Goal: Task Accomplishment & Management: Use online tool/utility

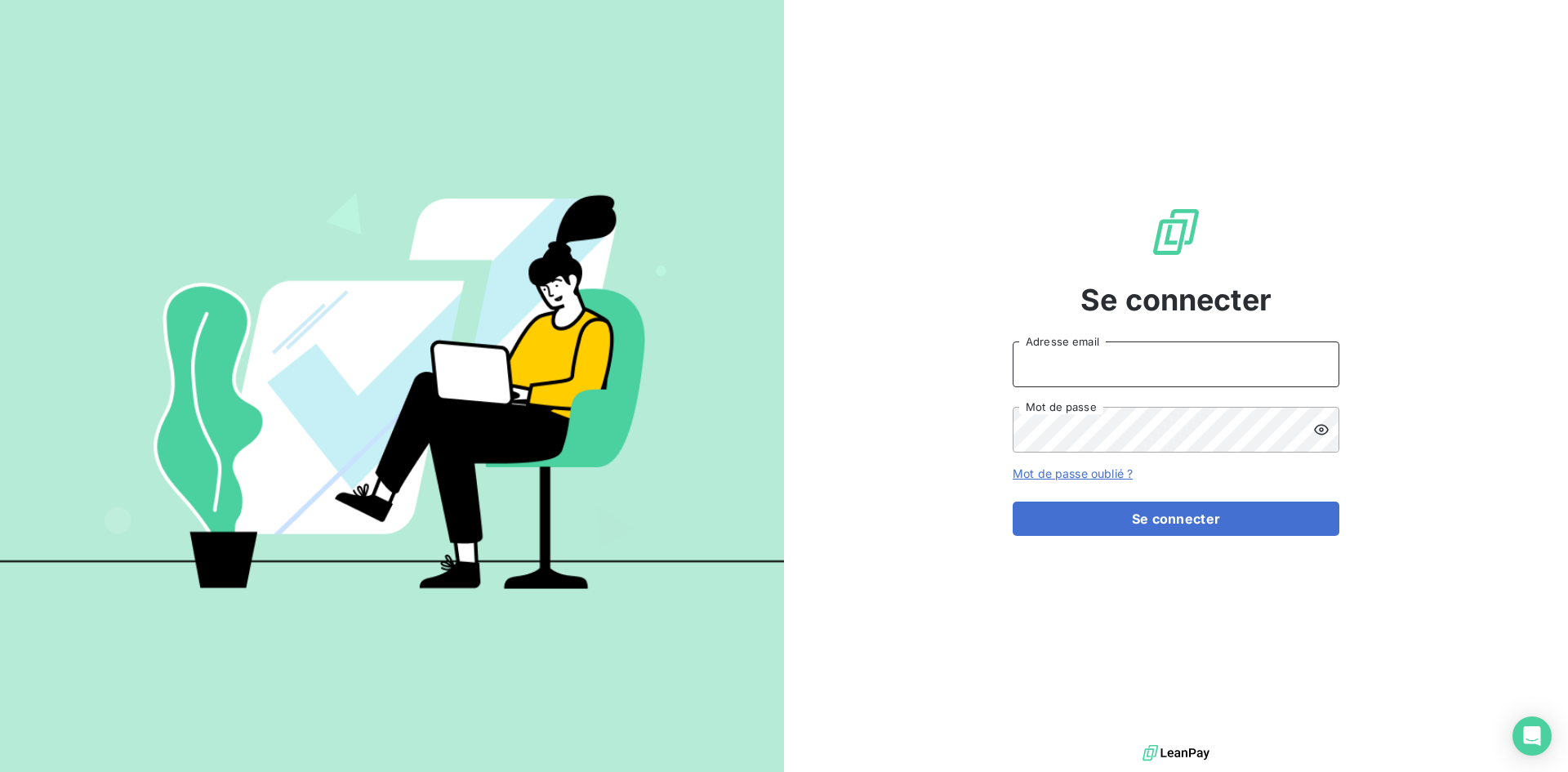
type input "operationnel@groupelumax.com"
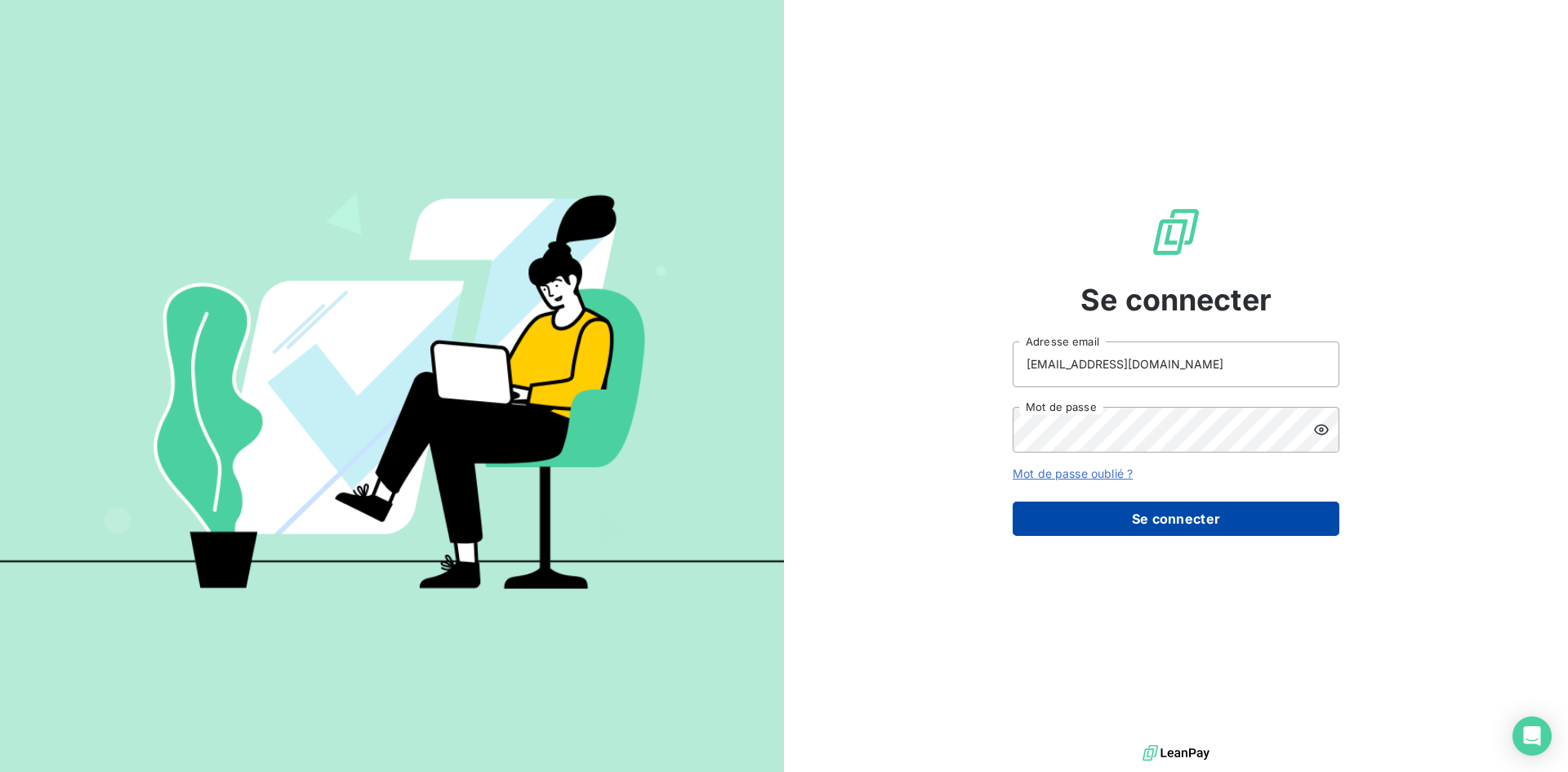
click at [1142, 526] on button "Se connecter" at bounding box center [1176, 519] width 326 height 35
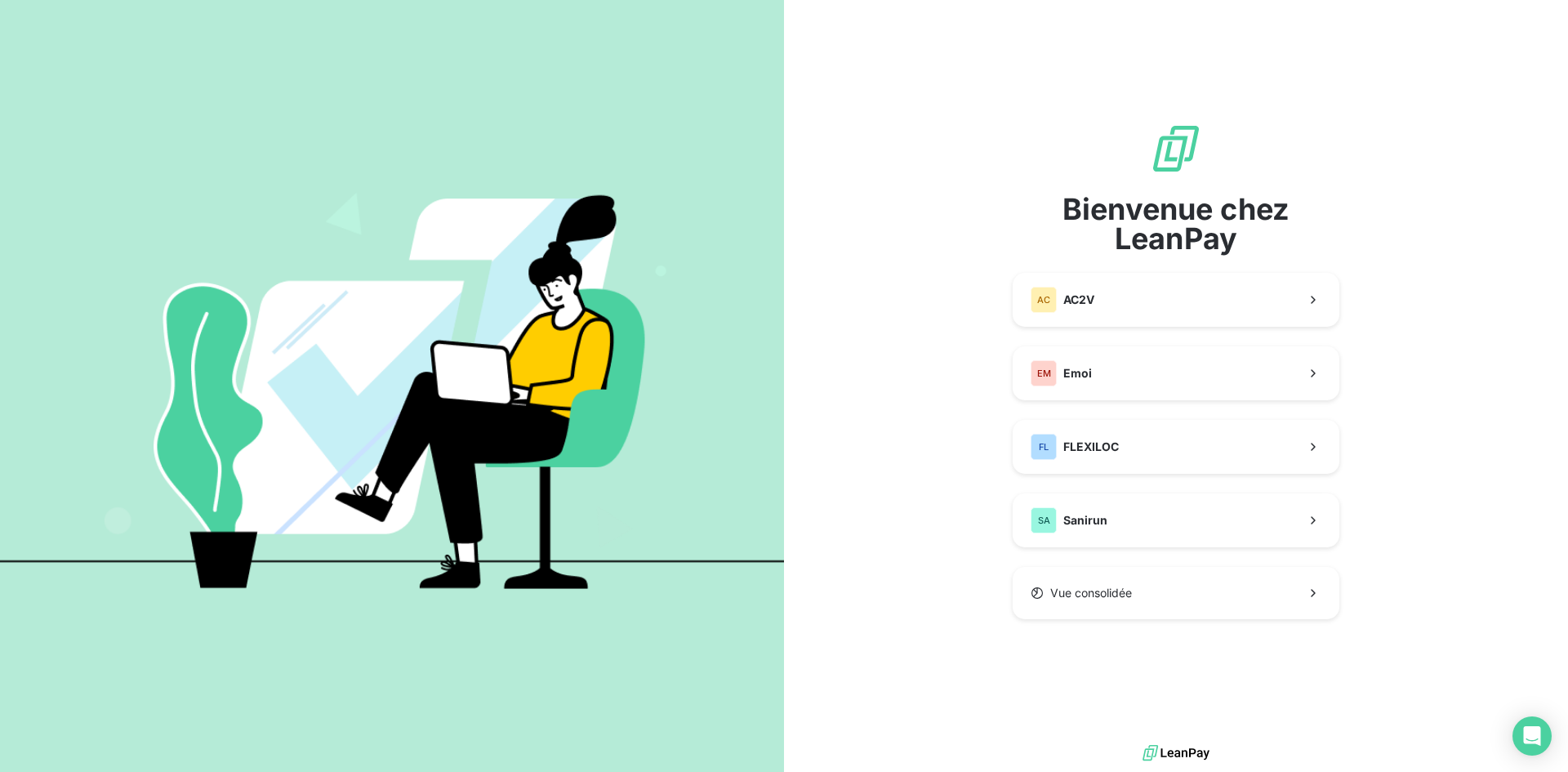
drag, startPoint x: 1143, startPoint y: 411, endPoint x: 1145, endPoint y: 393, distance: 18.1
click at [1142, 411] on div "Bienvenue chez LeanPay AC AC2V EM Emoi FL FLEXILOC SA Sanirun Vue consolidée" at bounding box center [1176, 370] width 326 height 497
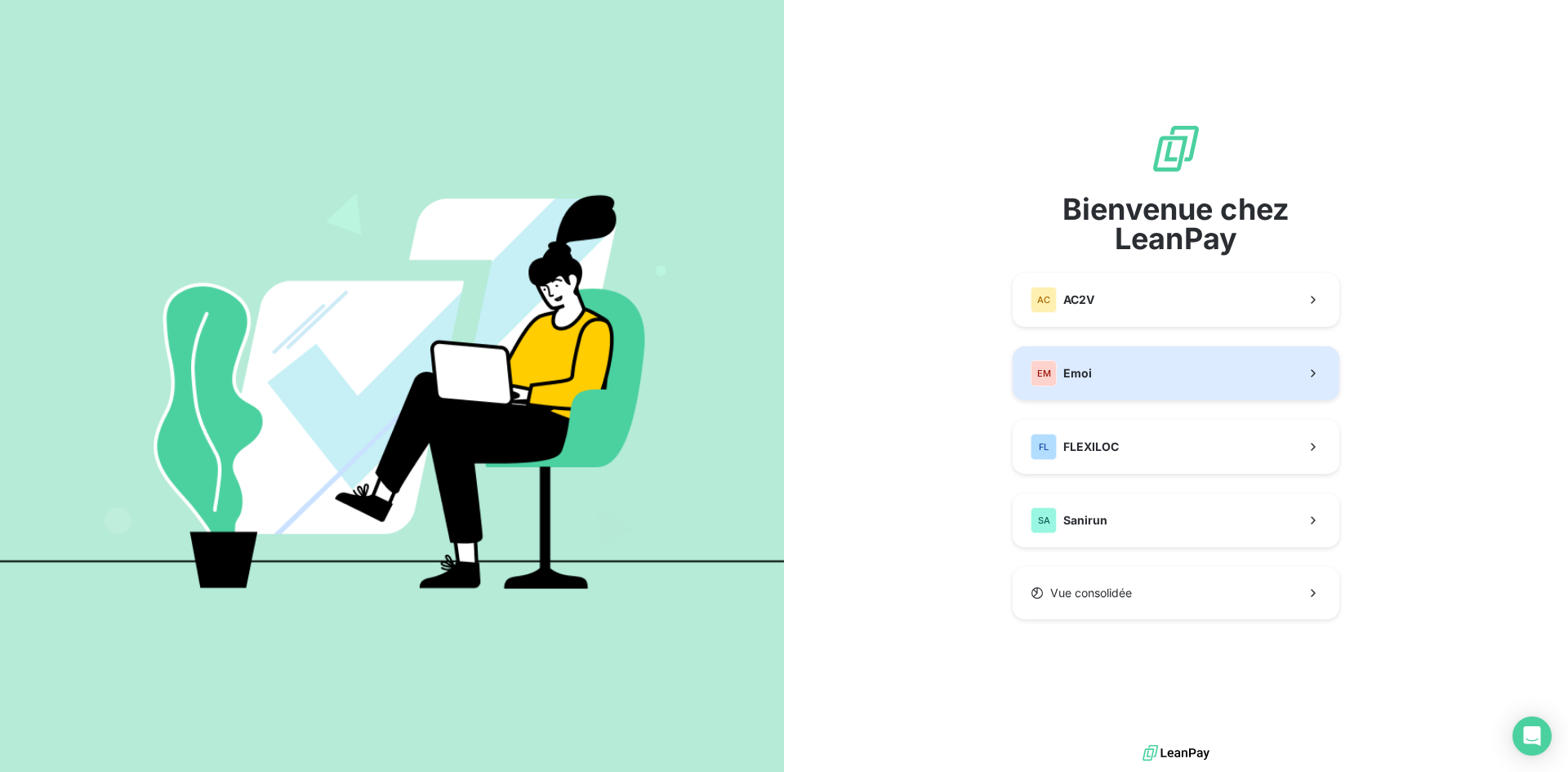
click at [1145, 389] on button "EM Emoi" at bounding box center [1176, 373] width 326 height 54
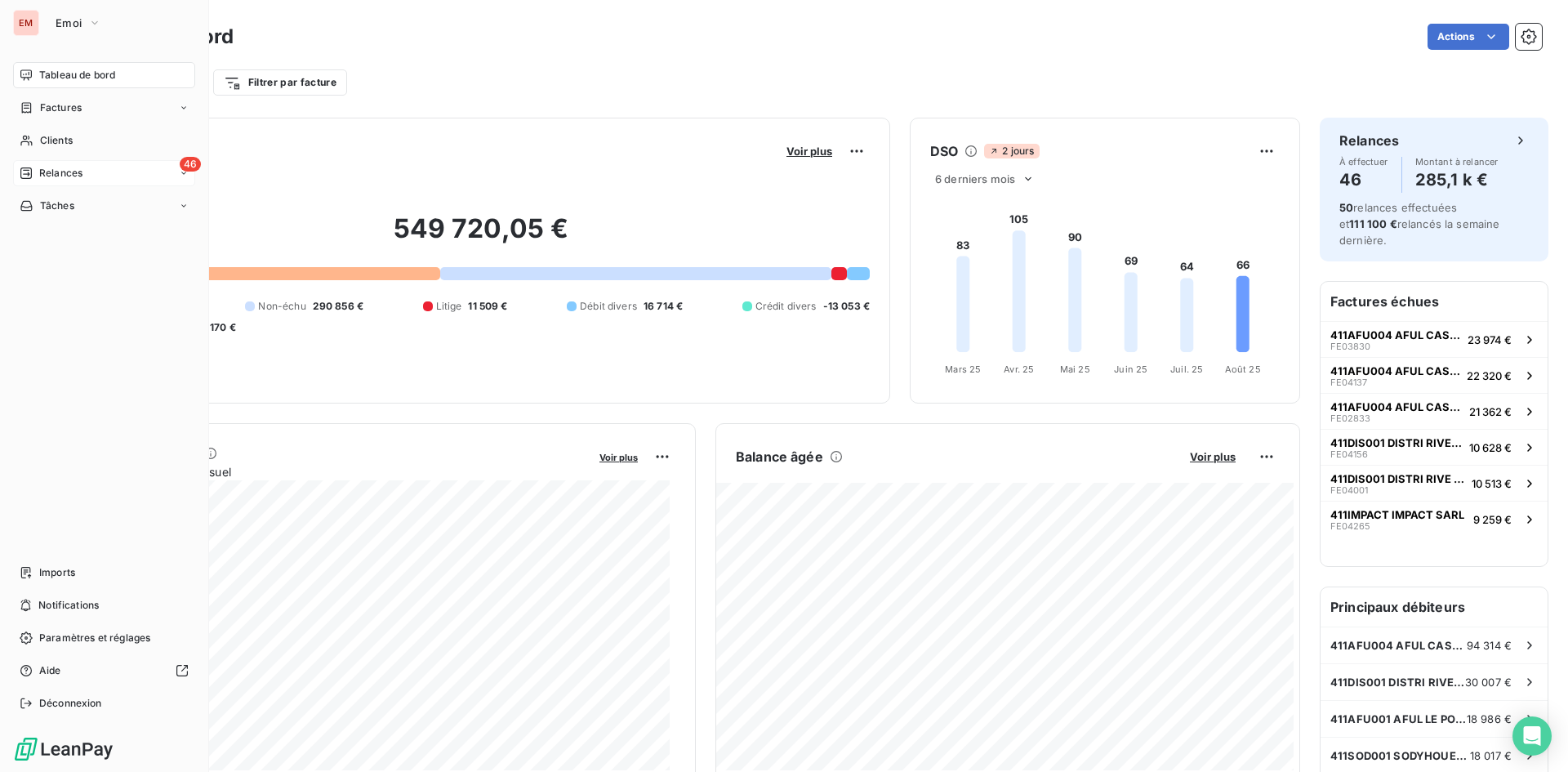
click at [61, 176] on span "Relances" at bounding box center [60, 174] width 43 height 15
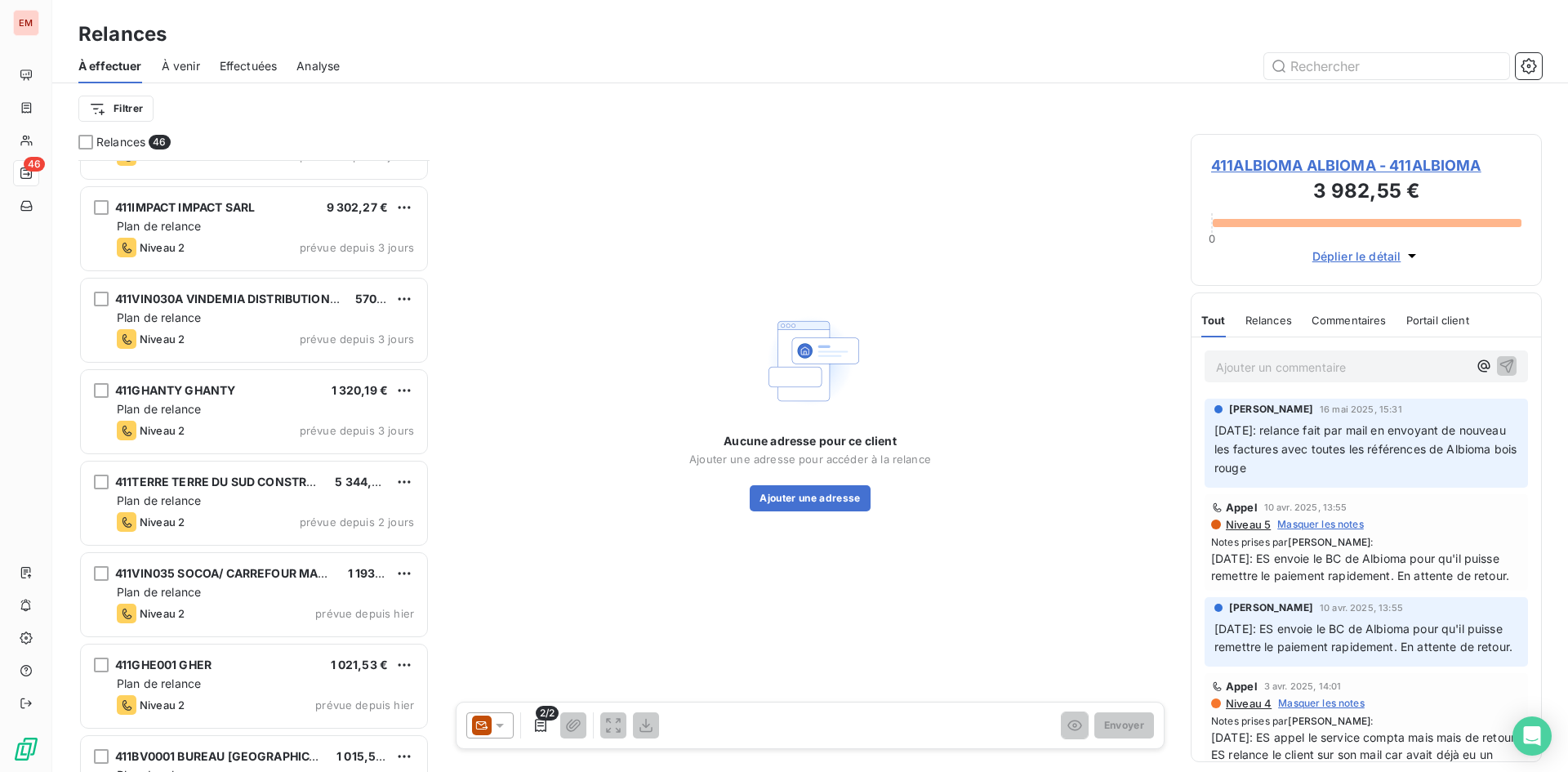
scroll to position [1717, 0]
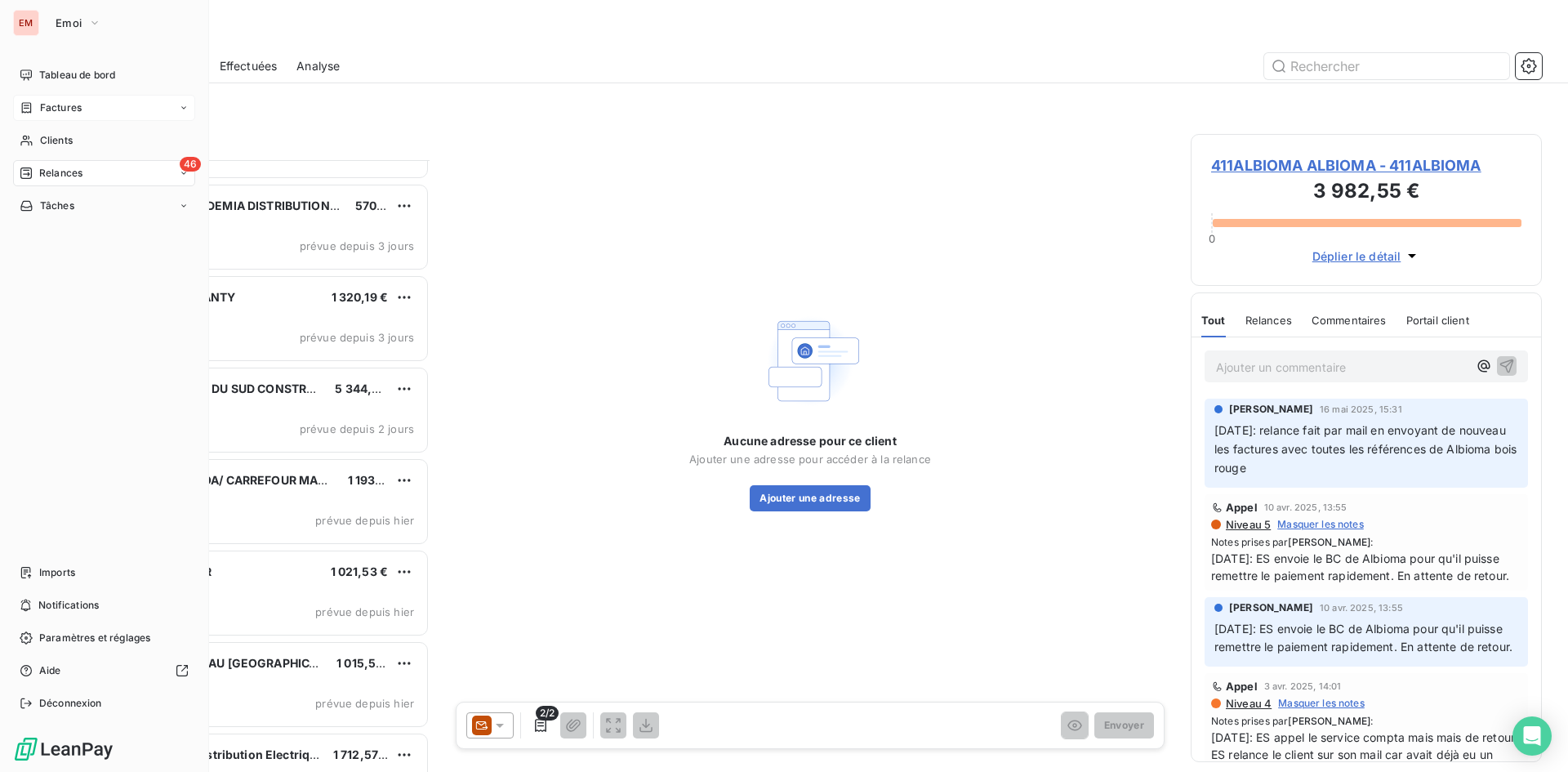
click at [78, 112] on span "Factures" at bounding box center [60, 108] width 41 height 15
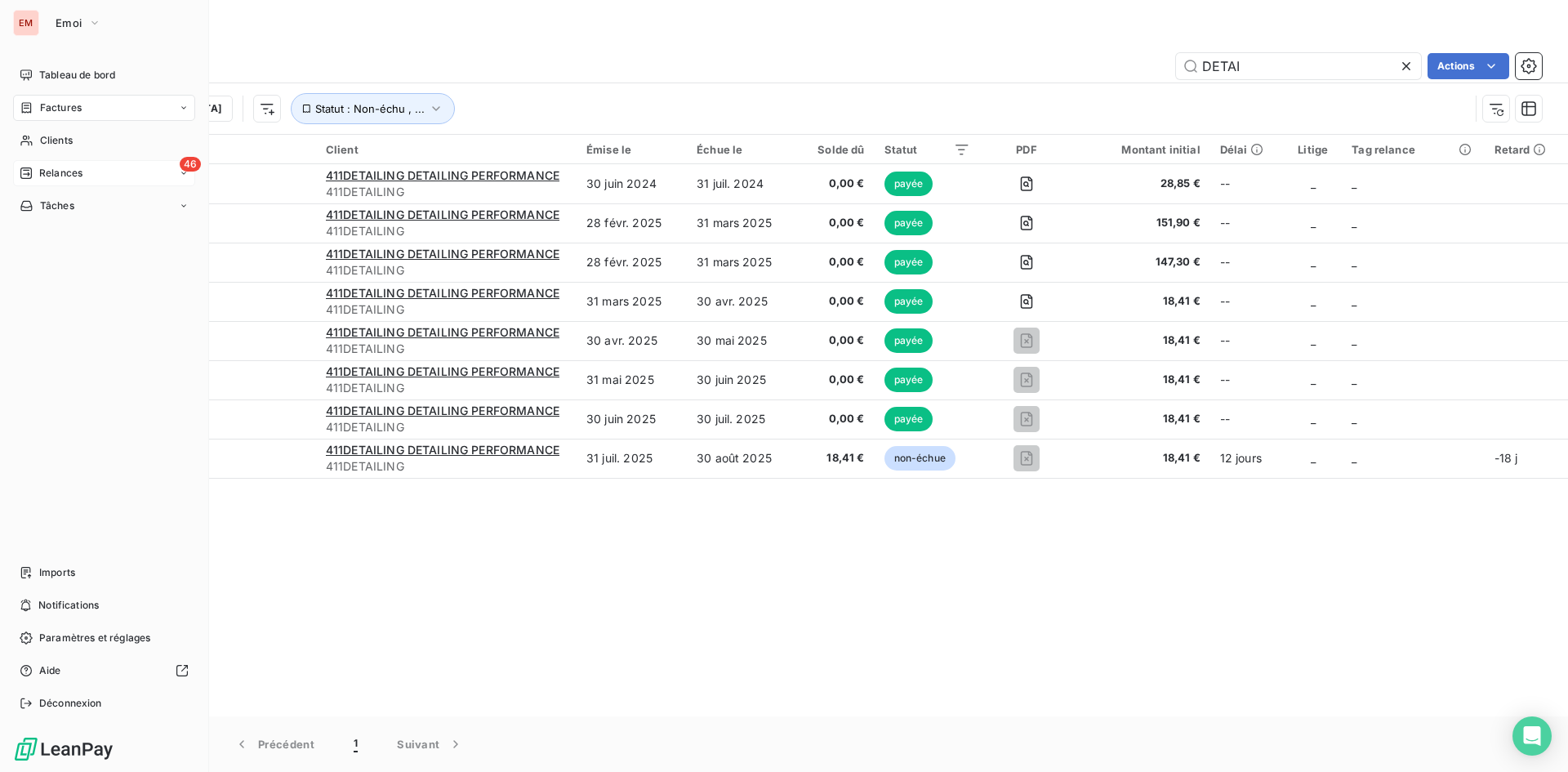
drag, startPoint x: 78, startPoint y: 186, endPoint x: 86, endPoint y: 173, distance: 15.3
click at [78, 187] on nav "Tableau de bord Factures Clients 46 Relances Tâches" at bounding box center [104, 141] width 182 height 157
click at [88, 169] on div "46 Relances" at bounding box center [104, 174] width 182 height 26
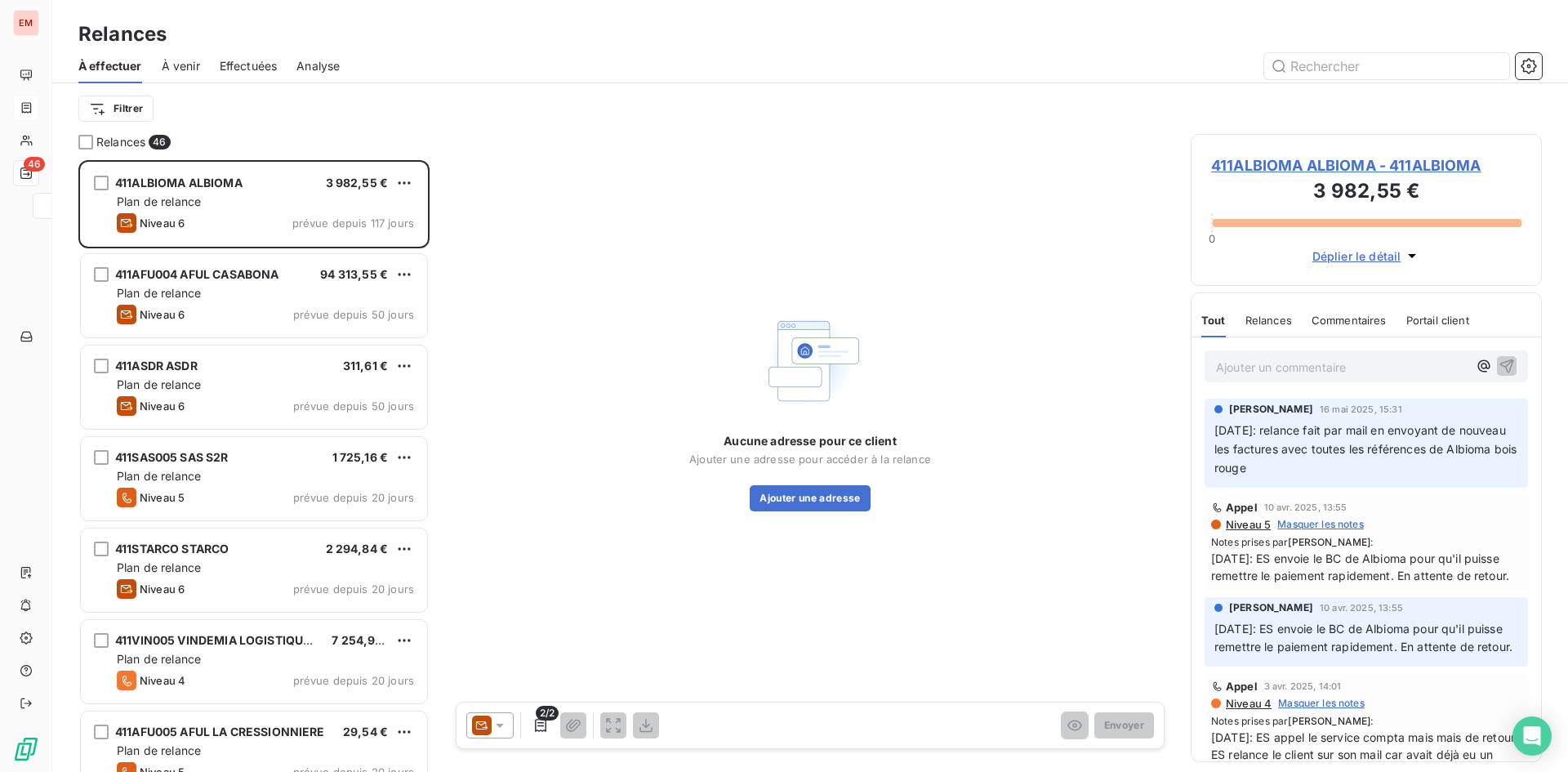
scroll to position [599, 339]
click at [308, 69] on span "Analyse" at bounding box center [318, 66] width 43 height 17
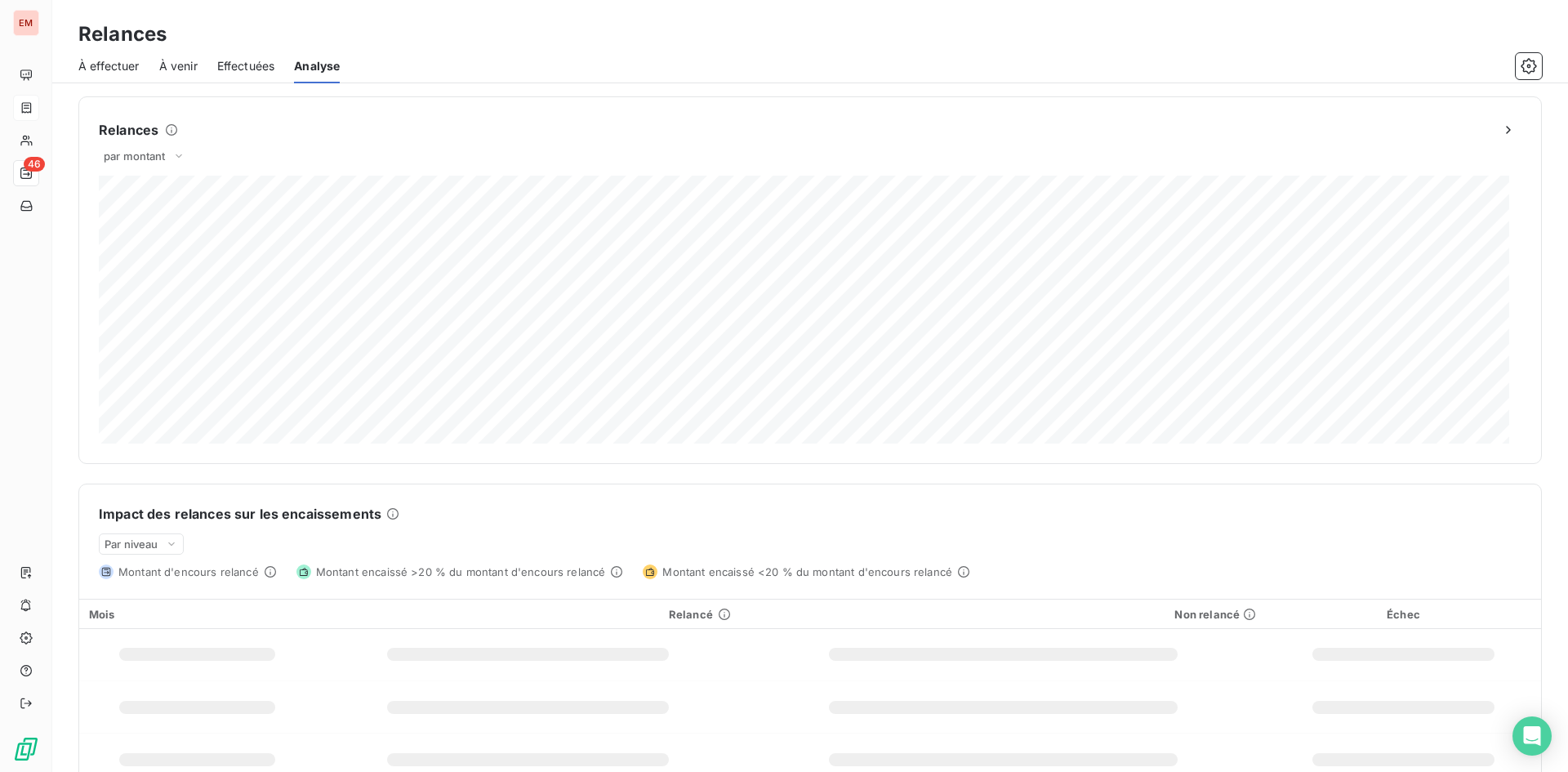
click at [233, 60] on span "Effectuées" at bounding box center [246, 66] width 58 height 17
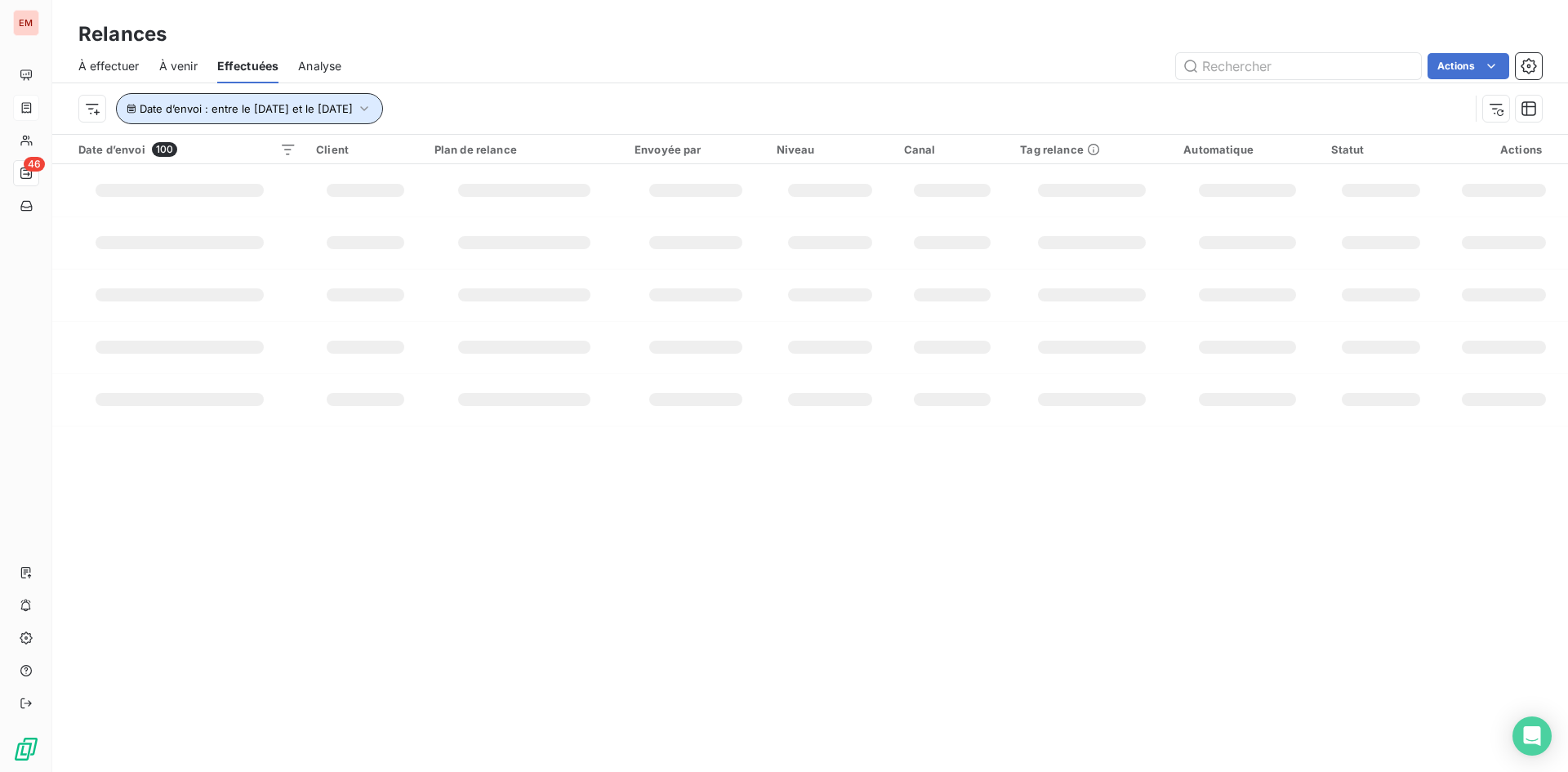
click at [383, 108] on button "Date d’envoi : entre le [DATE] et le [DATE]" at bounding box center [249, 109] width 267 height 31
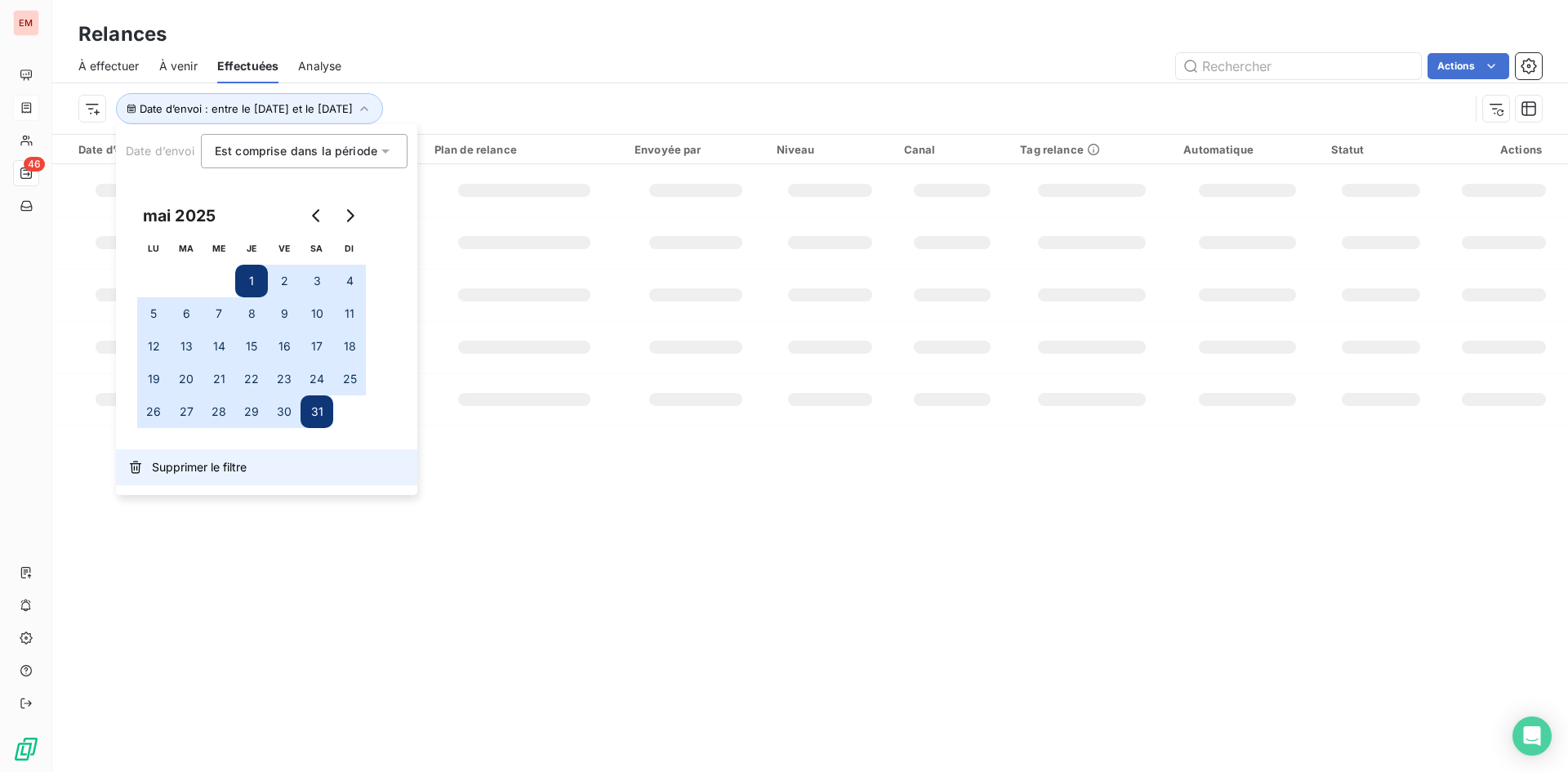
click at [228, 465] on span "Supprimer le filtre" at bounding box center [199, 467] width 95 height 17
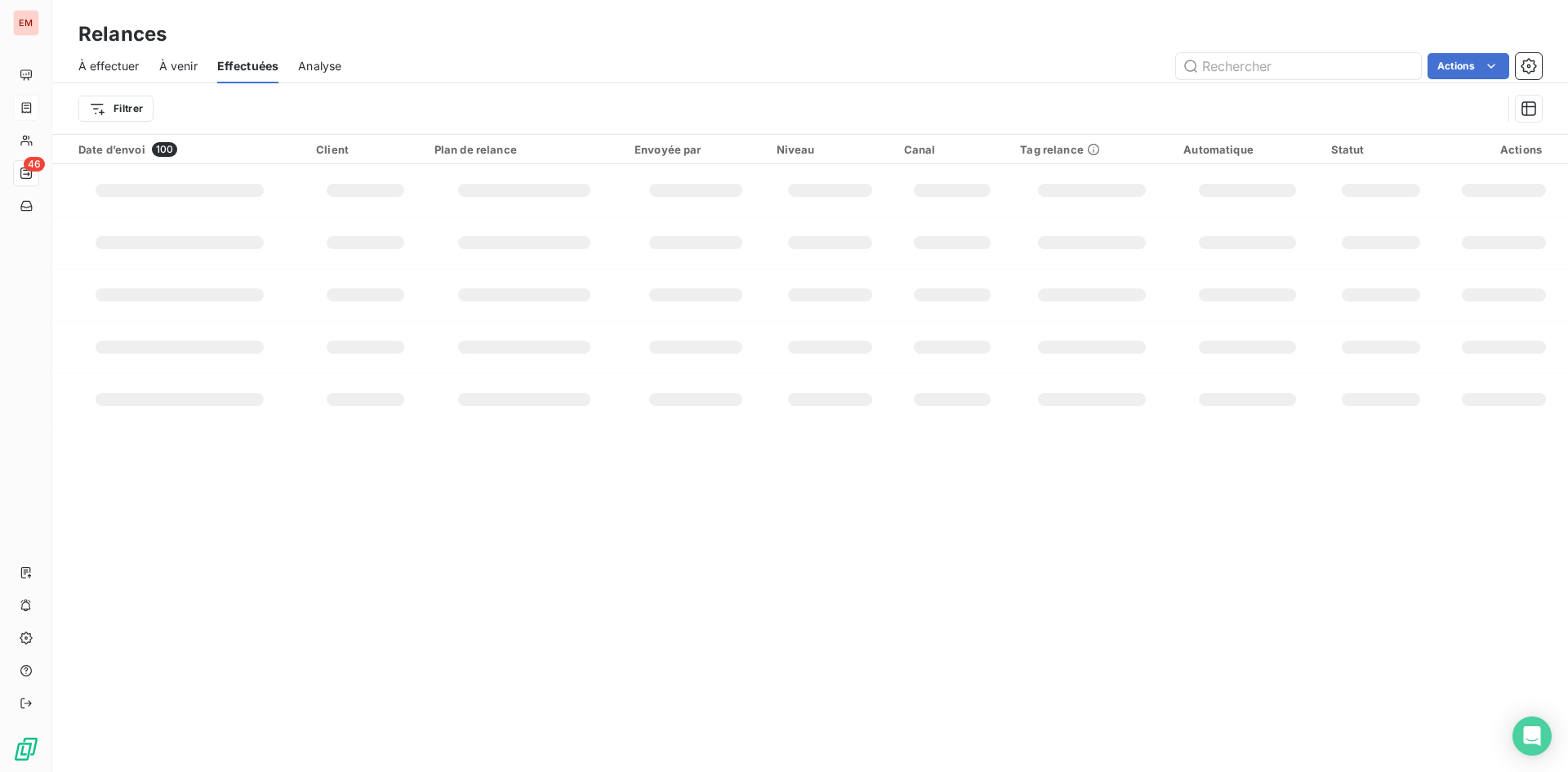
click at [244, 75] on div "Effectuées" at bounding box center [248, 66] width 62 height 35
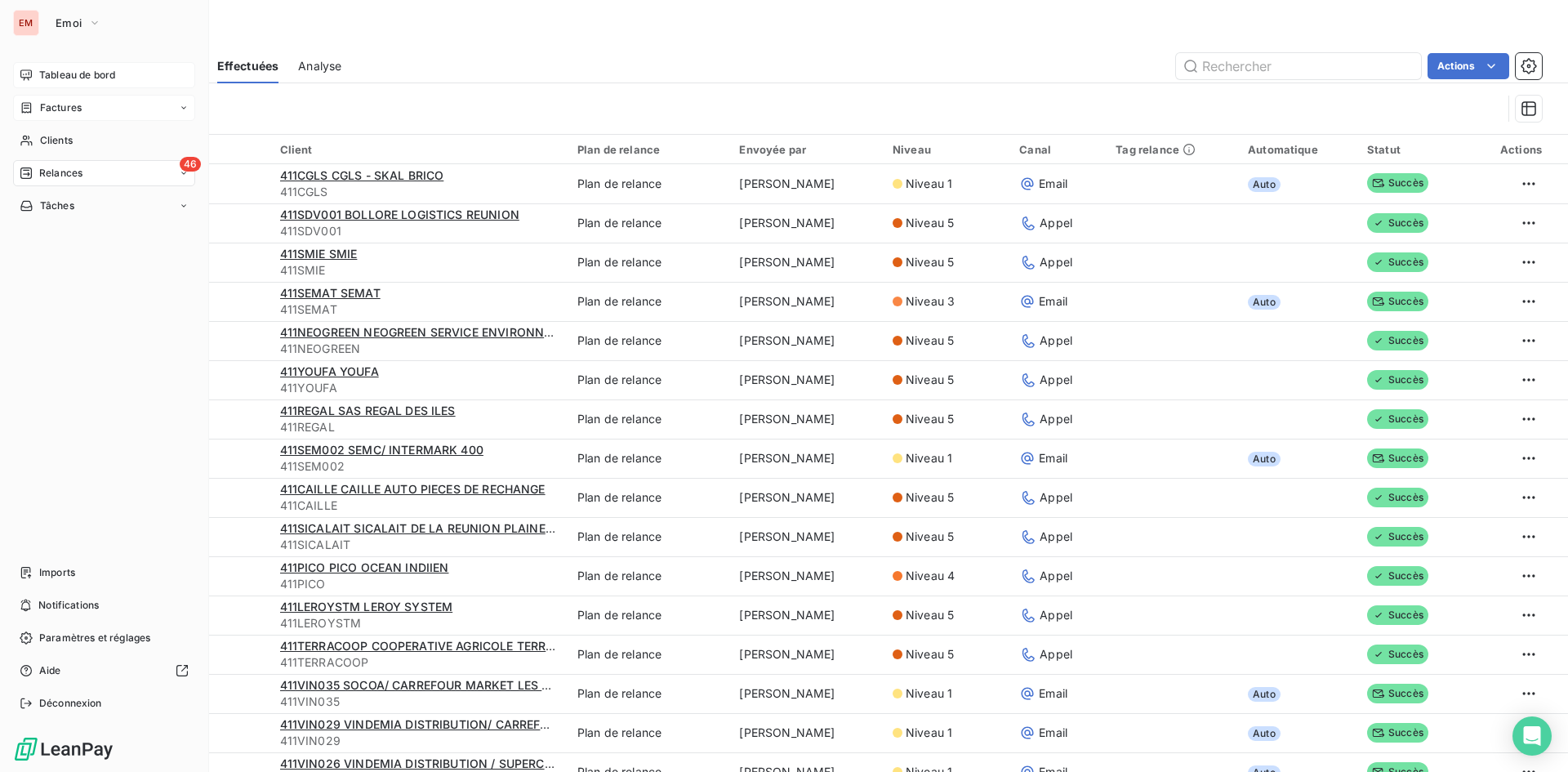
click at [84, 79] on span "Tableau de bord" at bounding box center [77, 75] width 76 height 15
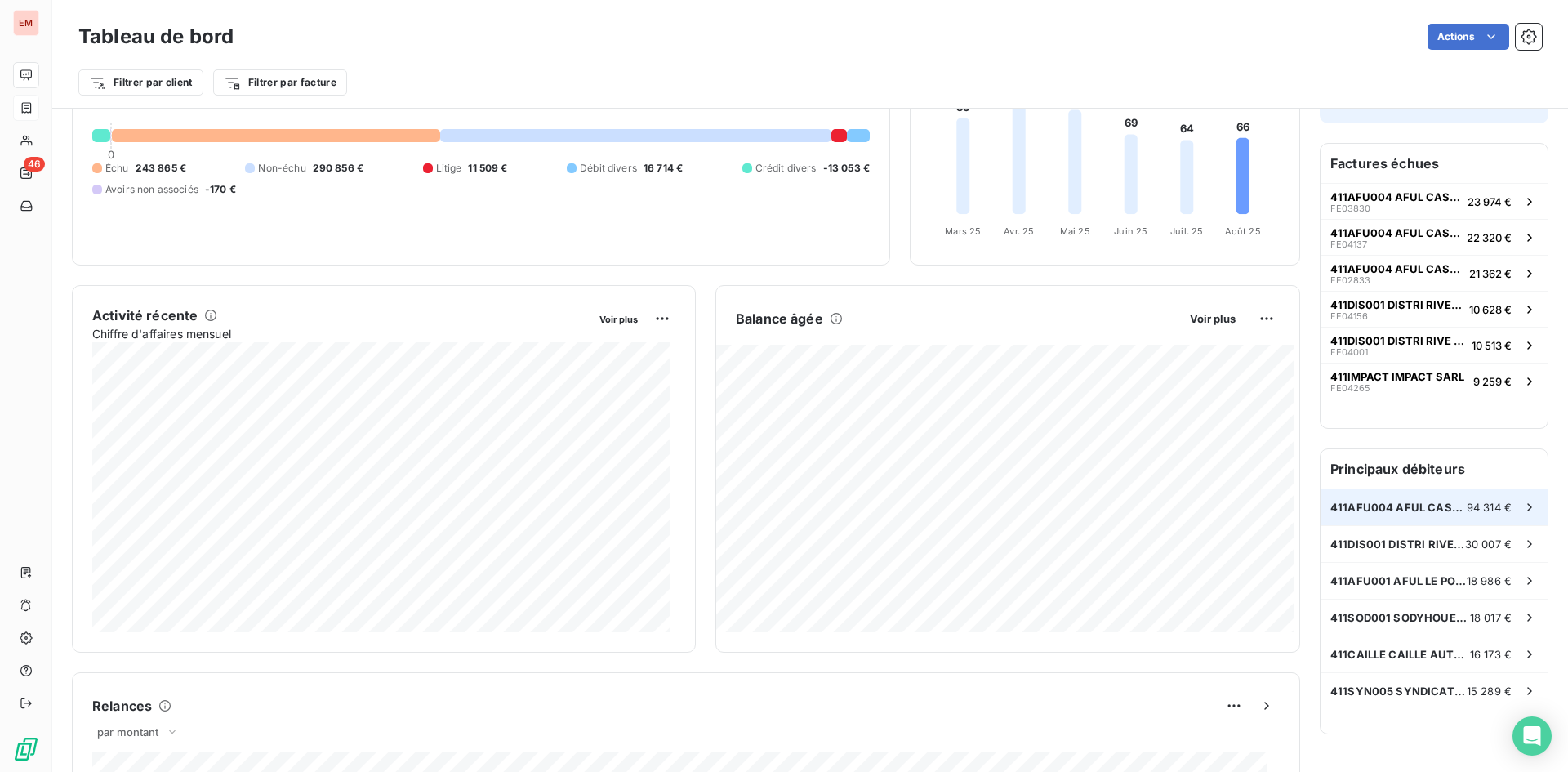
scroll to position [165, 0]
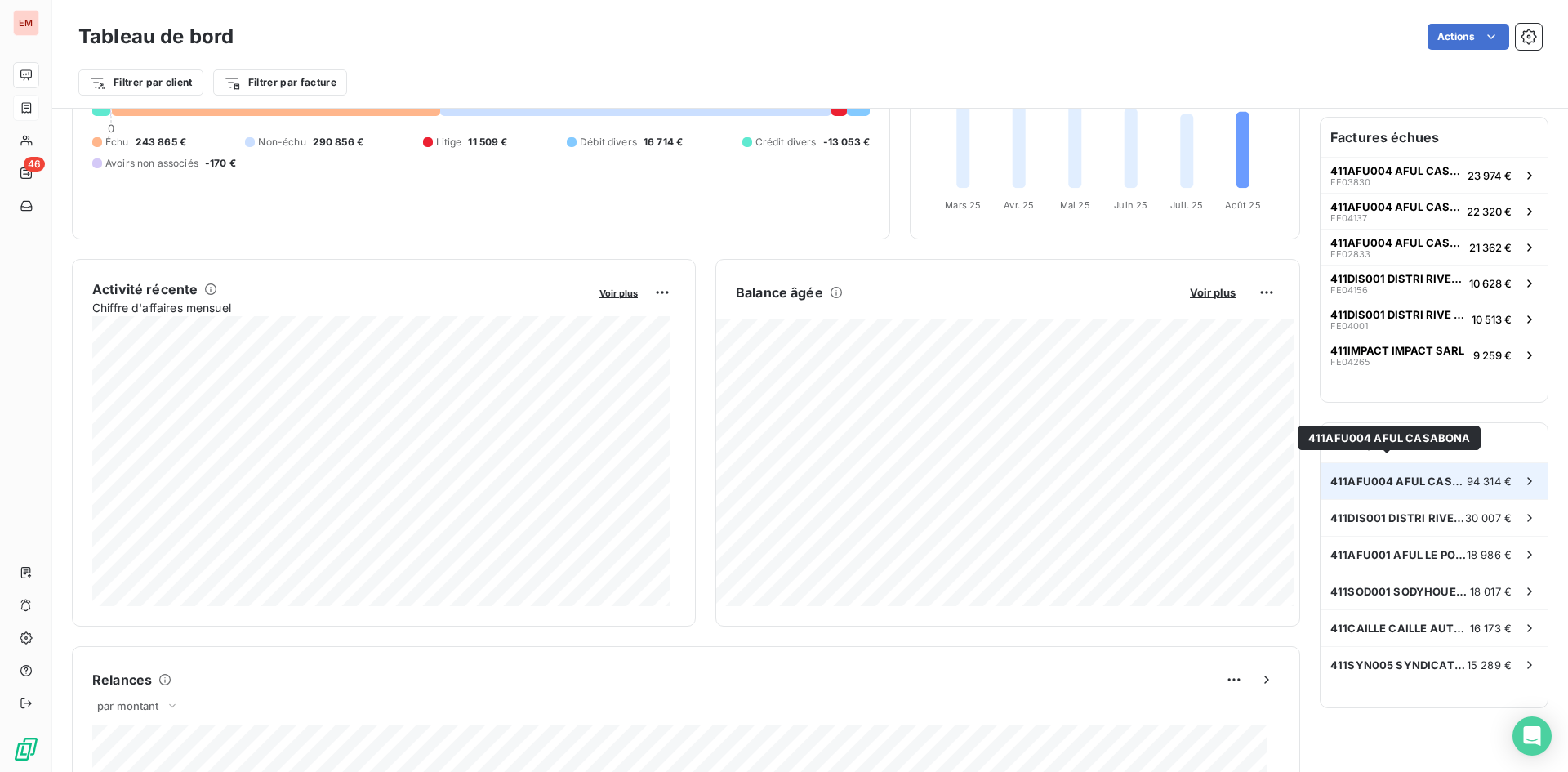
click at [1353, 474] on span "411AFU004 AFUL CASABONA" at bounding box center [1398, 481] width 136 height 13
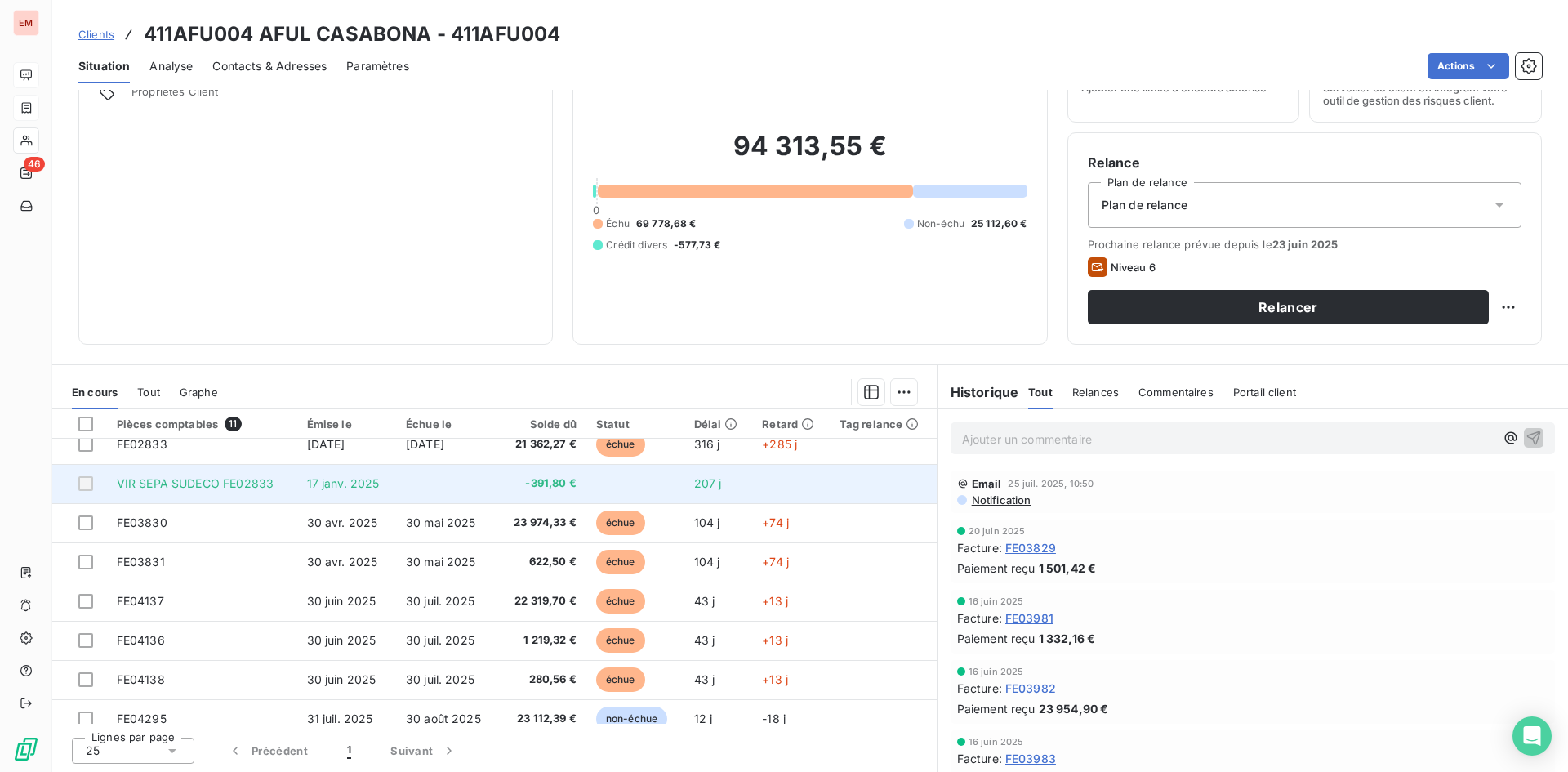
scroll to position [147, 0]
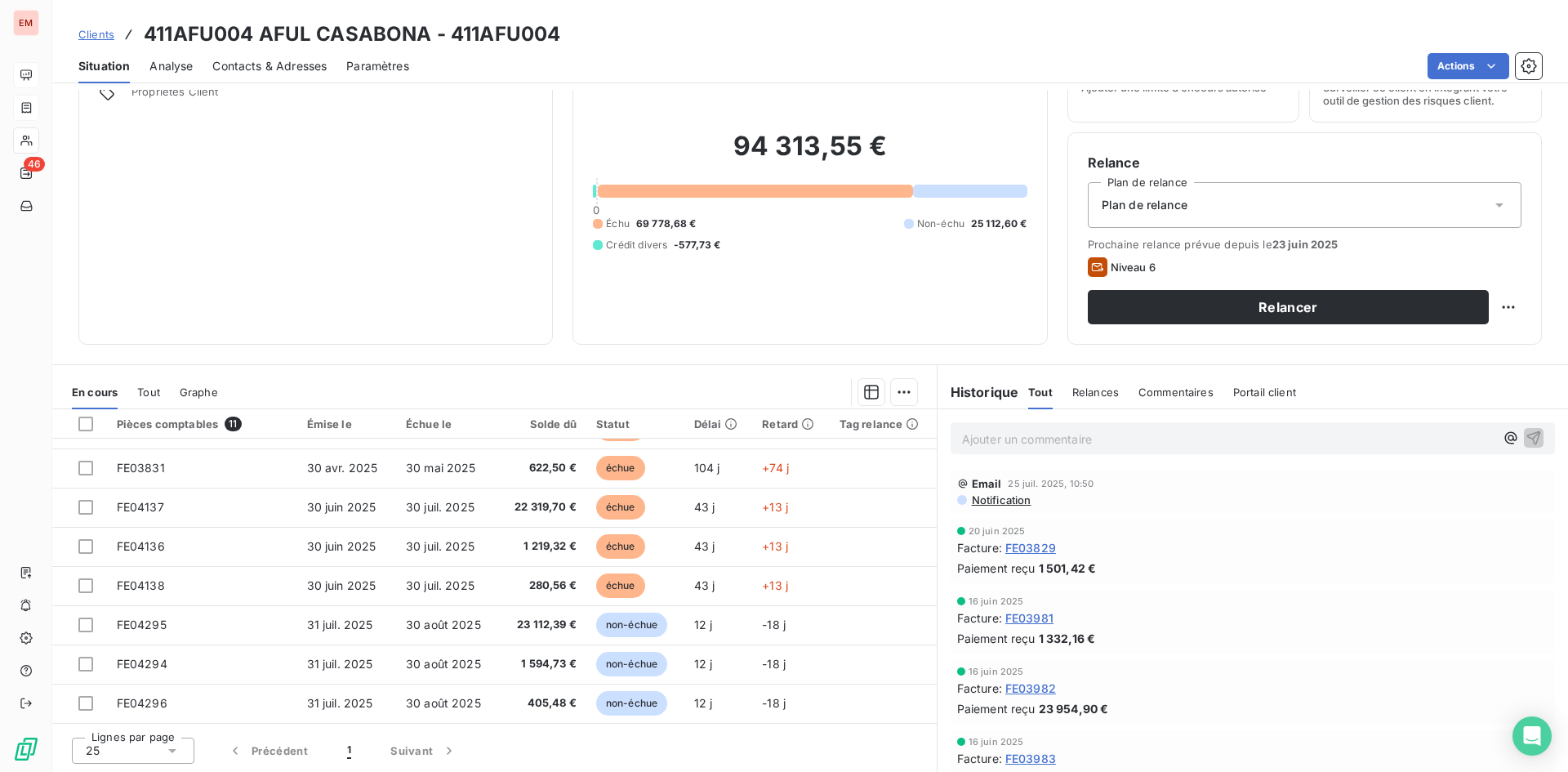
click at [103, 33] on span "Clients" at bounding box center [96, 35] width 36 height 13
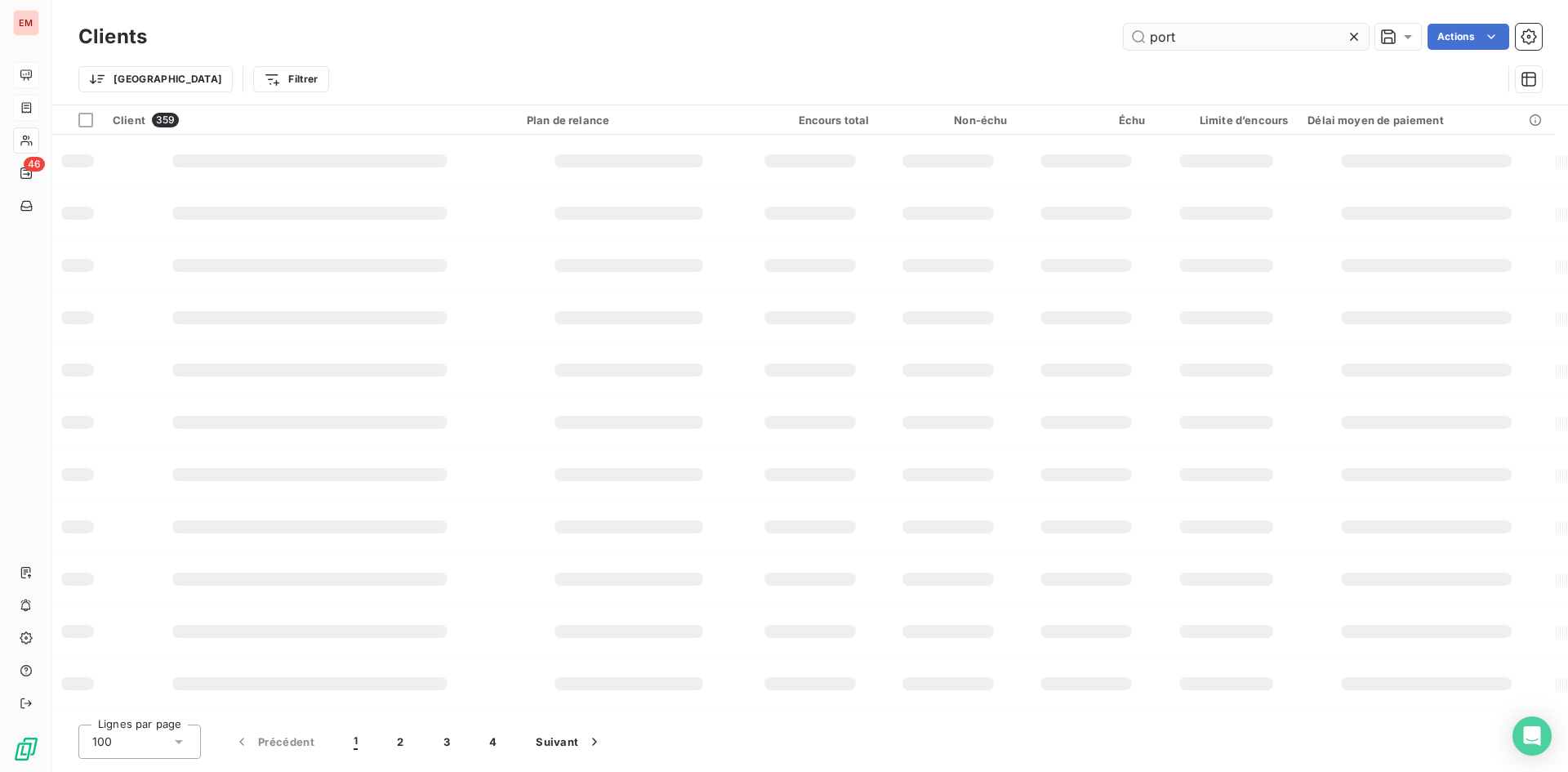
type input "port"
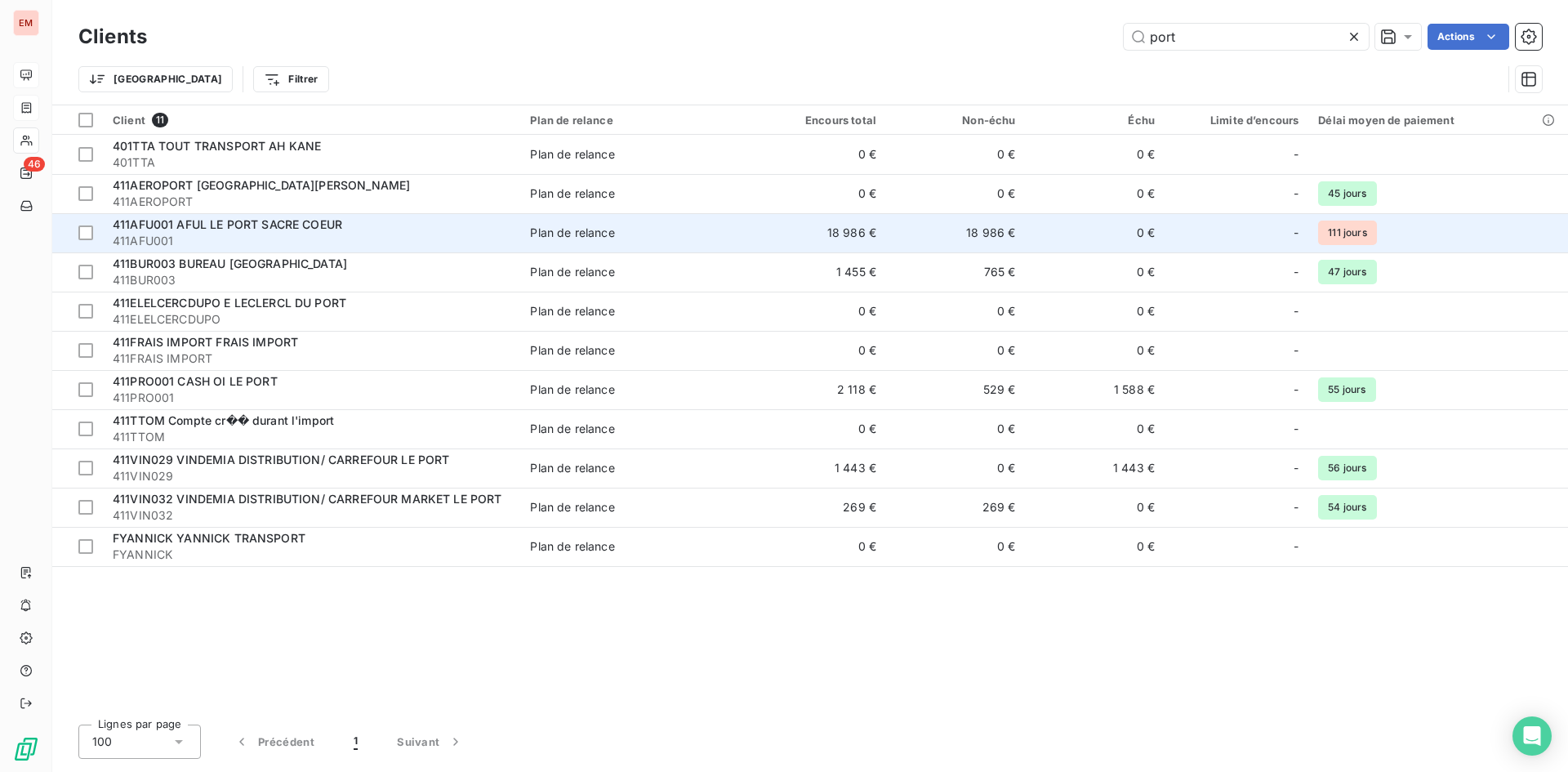
click at [409, 220] on div "411AFU001 AFUL LE PORT SACRE COEUR" at bounding box center [311, 225] width 397 height 17
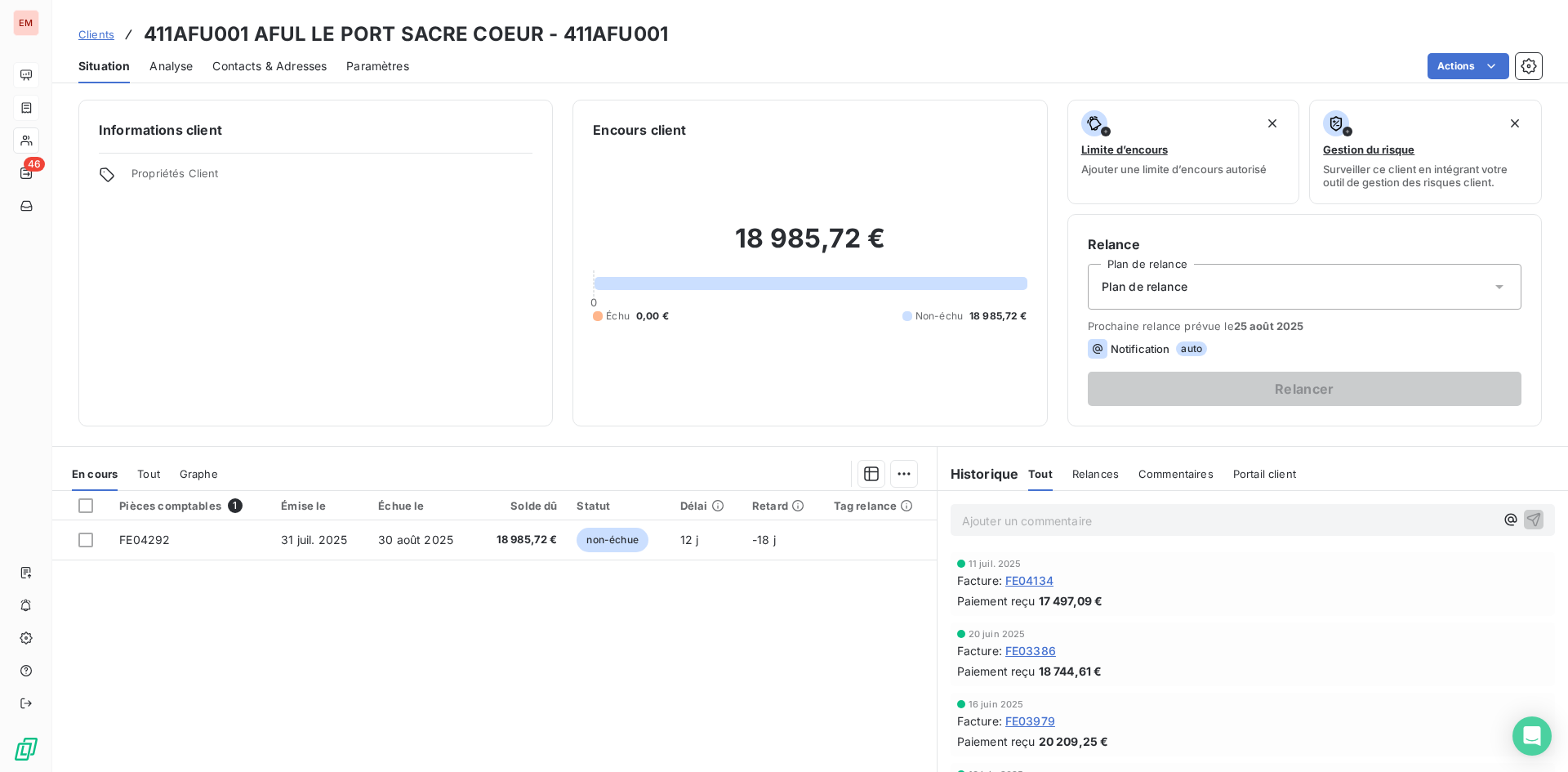
click at [146, 474] on span "Tout" at bounding box center [149, 474] width 23 height 13
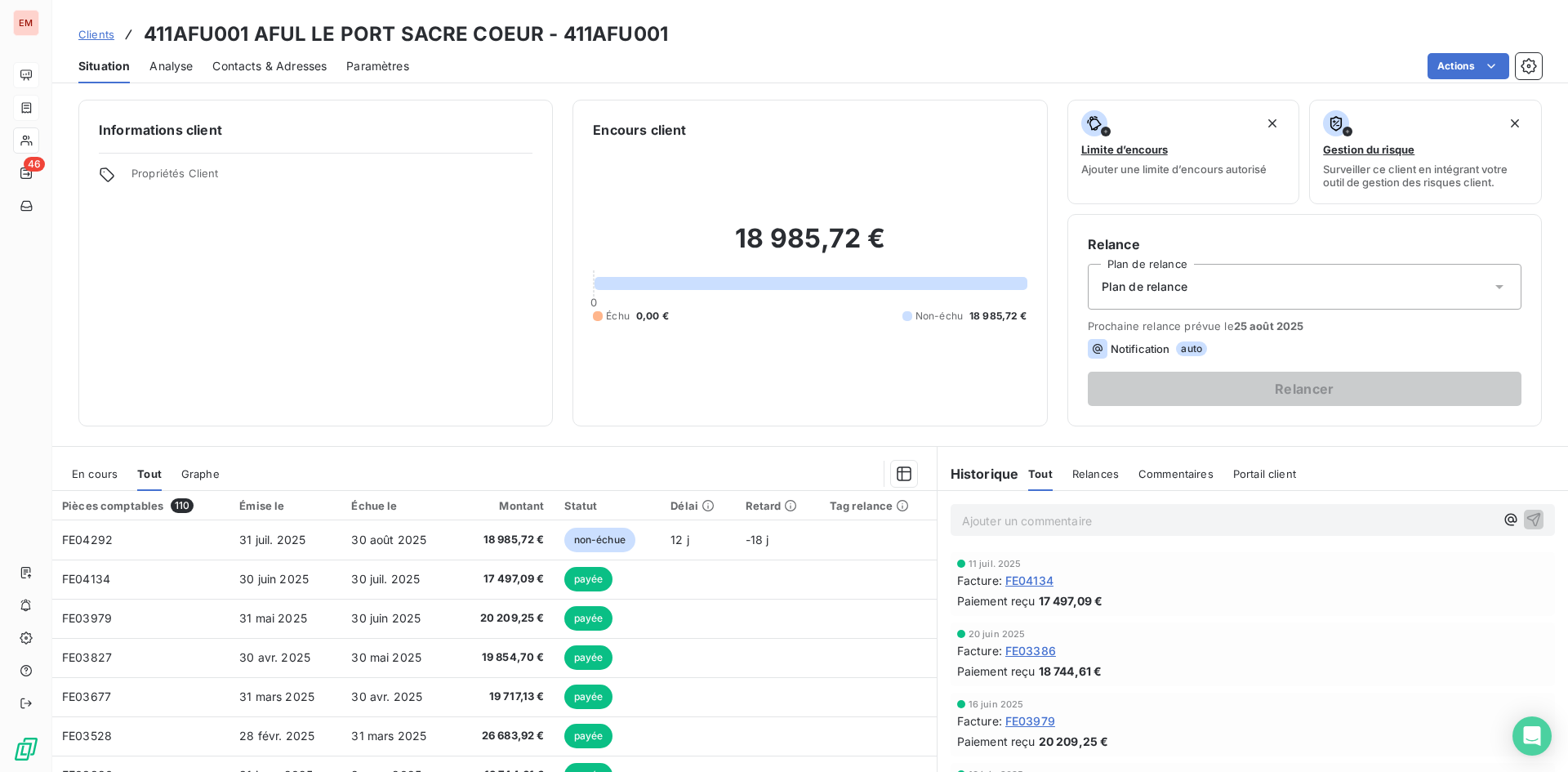
click at [88, 474] on span "En cours" at bounding box center [94, 474] width 45 height 13
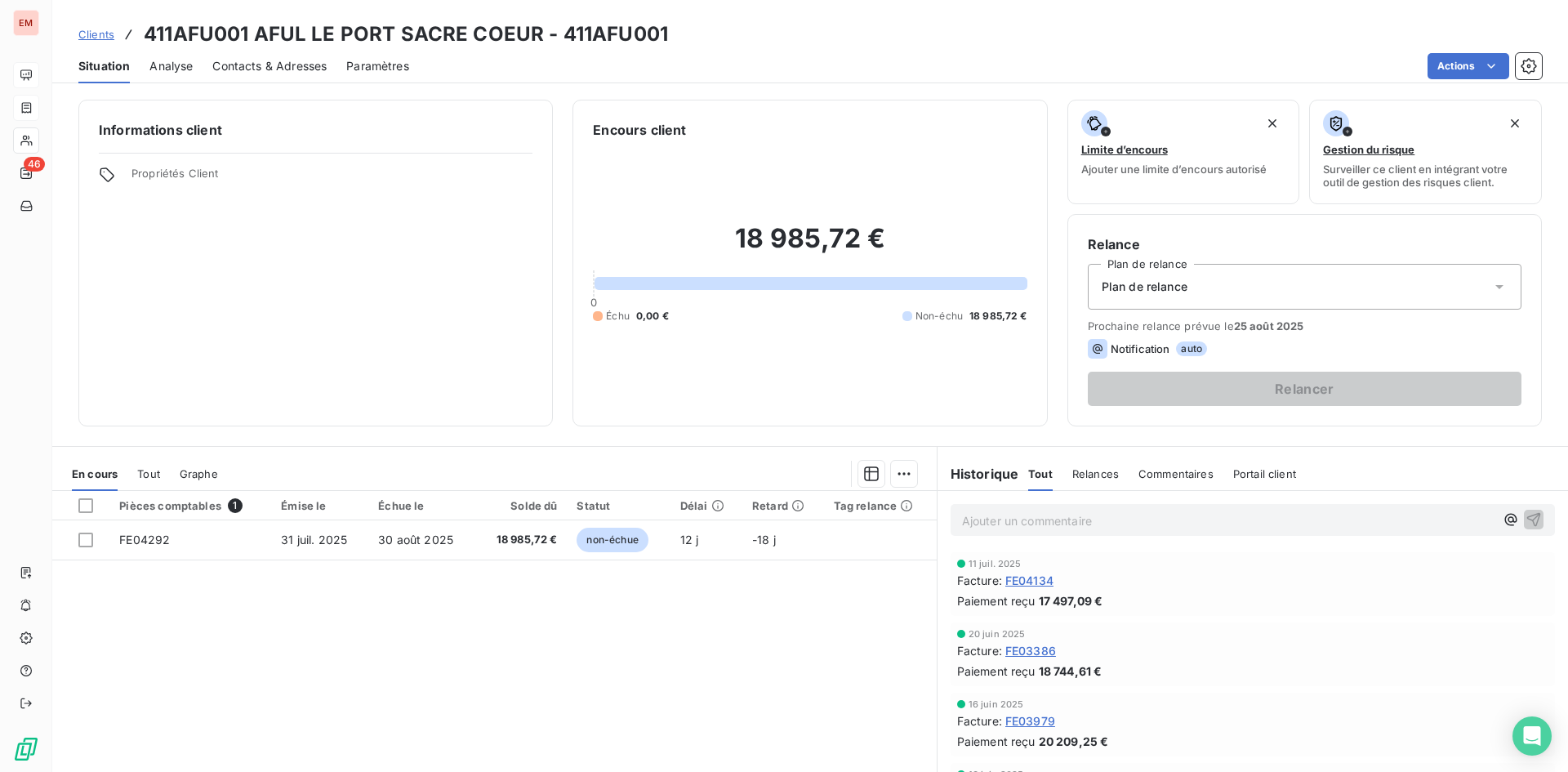
click at [85, 37] on span "Clients" at bounding box center [96, 35] width 36 height 13
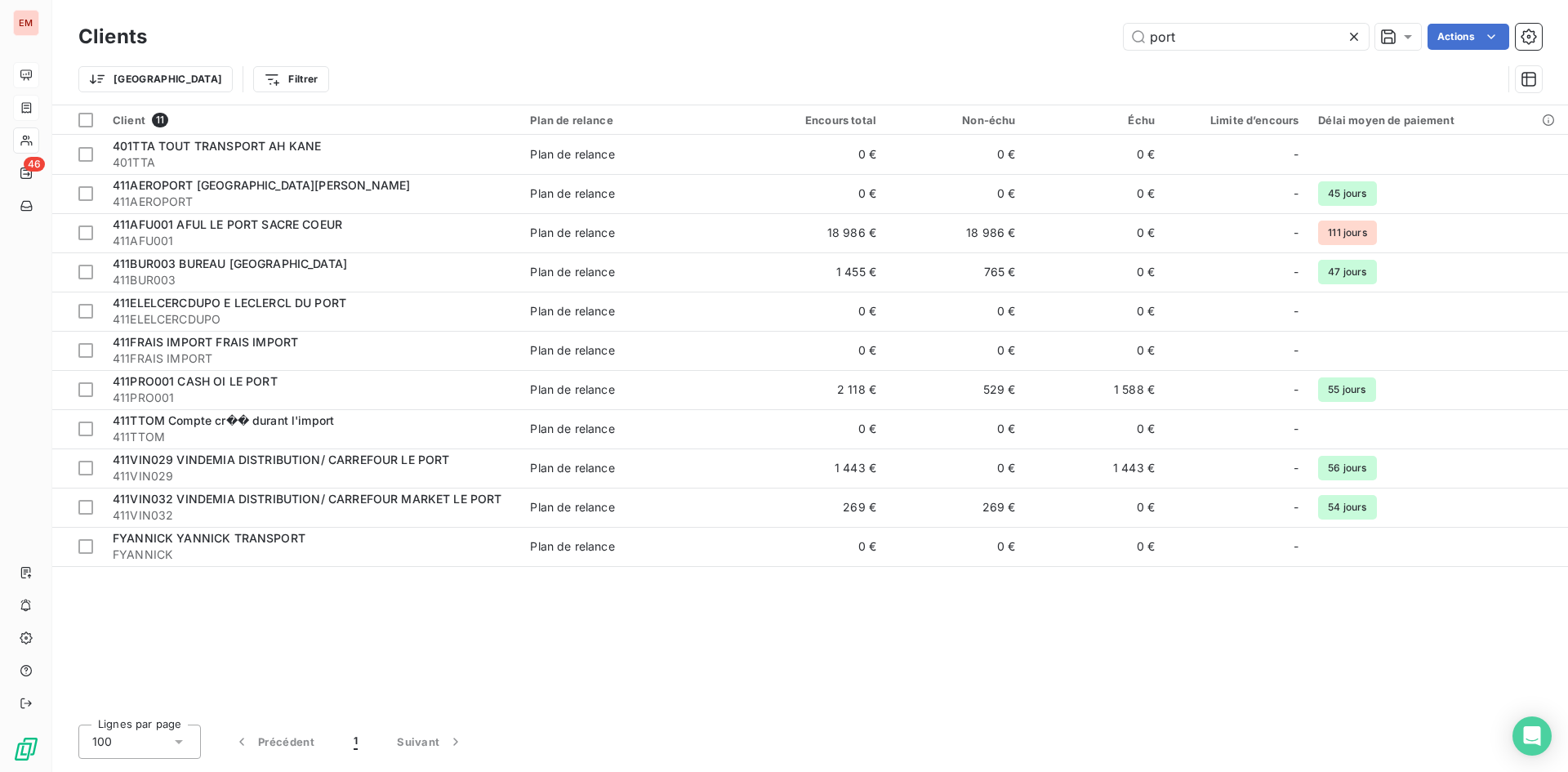
drag, startPoint x: 1104, startPoint y: 29, endPoint x: 914, endPoint y: -2, distance: 192.5
click at [914, 0] on html "EM 46 Clients port Actions Trier Filtrer Client 11 Plan de relance Encours tota…" at bounding box center [784, 386] width 1568 height 772
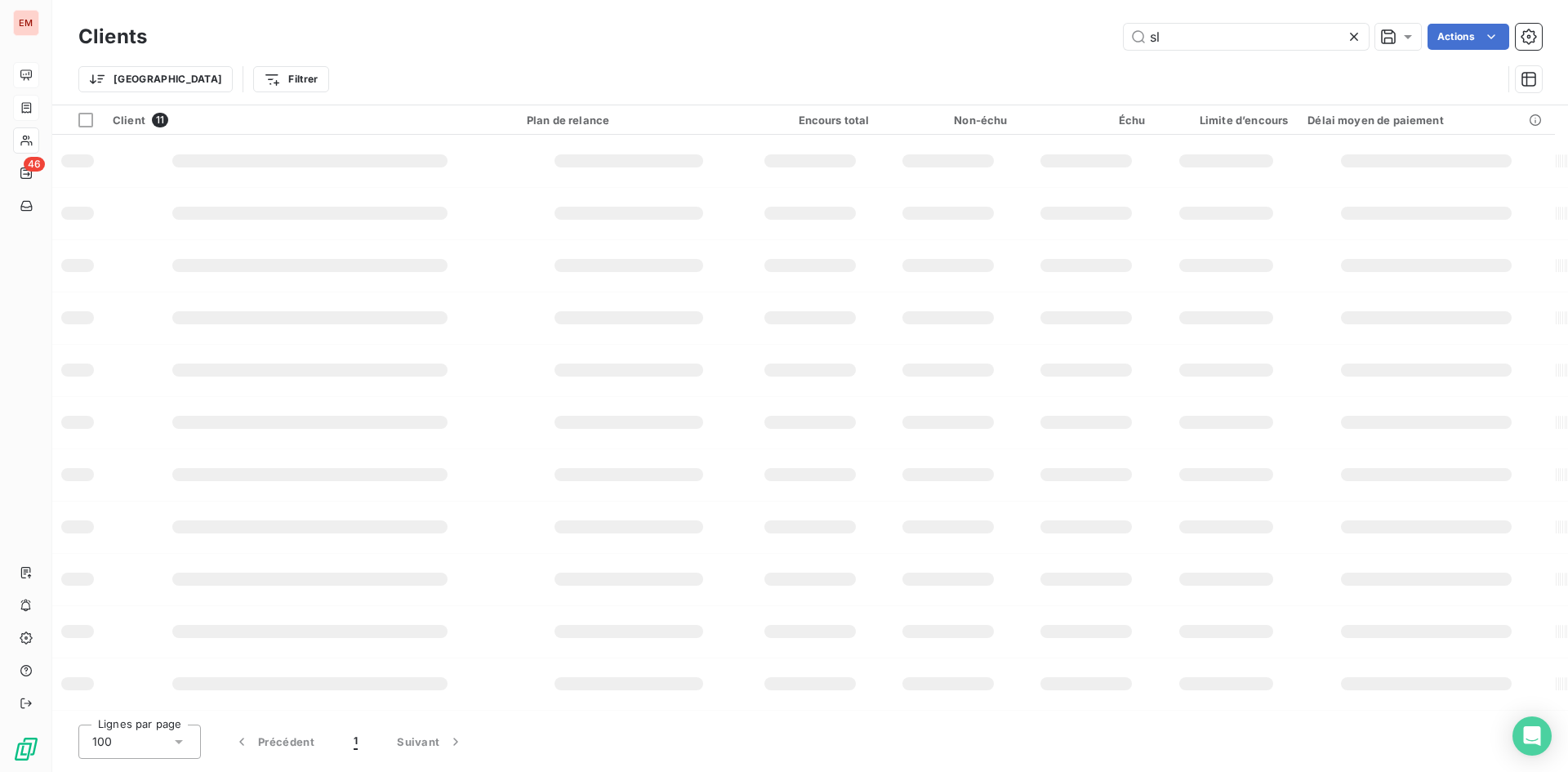
type input "s"
type input "asl"
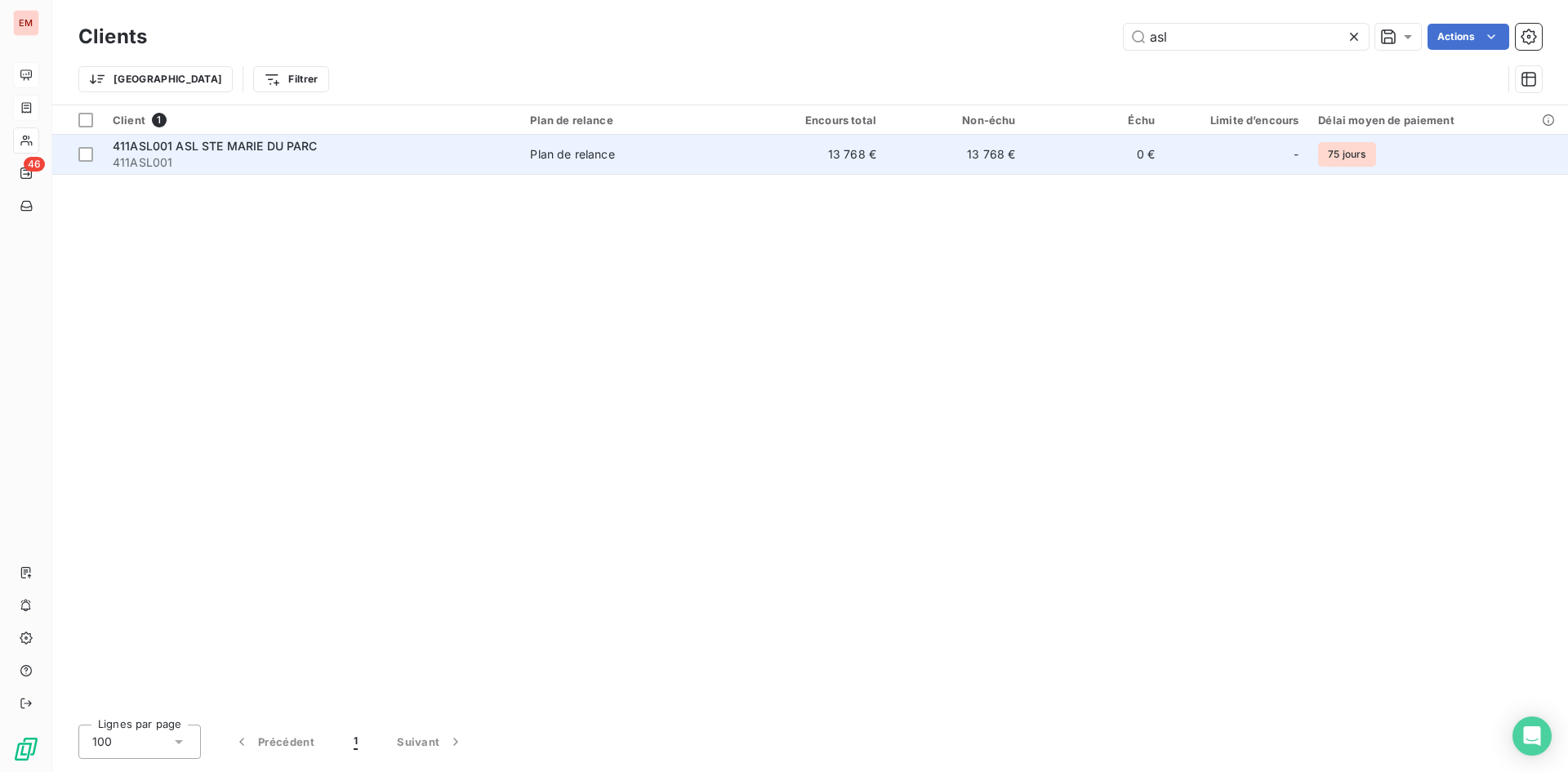
click at [858, 166] on td "13 768 €" at bounding box center [816, 154] width 139 height 39
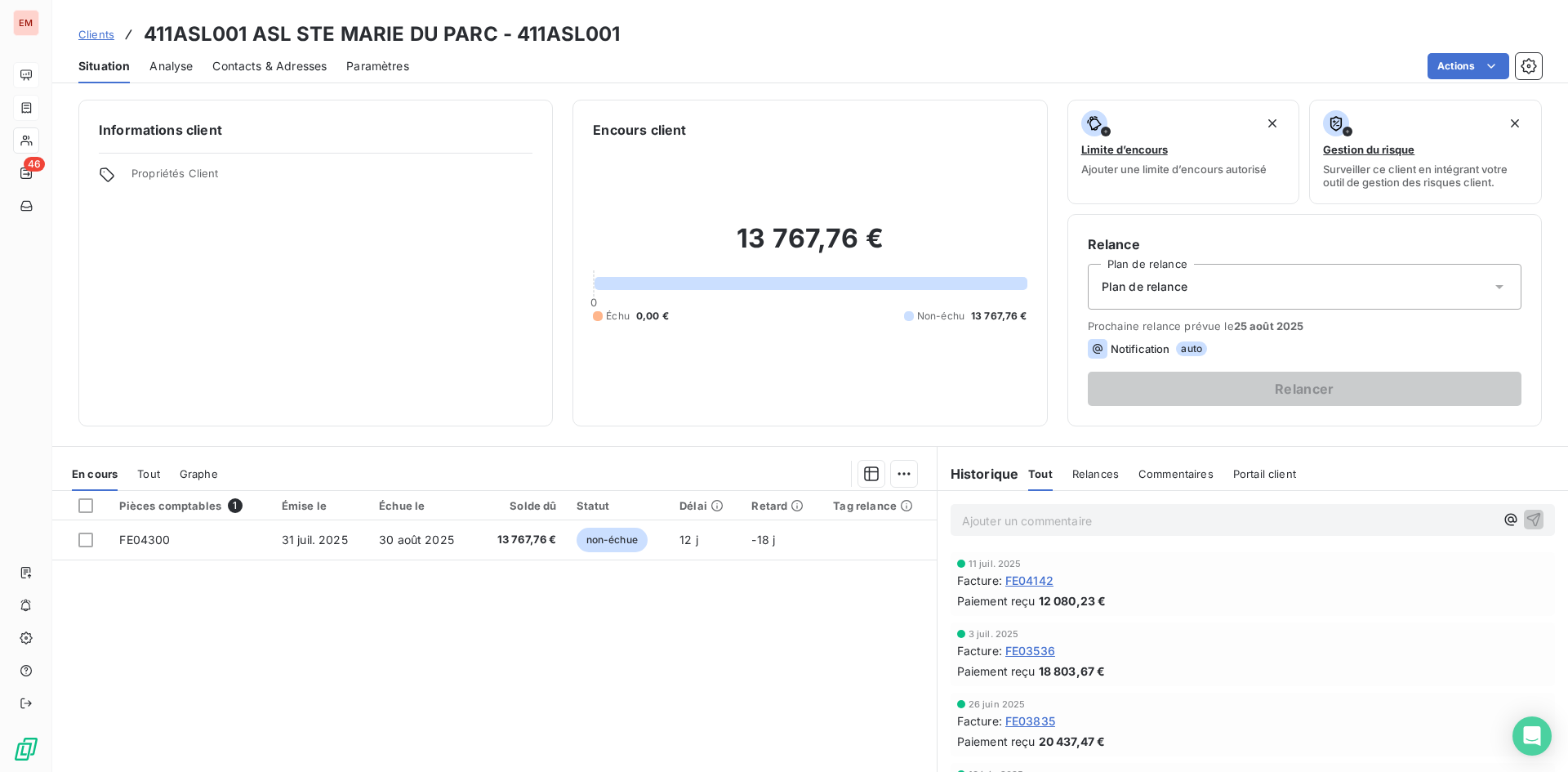
click at [107, 38] on span "Clients" at bounding box center [96, 35] width 36 height 13
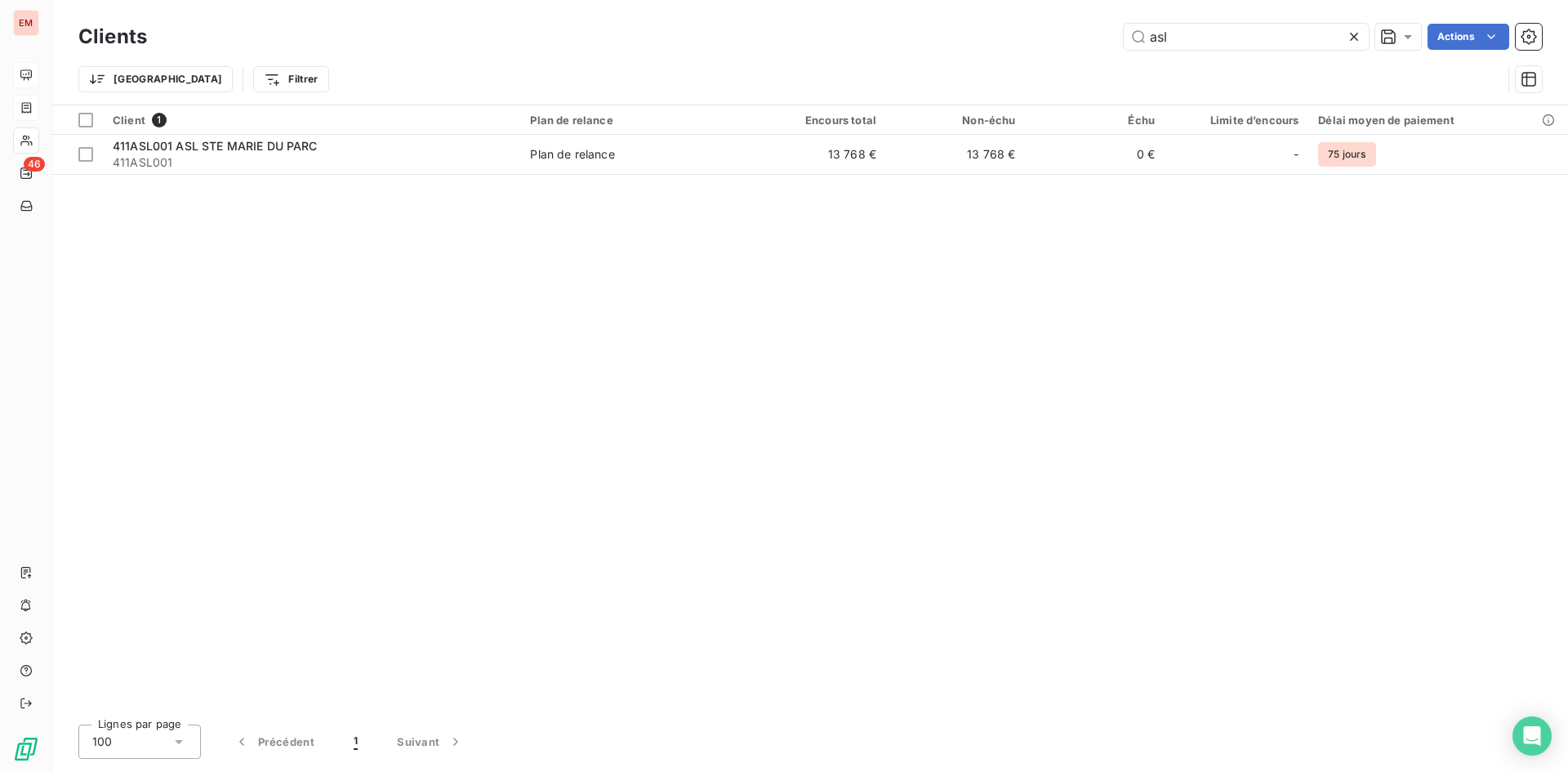
drag, startPoint x: 1201, startPoint y: 38, endPoint x: 1056, endPoint y: 25, distance: 145.6
click at [1056, 25] on div "asl Actions" at bounding box center [854, 37] width 1375 height 26
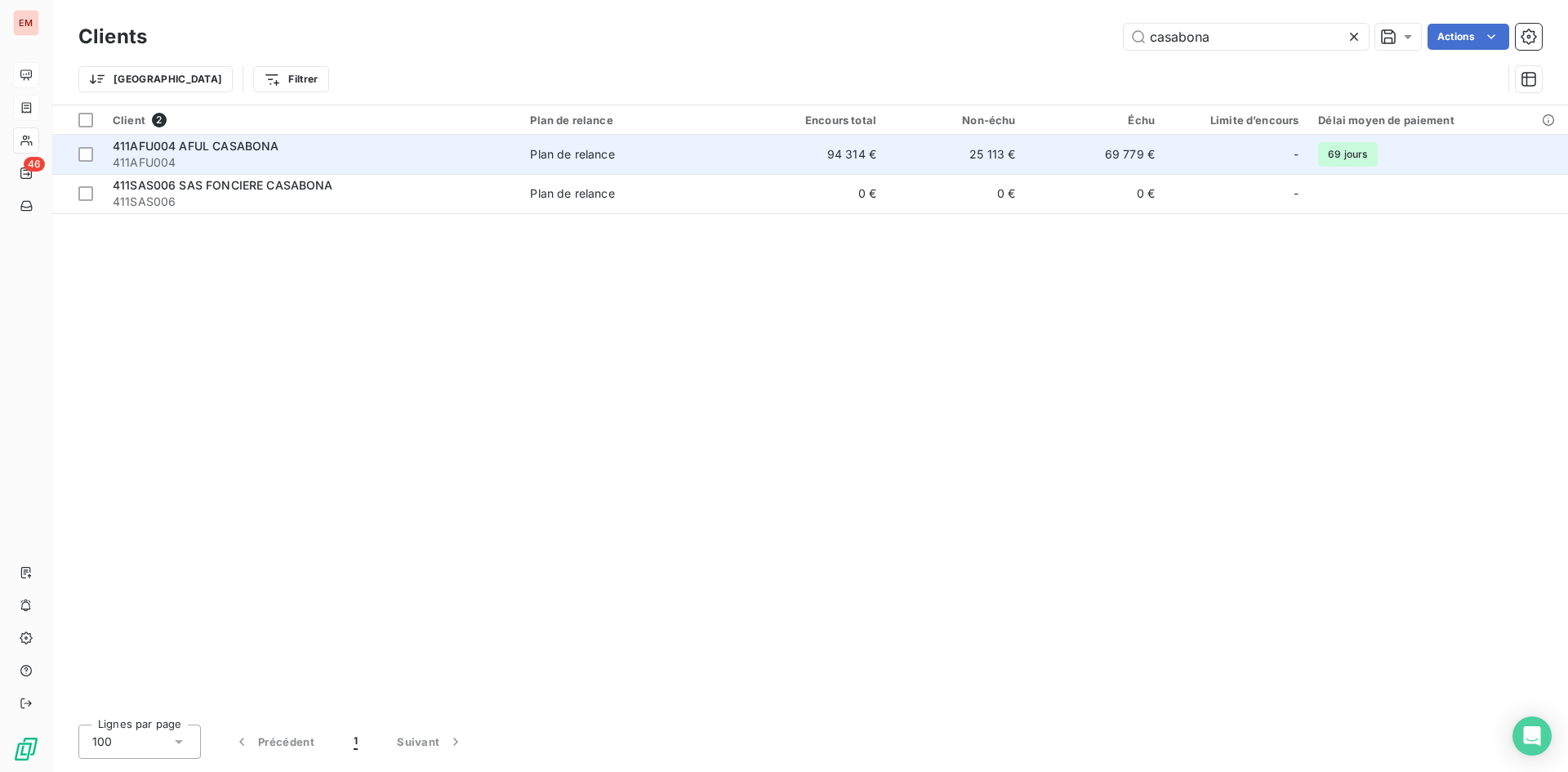
type input "casabona"
click at [434, 161] on span "411AFU004" at bounding box center [311, 163] width 397 height 17
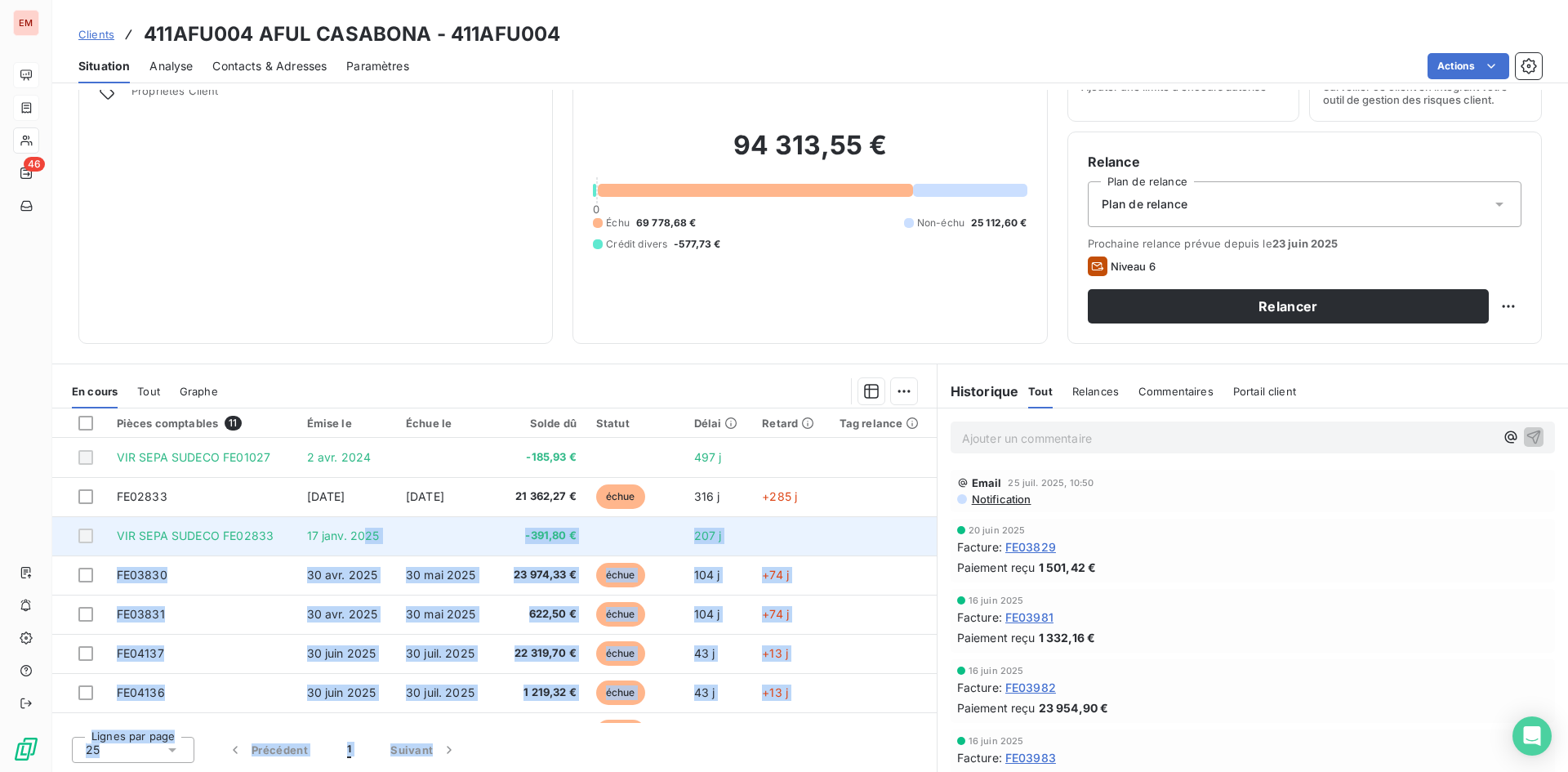
drag, startPoint x: 905, startPoint y: 729, endPoint x: 397, endPoint y: 478, distance: 566.6
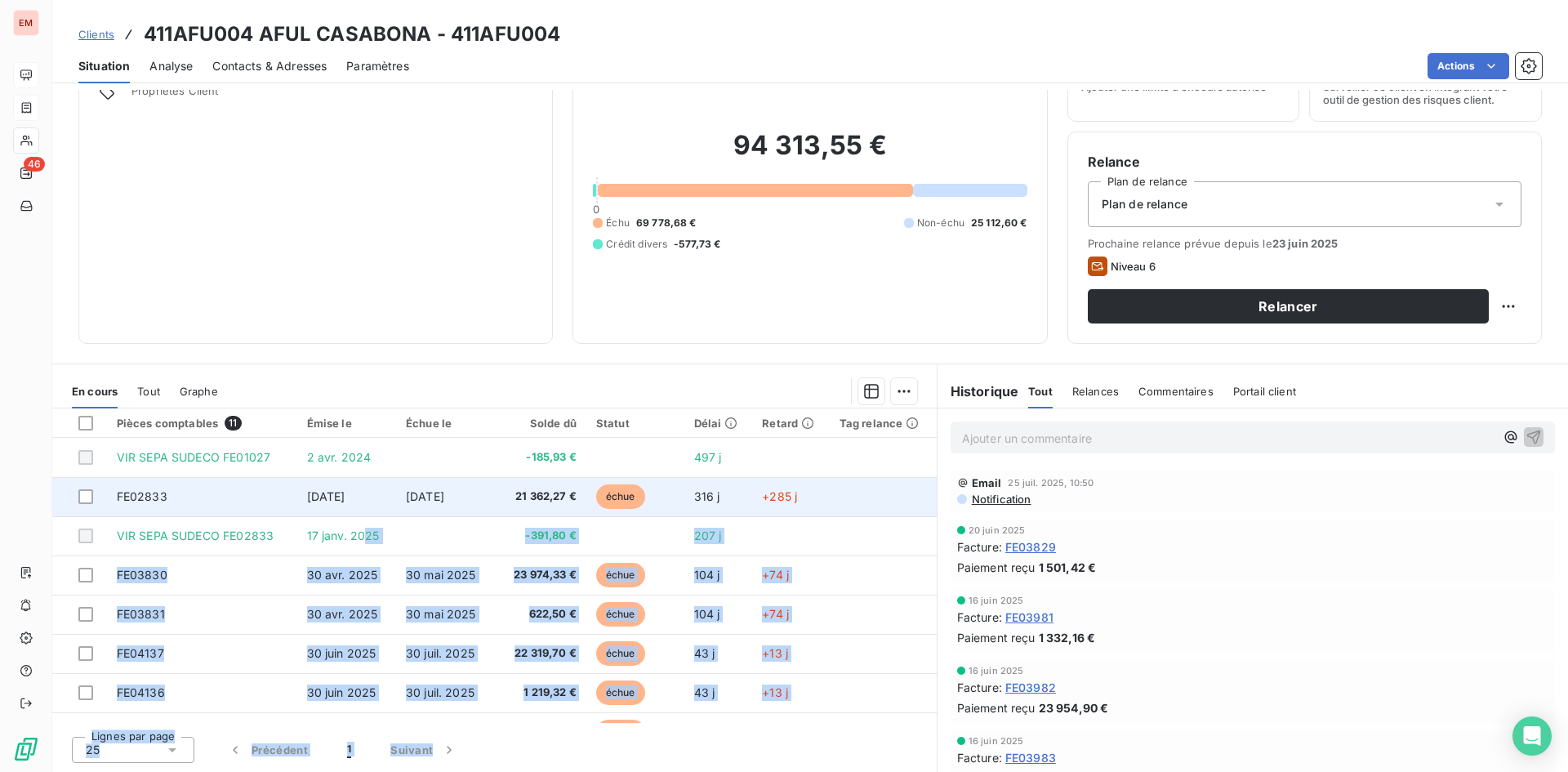
click at [364, 553] on div "Pièces comptables 11 Émise le Échue le Solde dû Statut Délai Retard Tag relance…" at bounding box center [494, 590] width 884 height 364
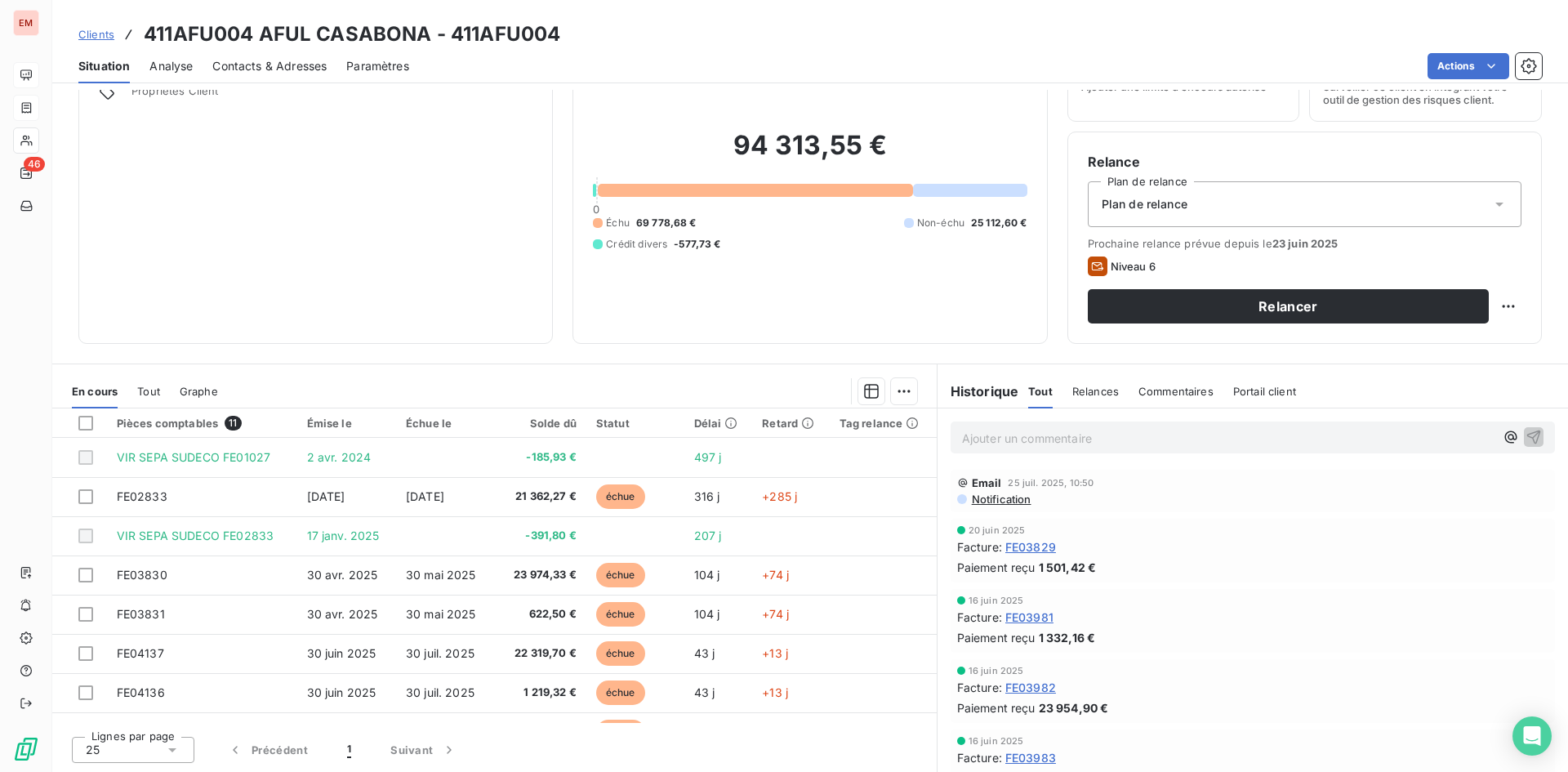
click at [453, 365] on section "En cours Tout Graphe Pièces comptables 11 Émise le Échue le Solde dû Statut Dél…" at bounding box center [494, 568] width 884 height 407
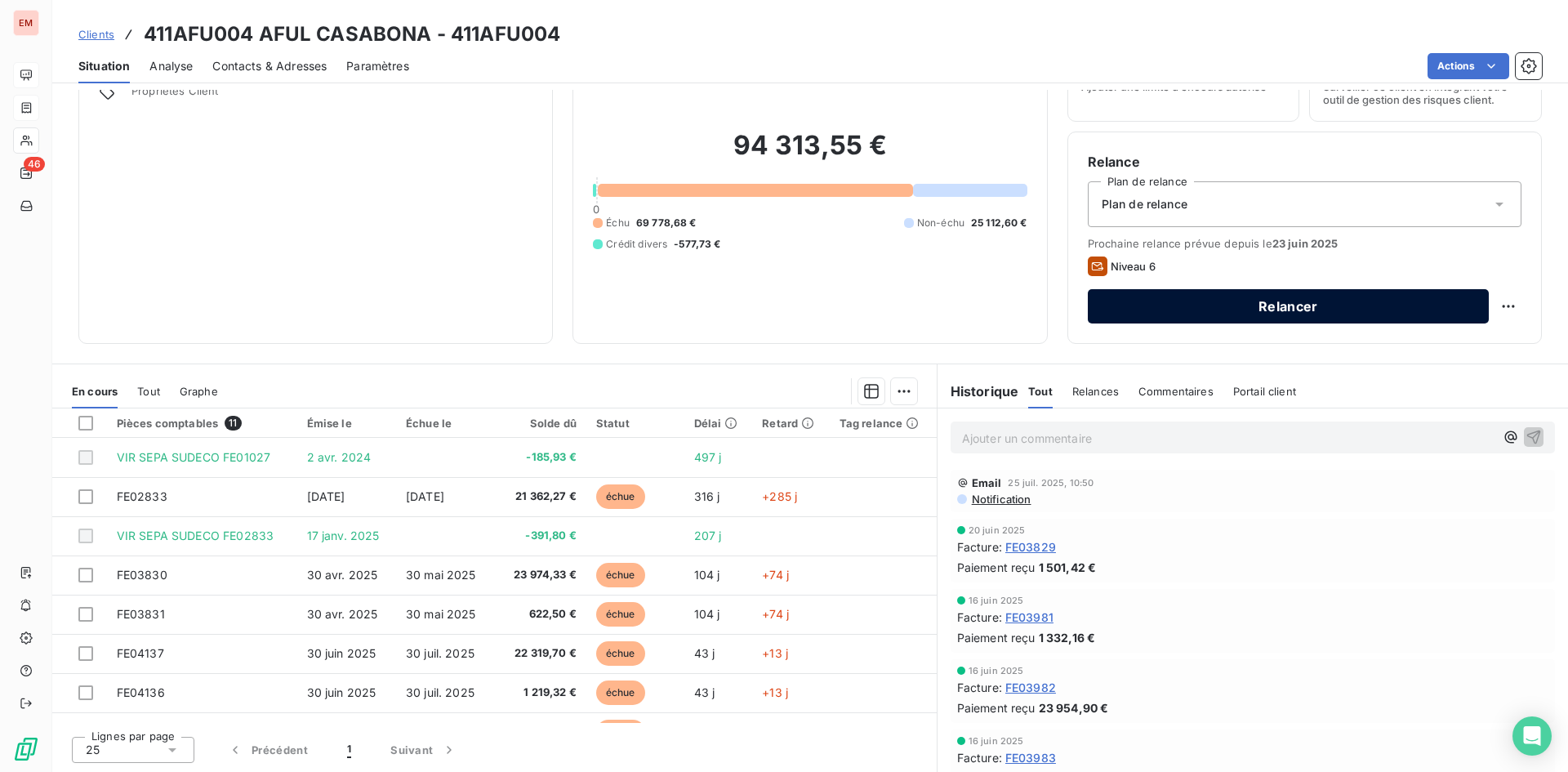
click at [1325, 310] on button "Relancer" at bounding box center [1288, 307] width 401 height 35
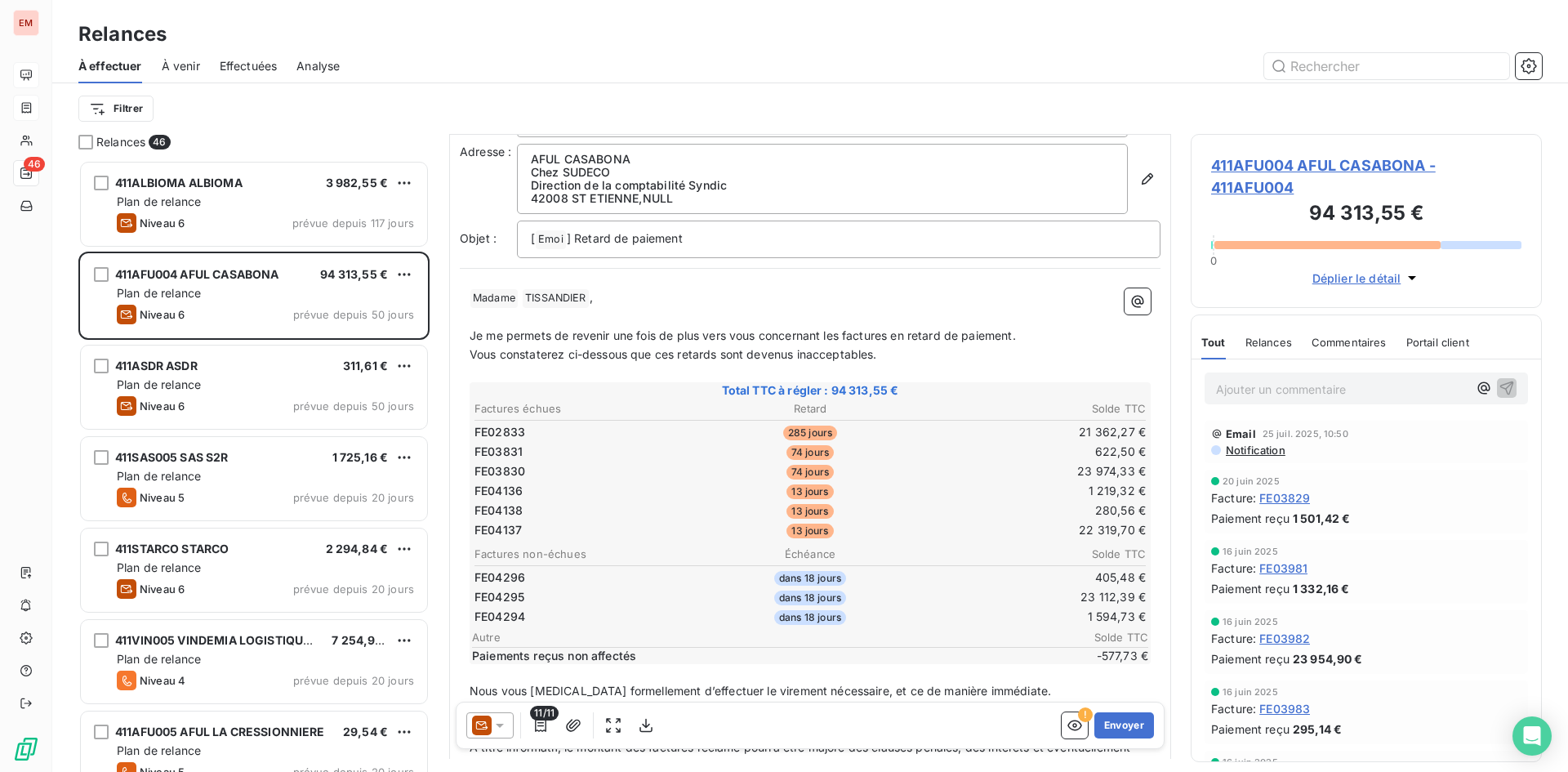
scroll to position [83, 0]
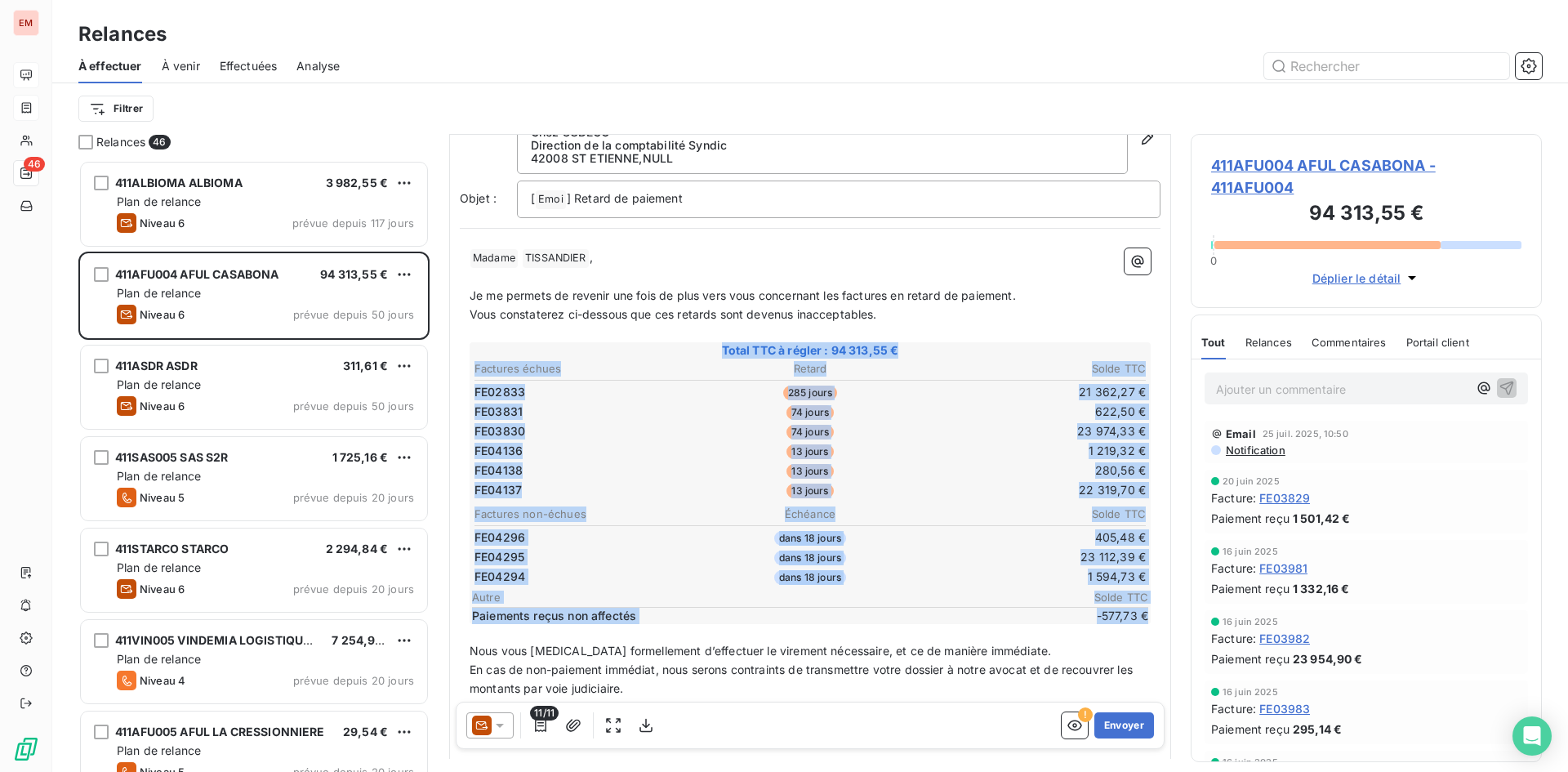
drag, startPoint x: 1136, startPoint y: 622, endPoint x: 468, endPoint y: 337, distance: 726.3
click at [468, 337] on div "﻿ Madame ﻿ [PERSON_NAME] ﻿ , ﻿ Je me permets de revenir une fois de plus vers v…" at bounding box center [810, 539] width 701 height 601
copy div "Total TTC à régler : 94 313,55 € Factures échues Retard Solde TTC FE02833 285 j…"
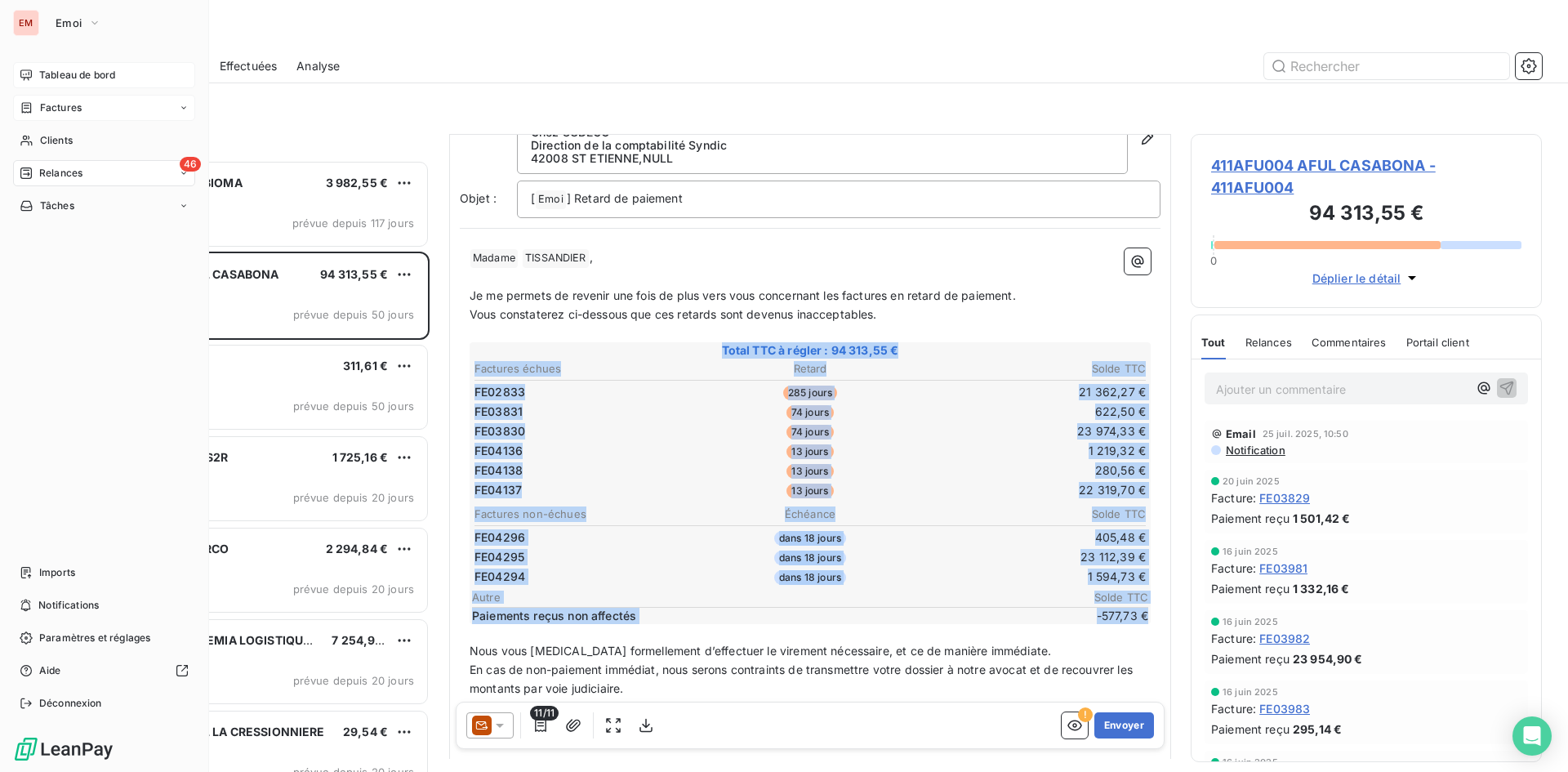
click at [40, 107] on span "Factures" at bounding box center [60, 108] width 41 height 15
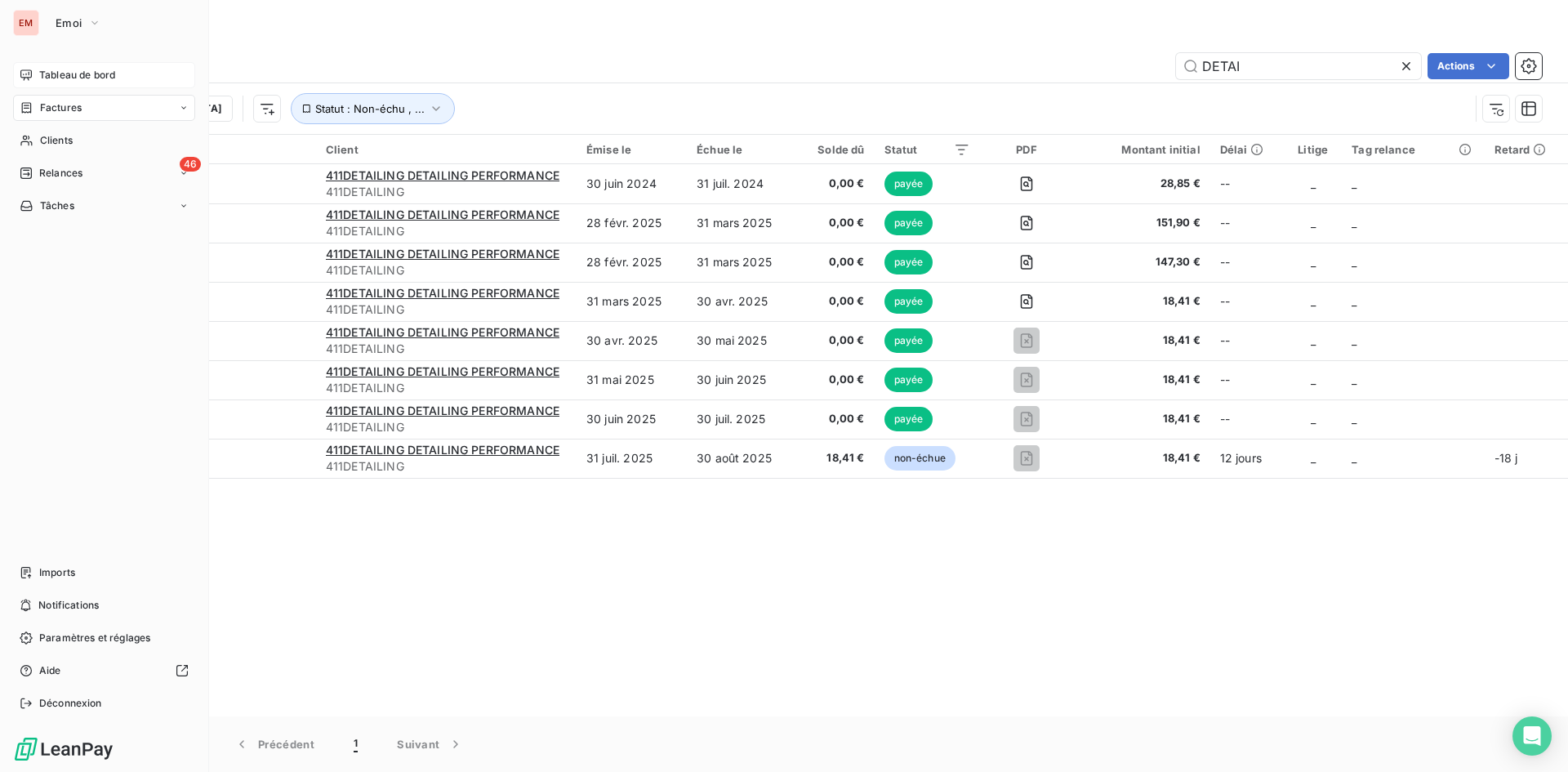
click at [34, 73] on div "Tableau de bord" at bounding box center [104, 75] width 182 height 26
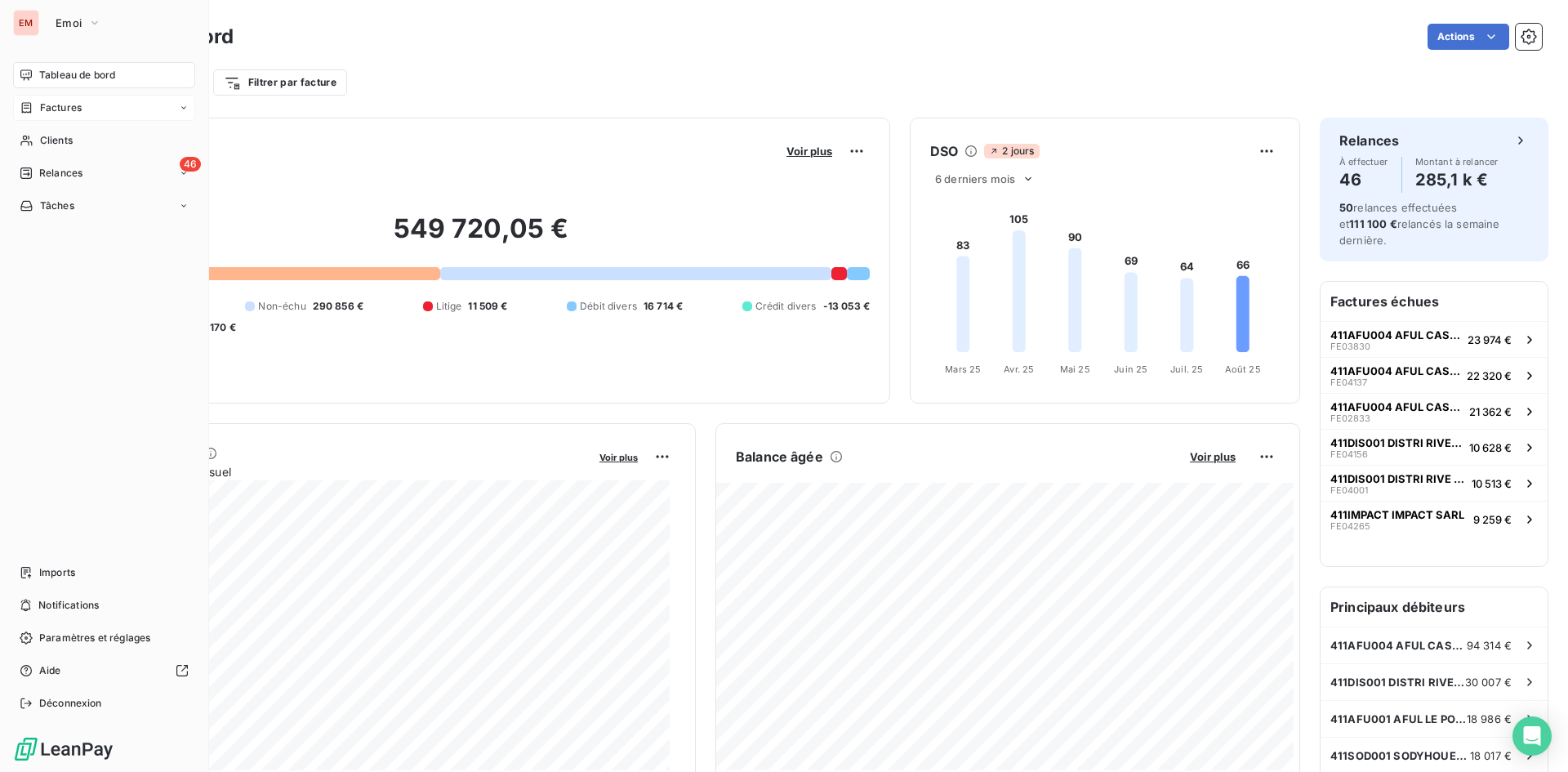
click at [124, 107] on div "Factures" at bounding box center [104, 108] width 182 height 26
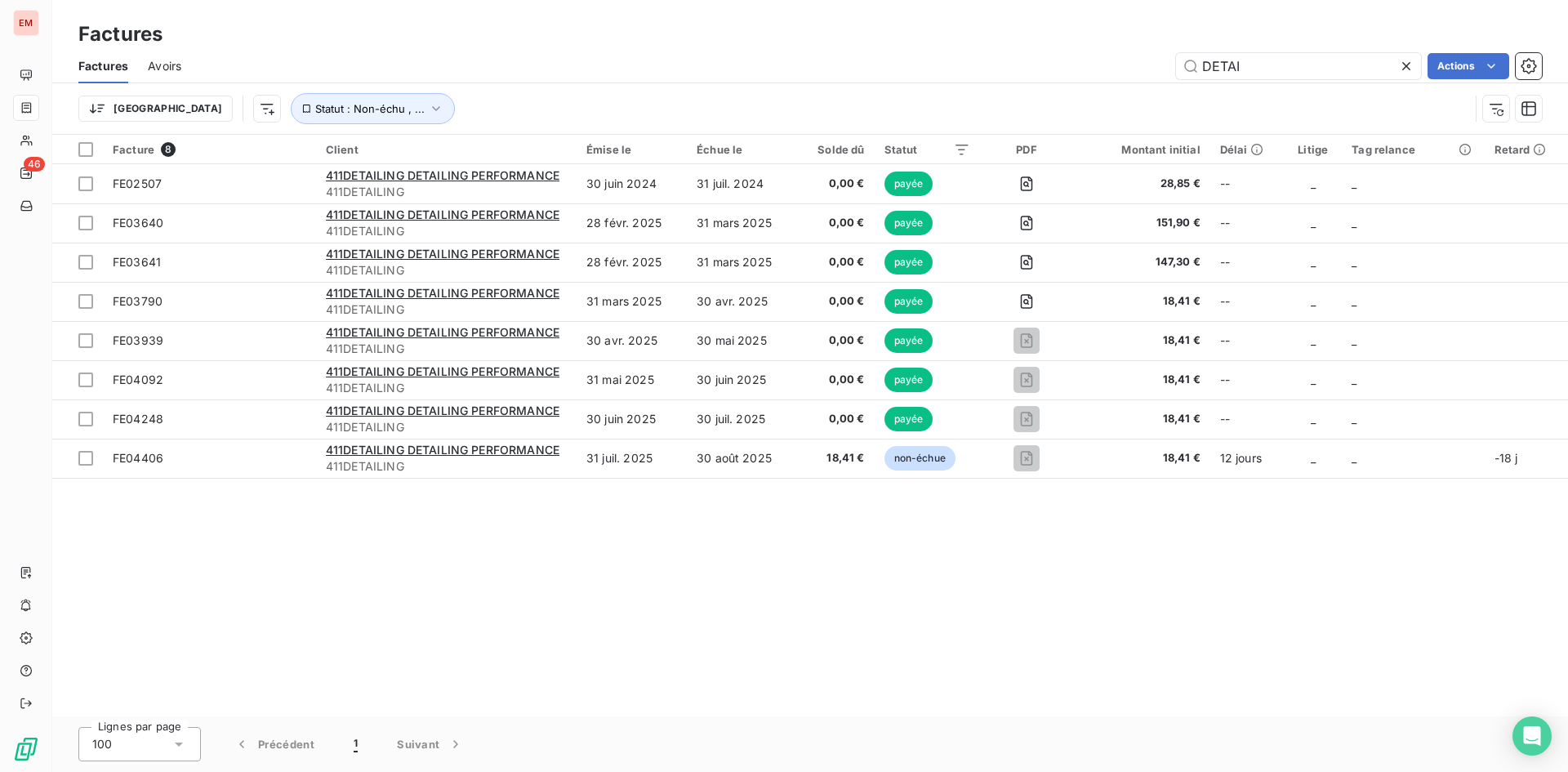
drag, startPoint x: 1259, startPoint y: 68, endPoint x: 891, endPoint y: 52, distance: 368.3
click at [884, 68] on div "DETAI Actions" at bounding box center [871, 66] width 1341 height 26
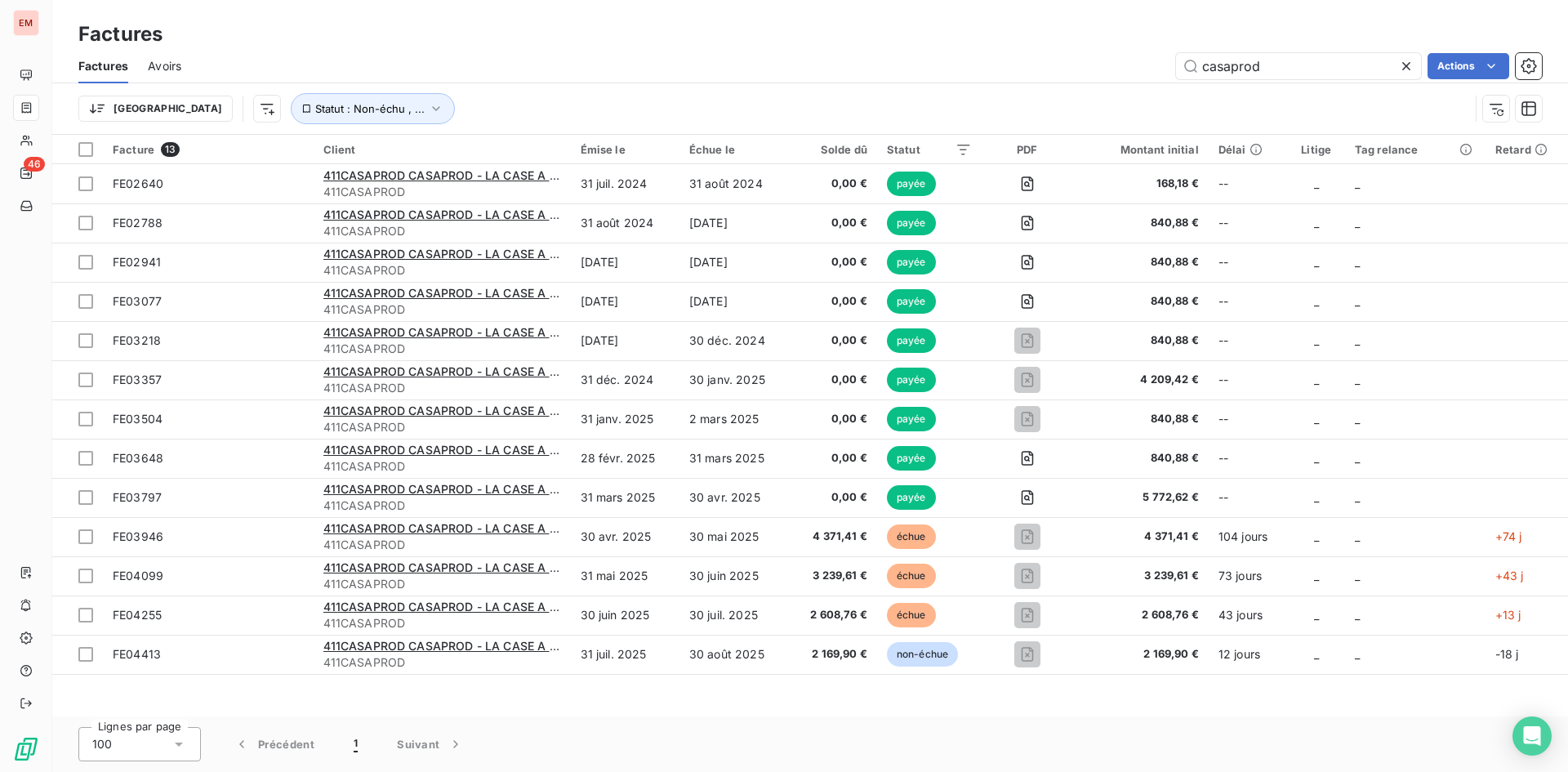
type input "casaprod"
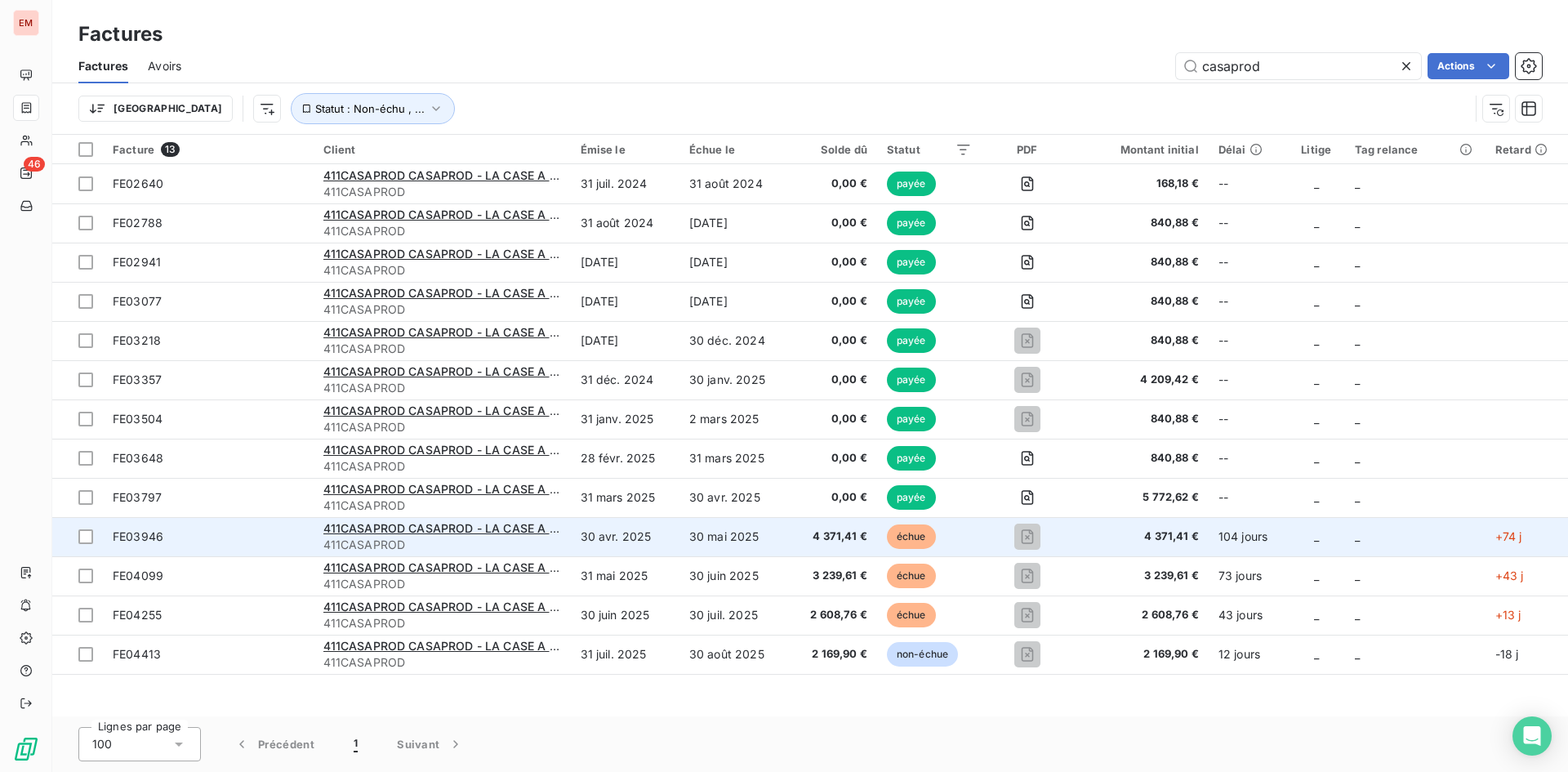
click at [554, 537] on span "411CASAPROD" at bounding box center [442, 545] width 238 height 17
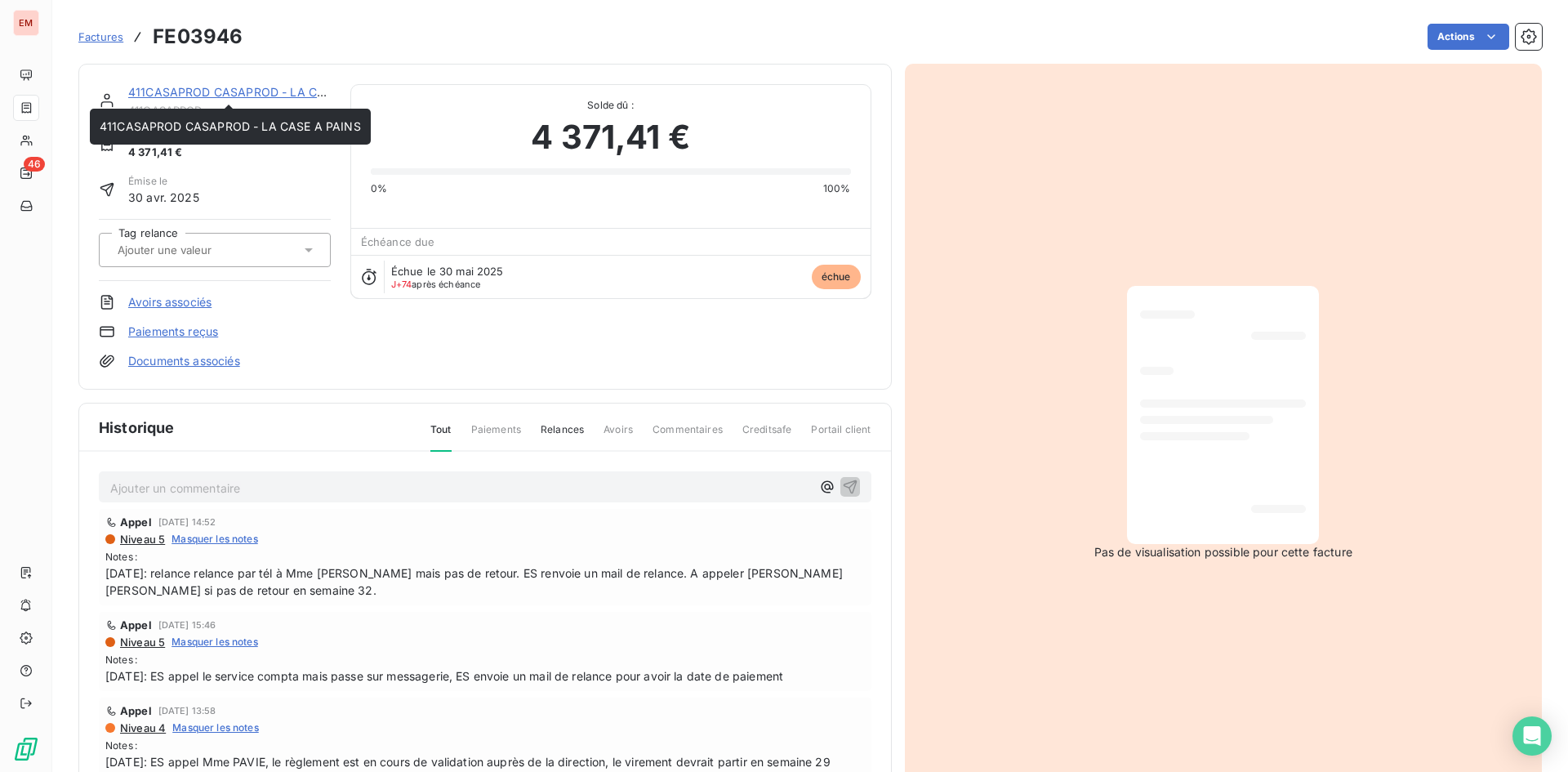
click at [254, 93] on link "411CASAPROD CASAPROD - LA CASE A PAINS" at bounding box center [259, 92] width 261 height 14
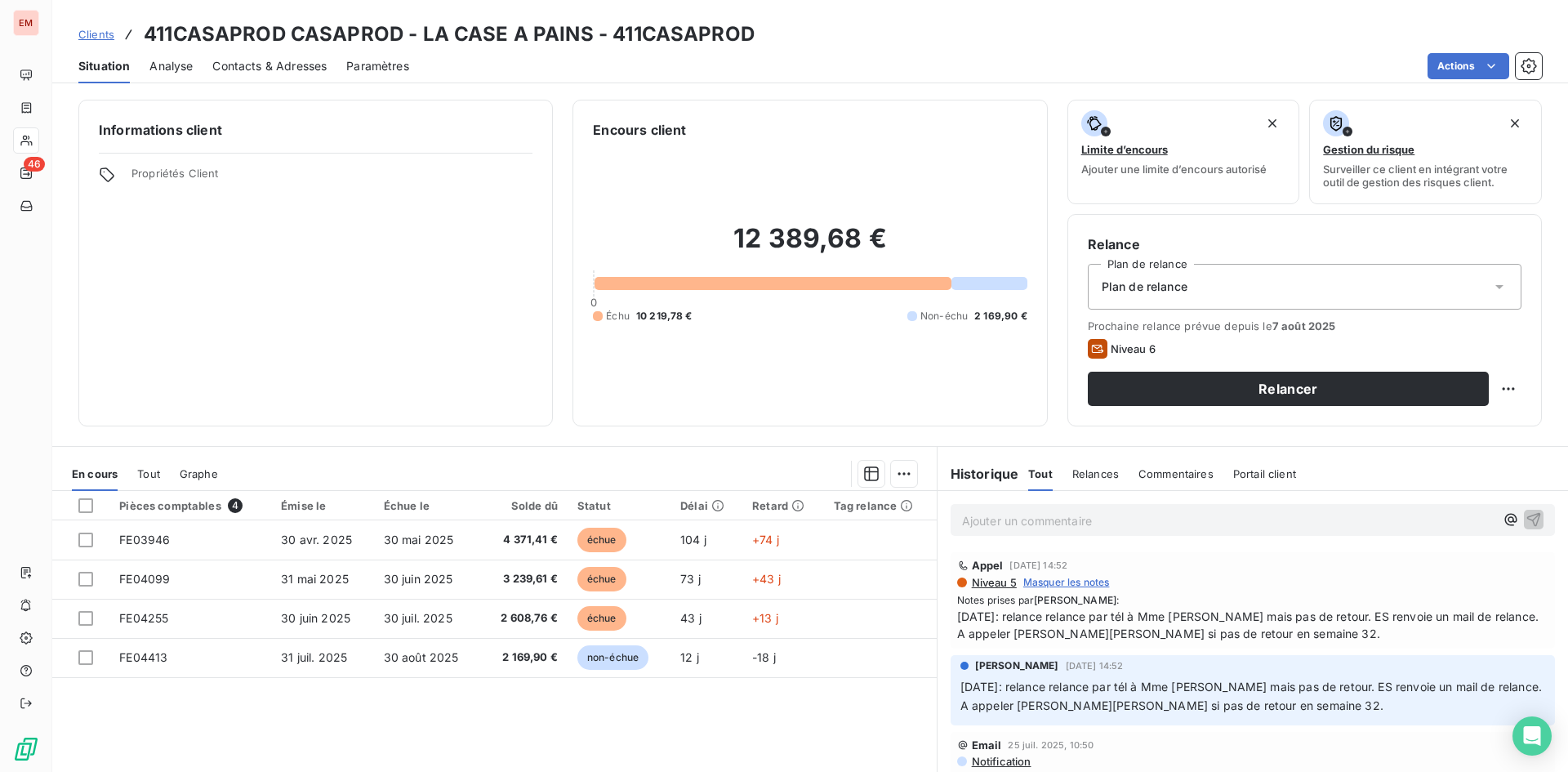
click at [834, 684] on div "Pièces comptables 4 Émise le Échue le Solde dû Statut Délai Retard Tag relance …" at bounding box center [494, 648] width 884 height 315
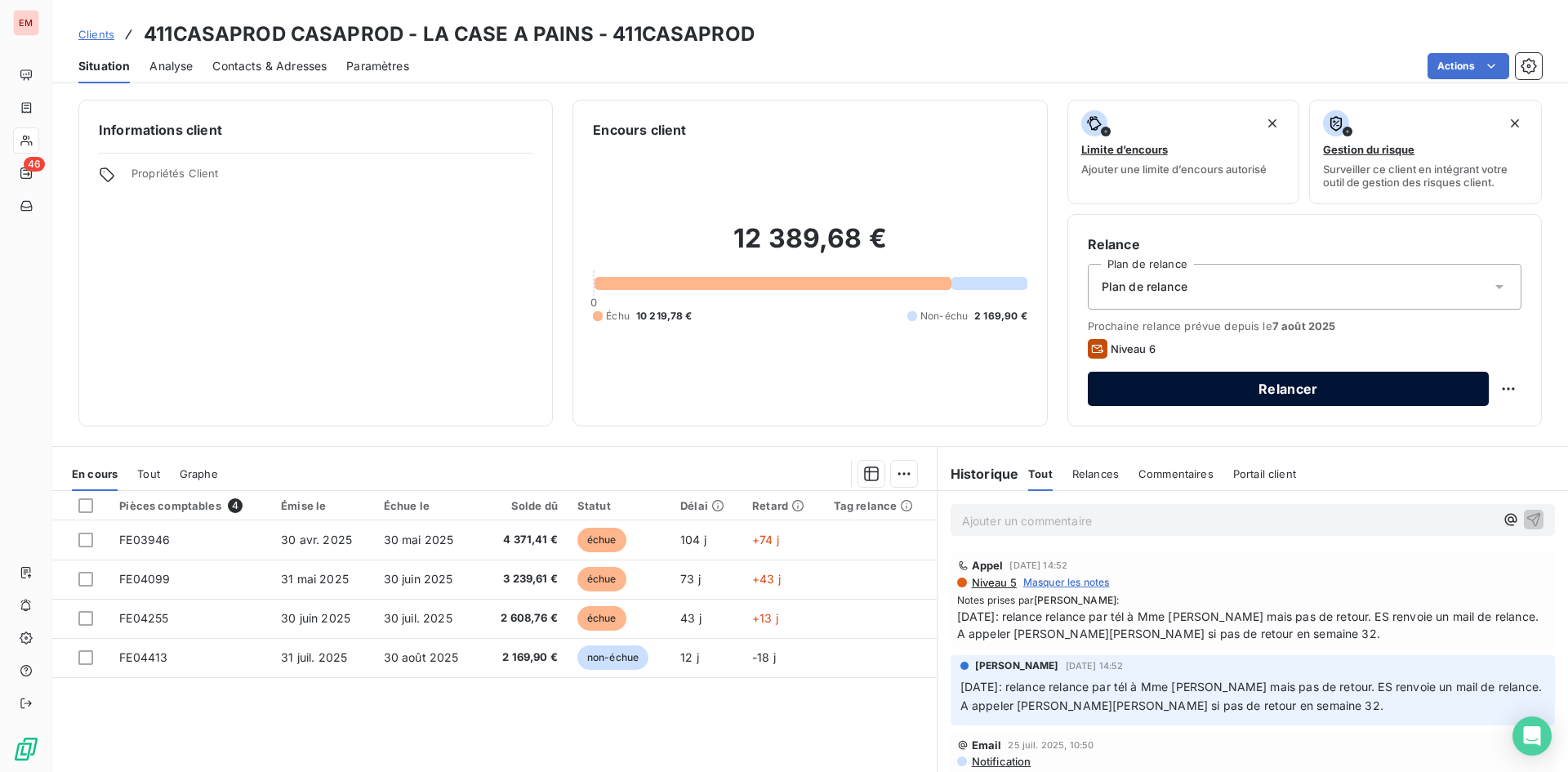
click at [1179, 384] on button "Relancer" at bounding box center [1288, 389] width 401 height 35
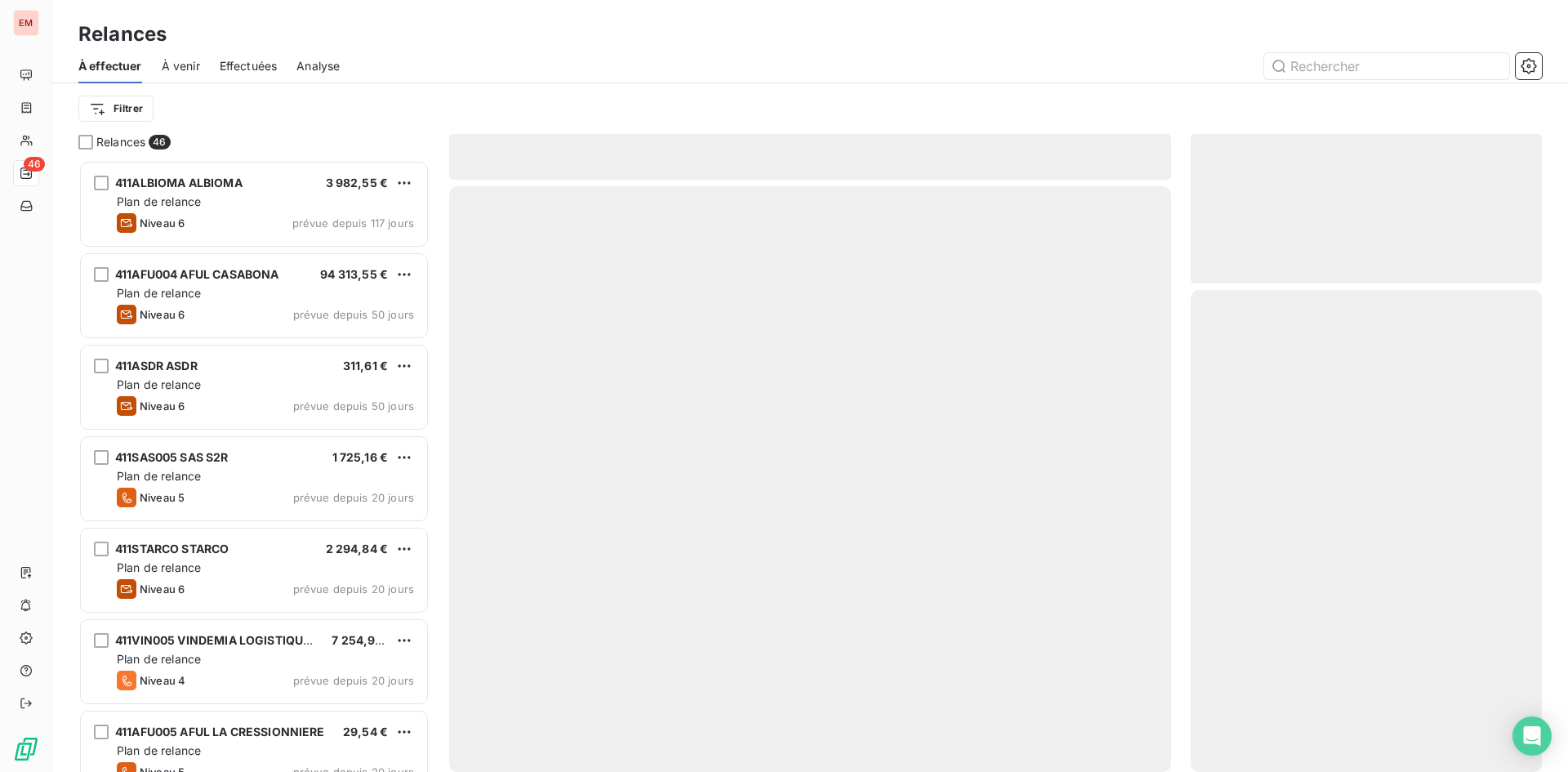
scroll to position [599, 339]
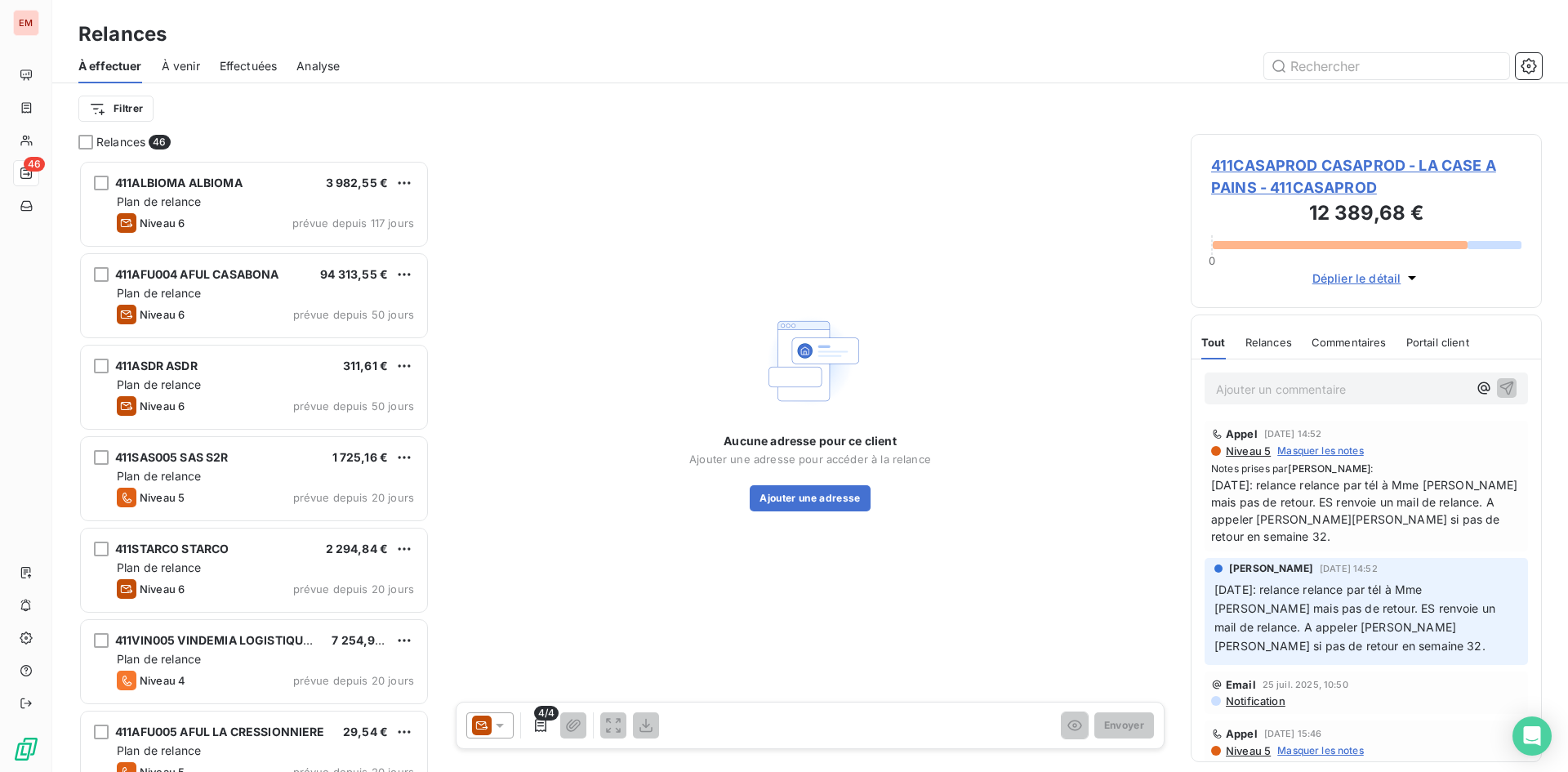
click at [496, 717] on div at bounding box center [489, 726] width 47 height 26
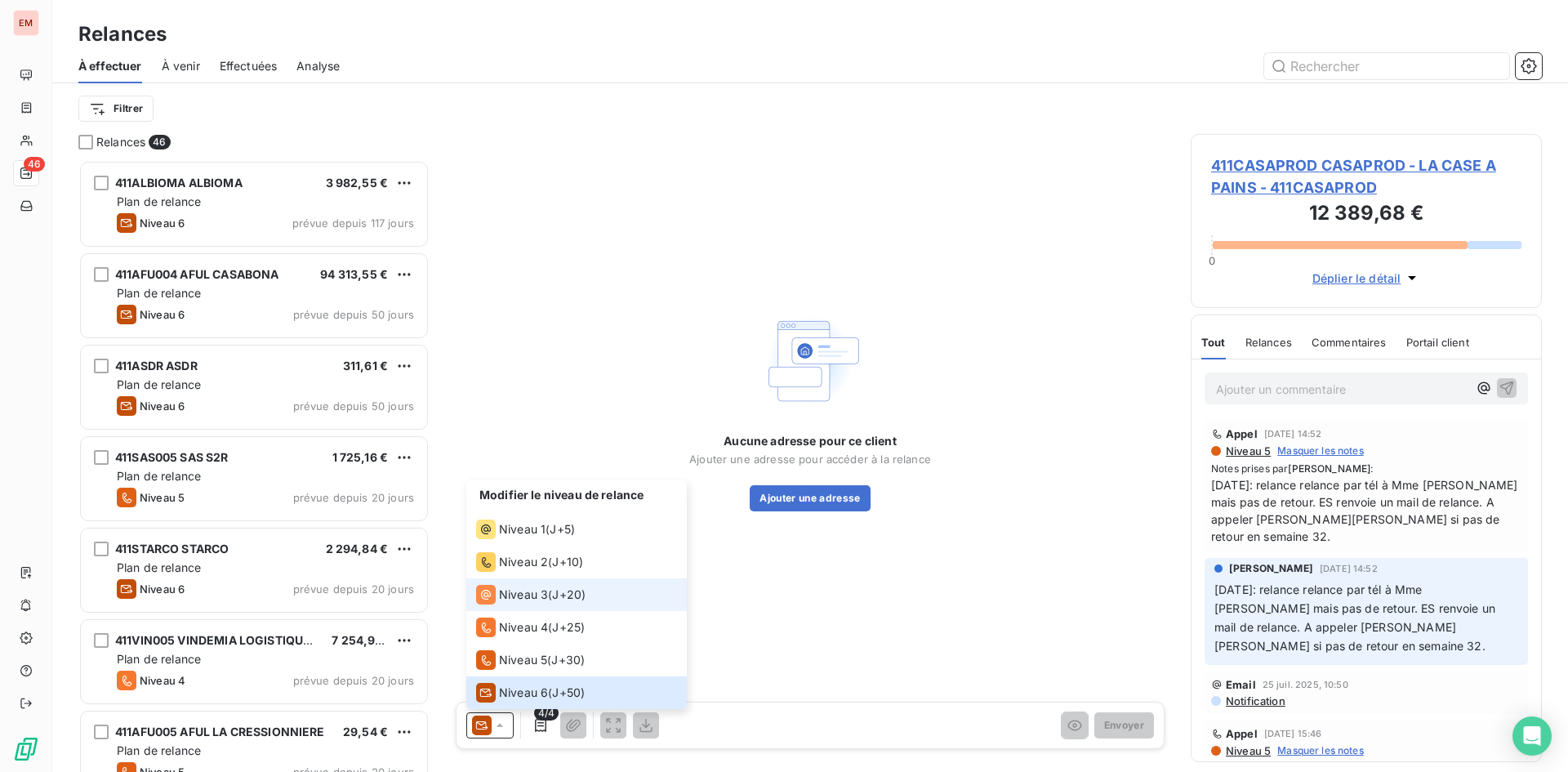
click at [549, 605] on li "Niveau 3 ( J+20 )" at bounding box center [576, 595] width 221 height 33
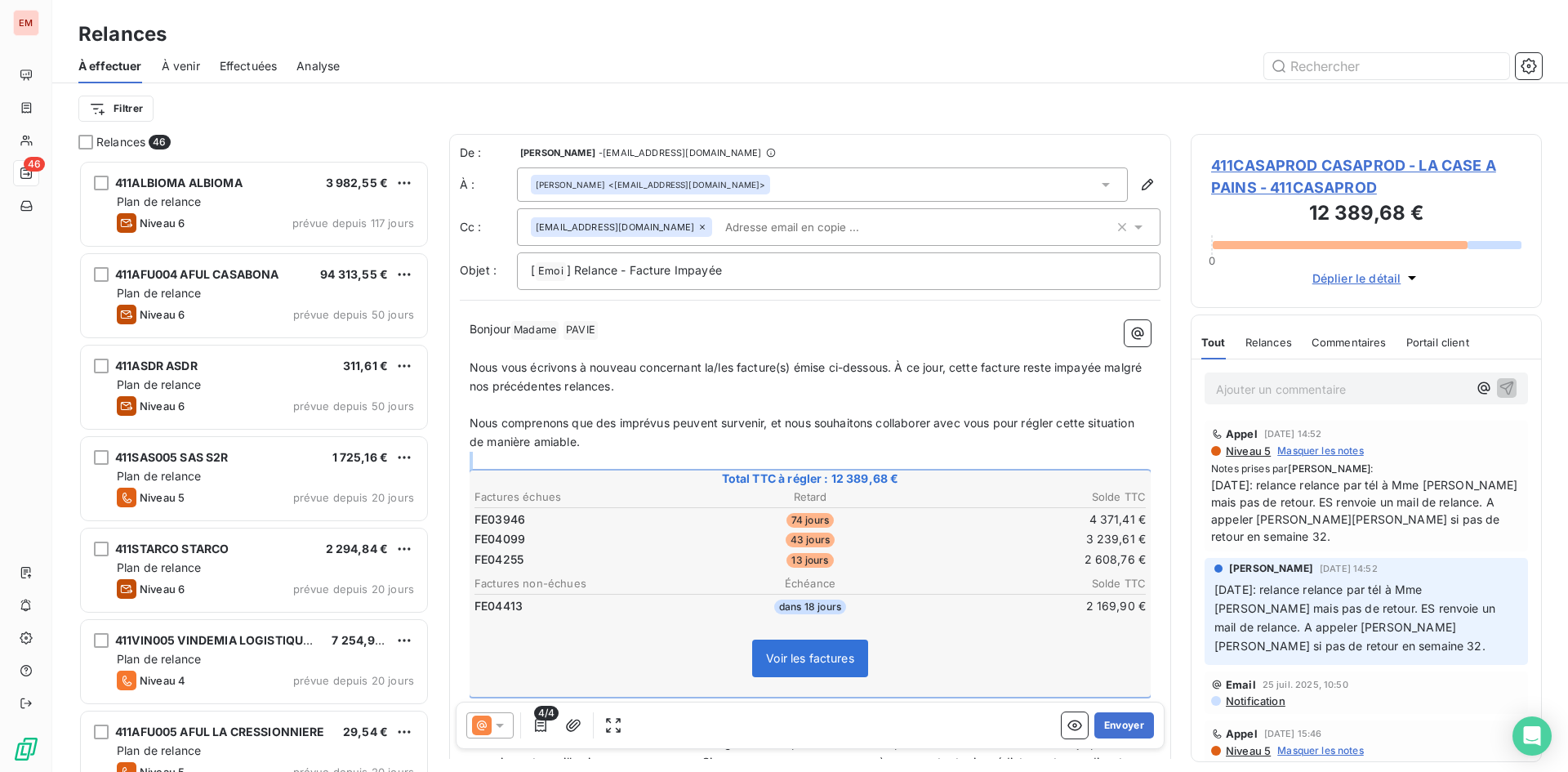
drag, startPoint x: 678, startPoint y: 453, endPoint x: 1028, endPoint y: 646, distance: 399.7
click at [1028, 646] on div "[PERSON_NAME] Madame ﻿ [PERSON_NAME] ﻿ ﻿ ﻿ Nous vous écrivons à nouveau concern…" at bounding box center [810, 695] width 681 height 751
click at [1129, 612] on td "2 169,90 €" at bounding box center [1035, 607] width 223 height 18
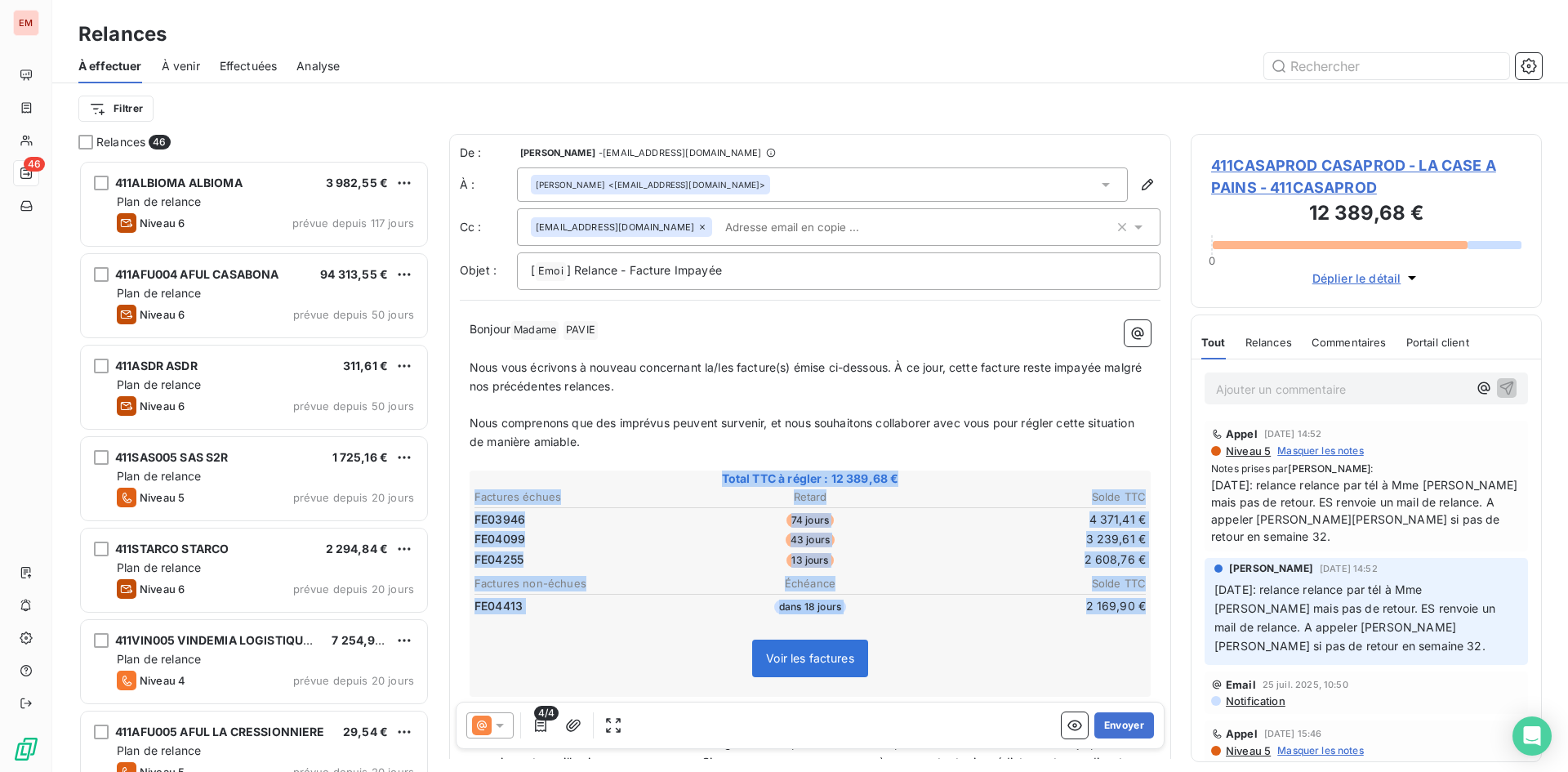
drag, startPoint x: 1133, startPoint y: 607, endPoint x: 658, endPoint y: 473, distance: 493.5
click at [658, 473] on div "Total TTC à régler : 12 389,68 € Factures échues Retard Solde TTC FE03946 74 jo…" at bounding box center [810, 584] width 681 height 226
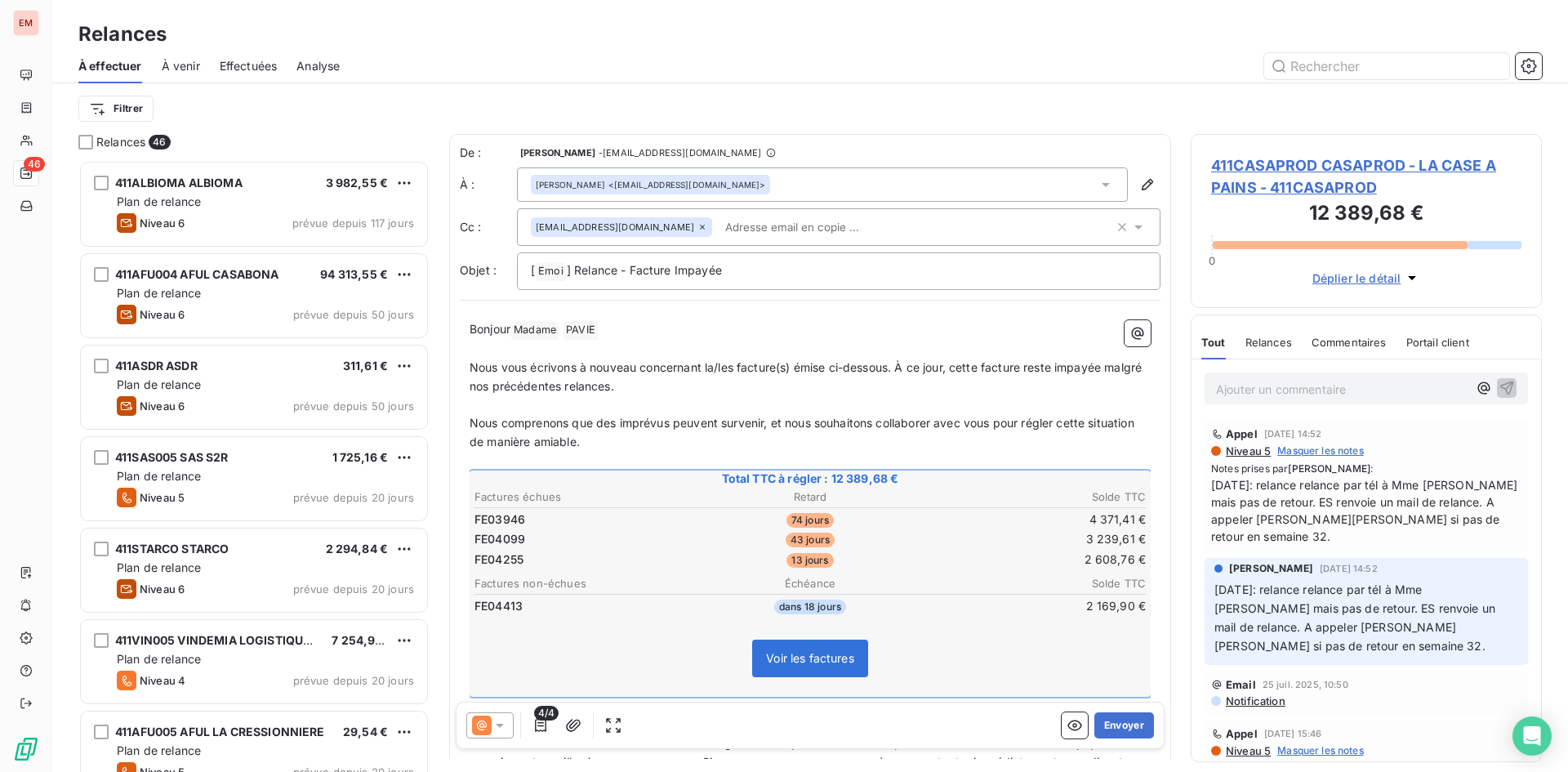
click at [1051, 609] on td "2 169,90 €" at bounding box center [1035, 607] width 223 height 18
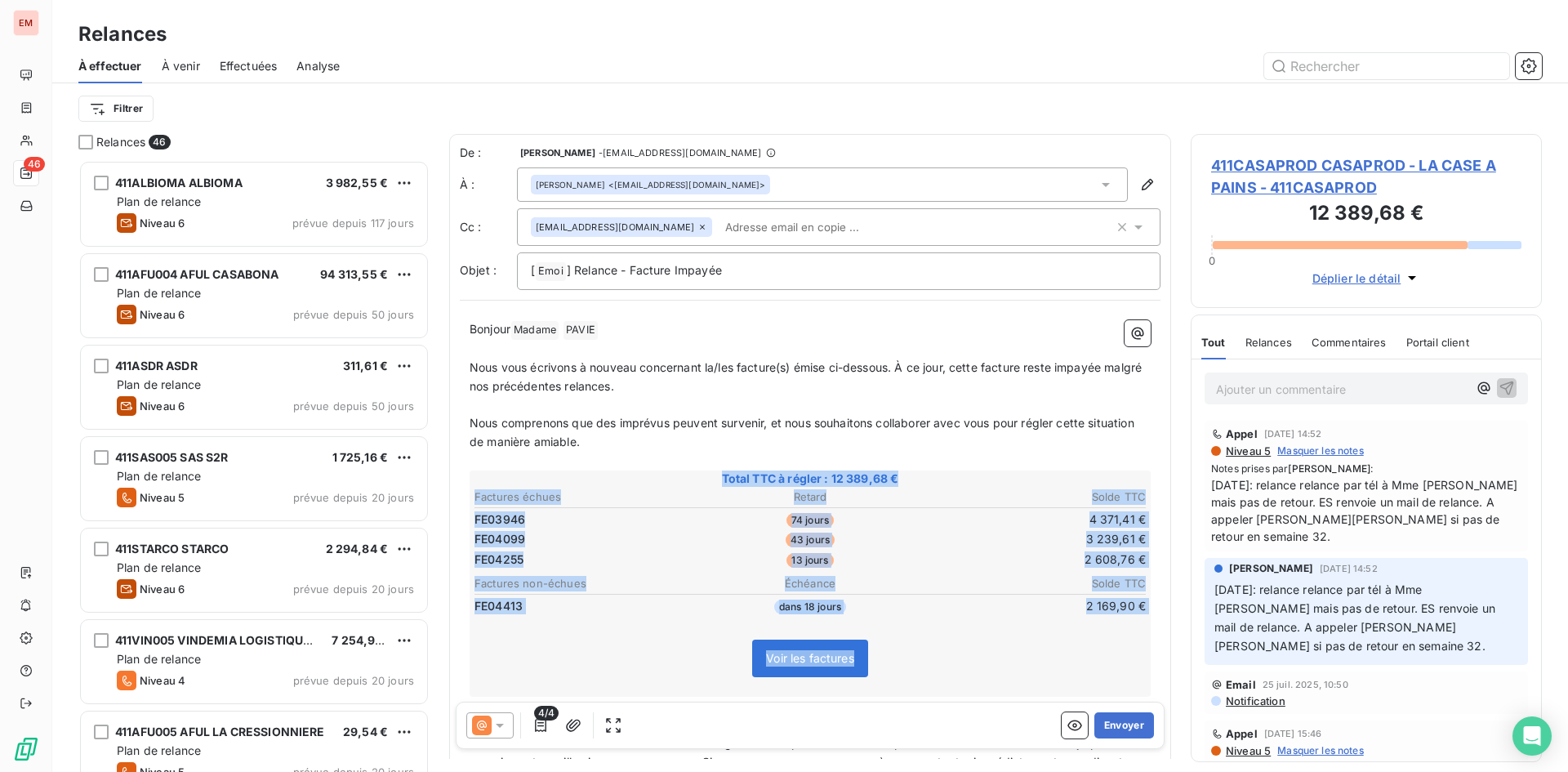
drag, startPoint x: 1116, startPoint y: 665, endPoint x: 598, endPoint y: 478, distance: 550.7
click at [598, 478] on div "Total TTC à régler : 12 389,68 € Factures échues Retard Solde TTC FE03946 74 jo…" at bounding box center [810, 584] width 681 height 226
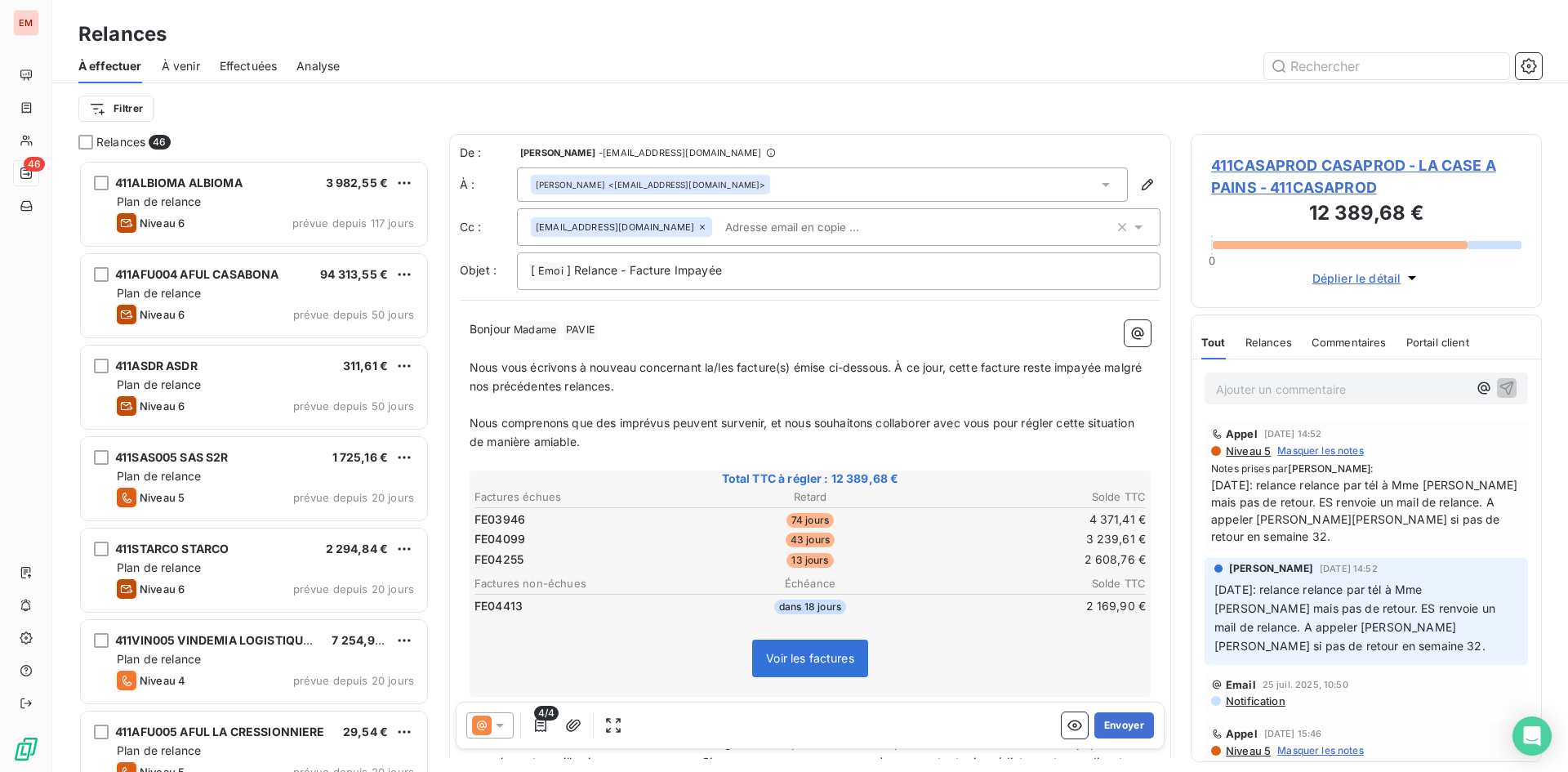
drag, startPoint x: 953, startPoint y: 541, endPoint x: 990, endPoint y: 641, distance: 106.6
click at [980, 639] on div "Voir les factures" at bounding box center [810, 661] width 676 height 70
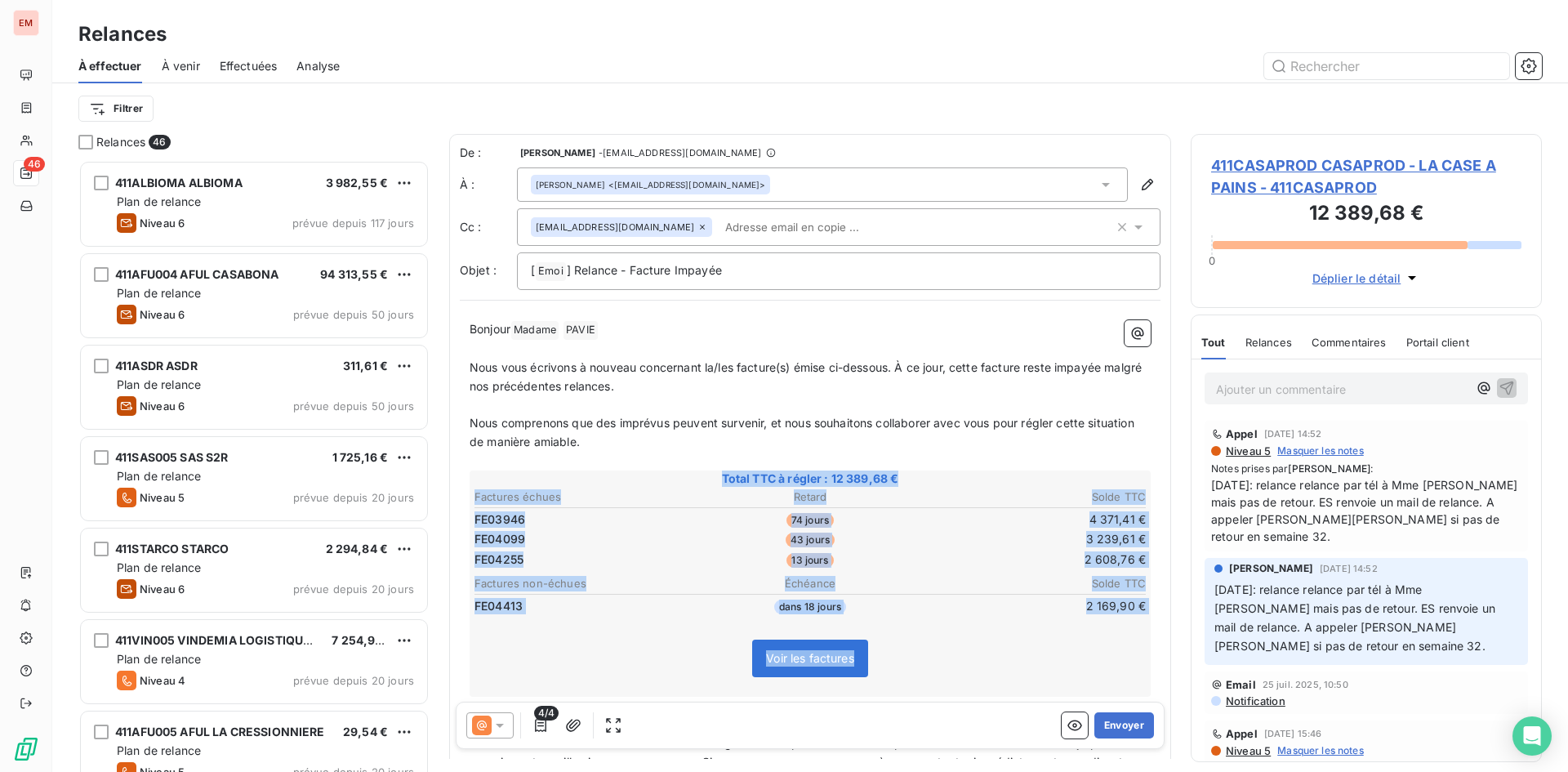
drag, startPoint x: 1100, startPoint y: 656, endPoint x: 491, endPoint y: 474, distance: 635.6
click at [491, 474] on div "Total TTC à régler : 12 389,68 € Factures échues Retard Solde TTC FE03946 74 jo…" at bounding box center [810, 584] width 681 height 226
drag, startPoint x: 707, startPoint y: 472, endPoint x: 1130, endPoint y: 614, distance: 446.2
click at [1130, 614] on div "Total TTC à régler : 12 389,68 € Factures échues Retard Solde TTC FE03946 74 jo…" at bounding box center [810, 584] width 681 height 226
drag, startPoint x: 1082, startPoint y: 592, endPoint x: 711, endPoint y: 466, distance: 391.8
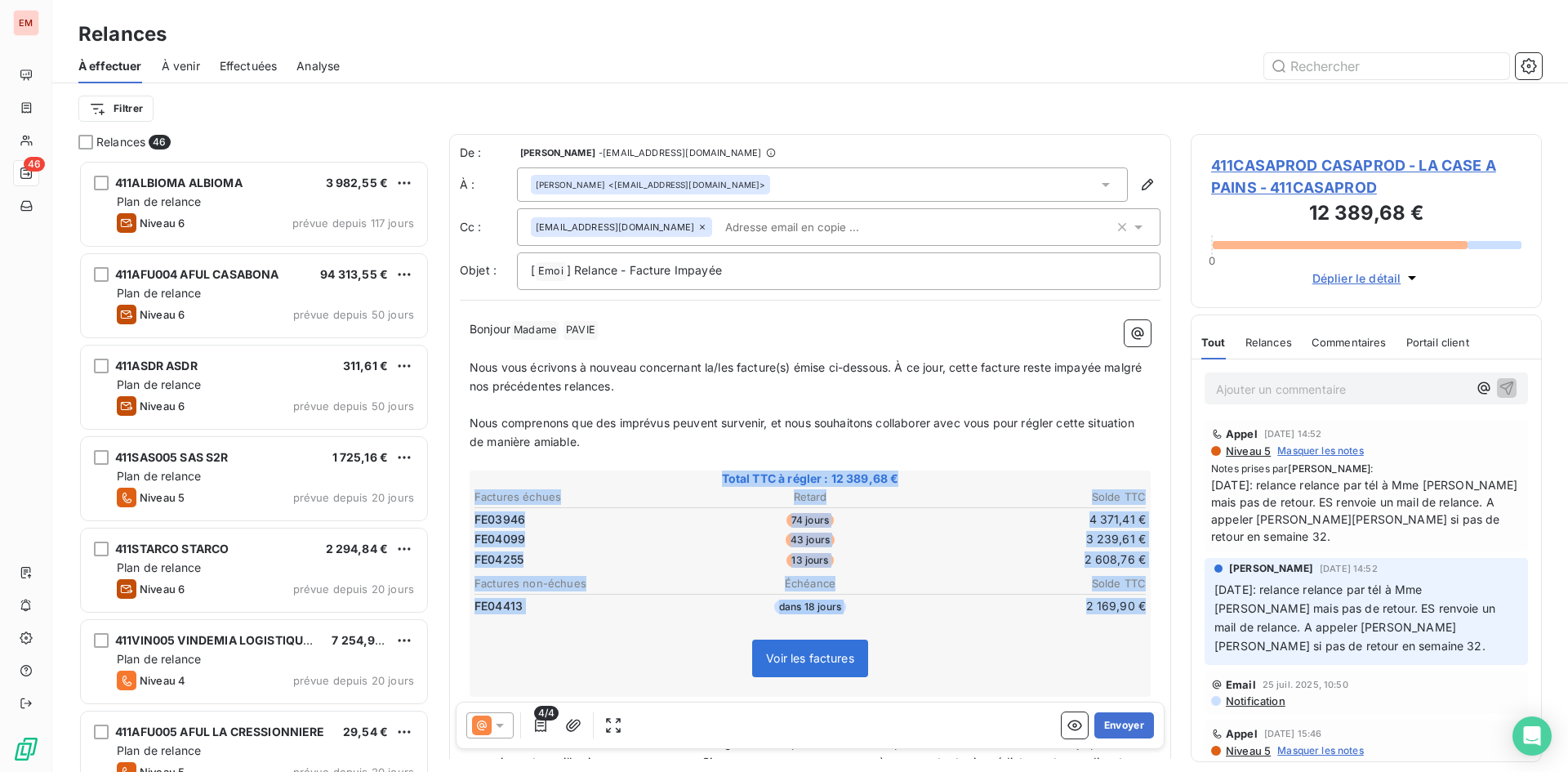
click at [711, 466] on div "[PERSON_NAME] Madame ﻿ [PERSON_NAME] ﻿ ﻿ ﻿ Nous vous écrivons à nouveau concern…" at bounding box center [810, 695] width 681 height 751
copy div "Total TTC à régler : 12 389,68 € Factures échues Retard Solde TTC FE03946 74 jo…"
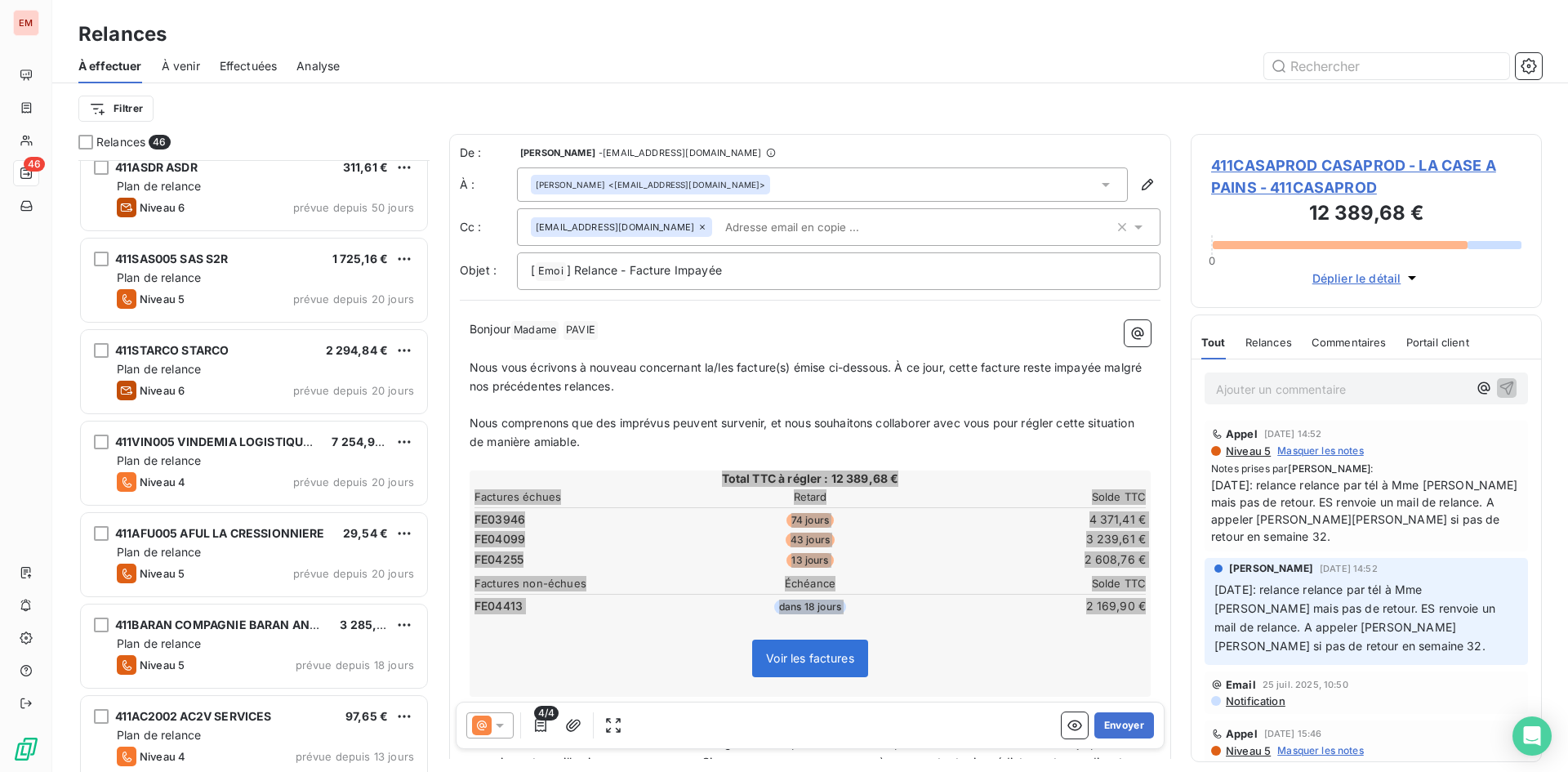
scroll to position [409, 0]
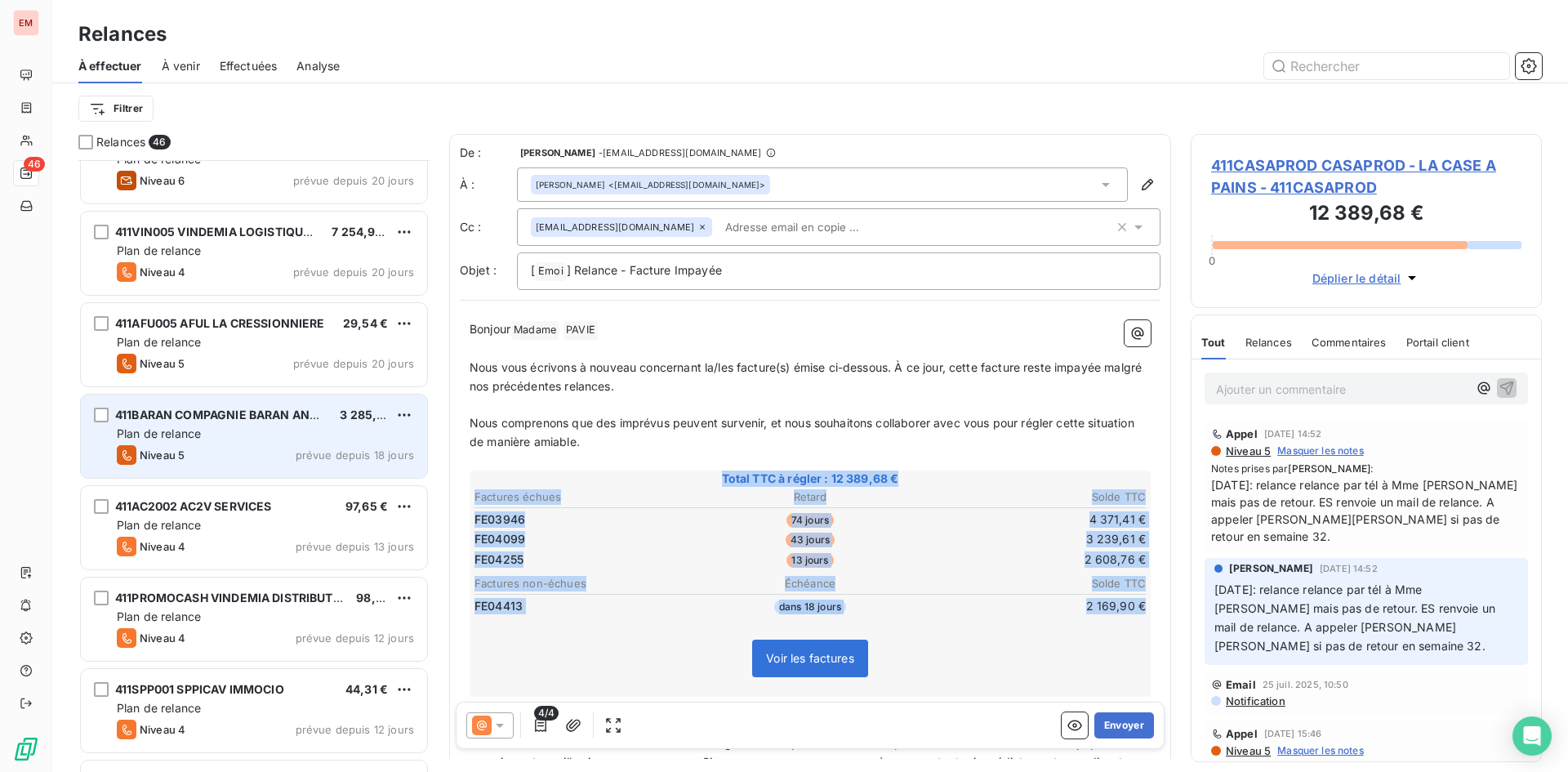
click at [288, 432] on div "Plan de relance" at bounding box center [265, 434] width 297 height 17
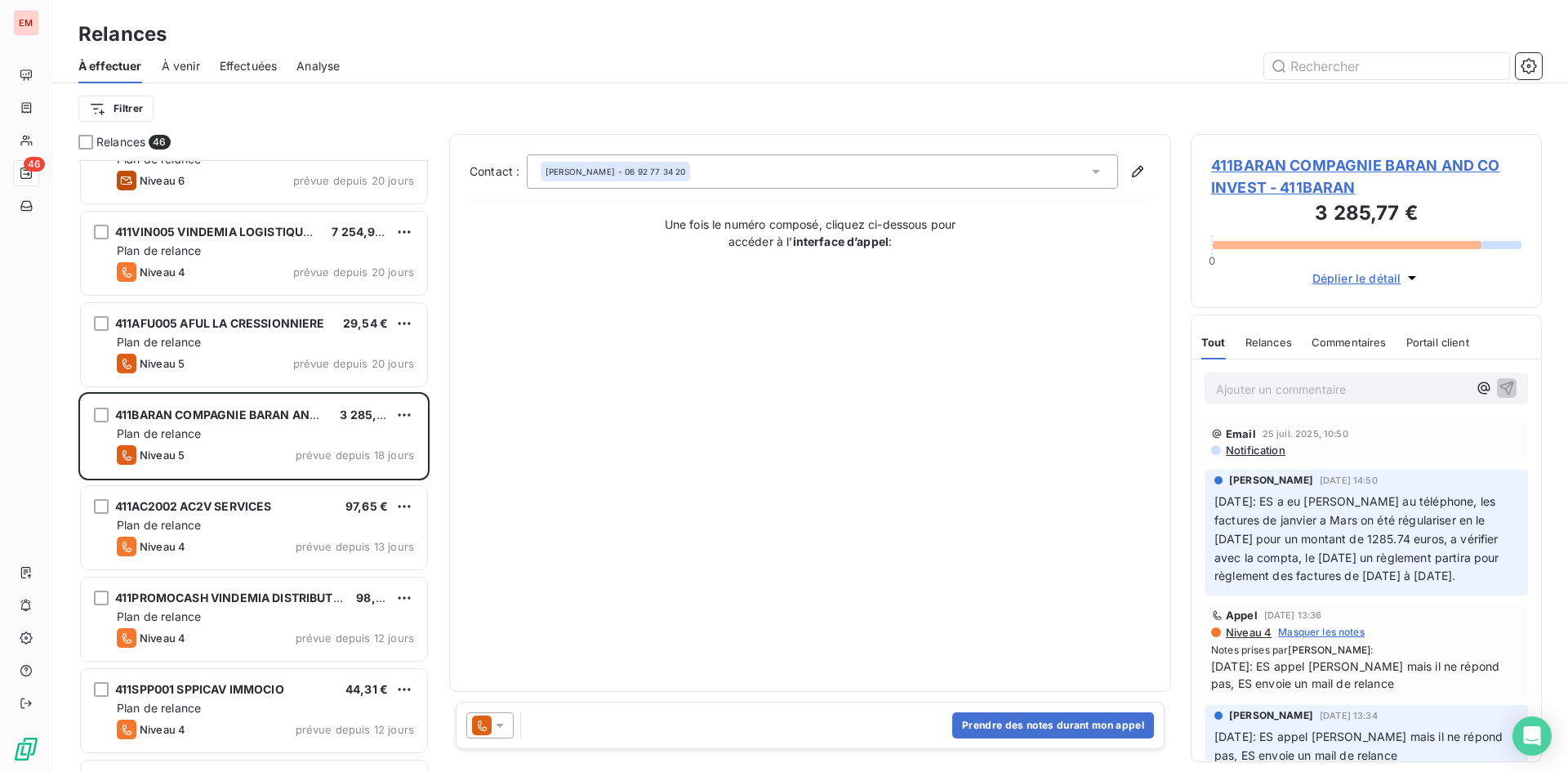
click at [192, 69] on span "À venir" at bounding box center [181, 66] width 38 height 17
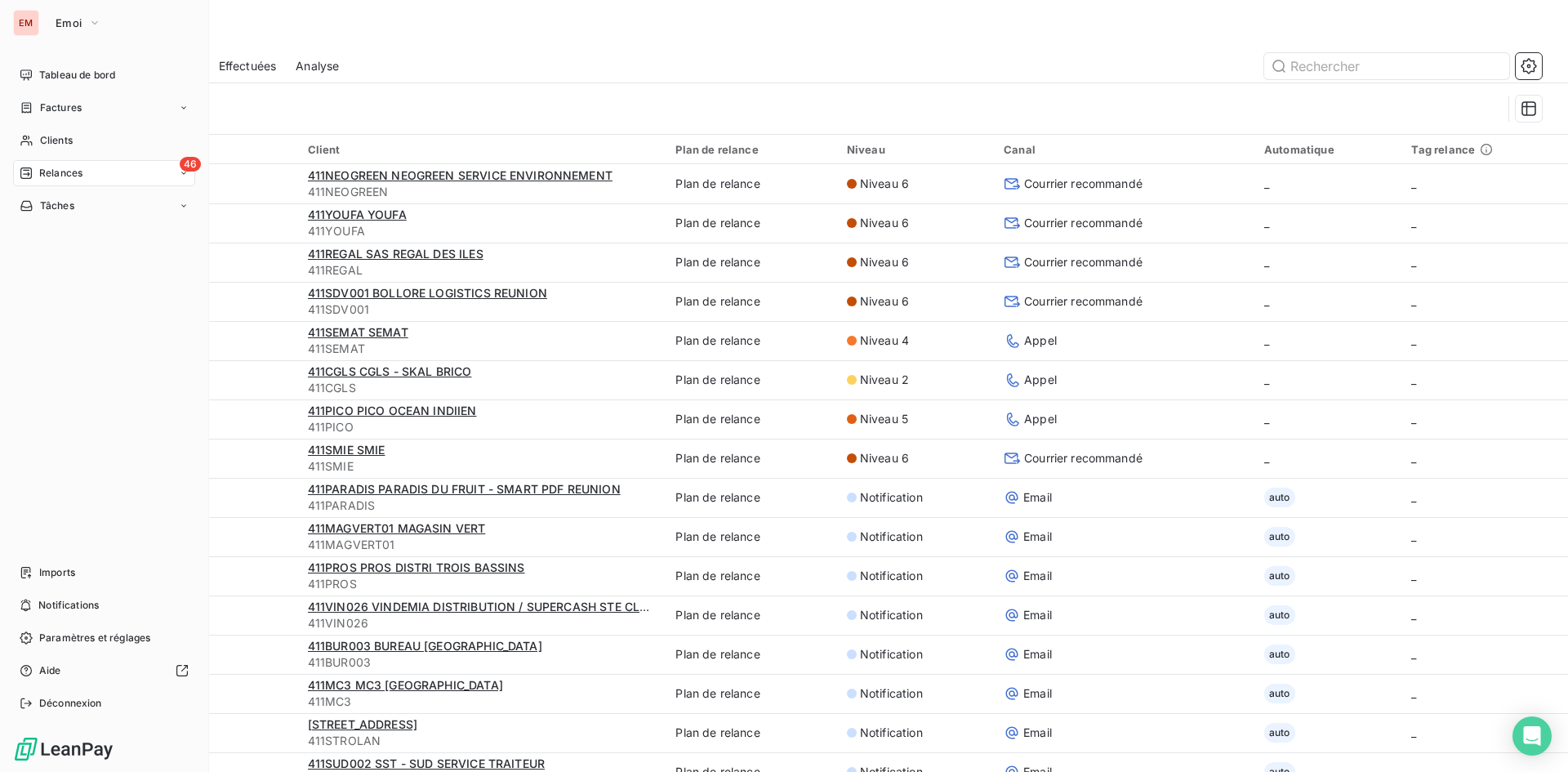
click at [36, 112] on div "Factures" at bounding box center [50, 108] width 62 height 15
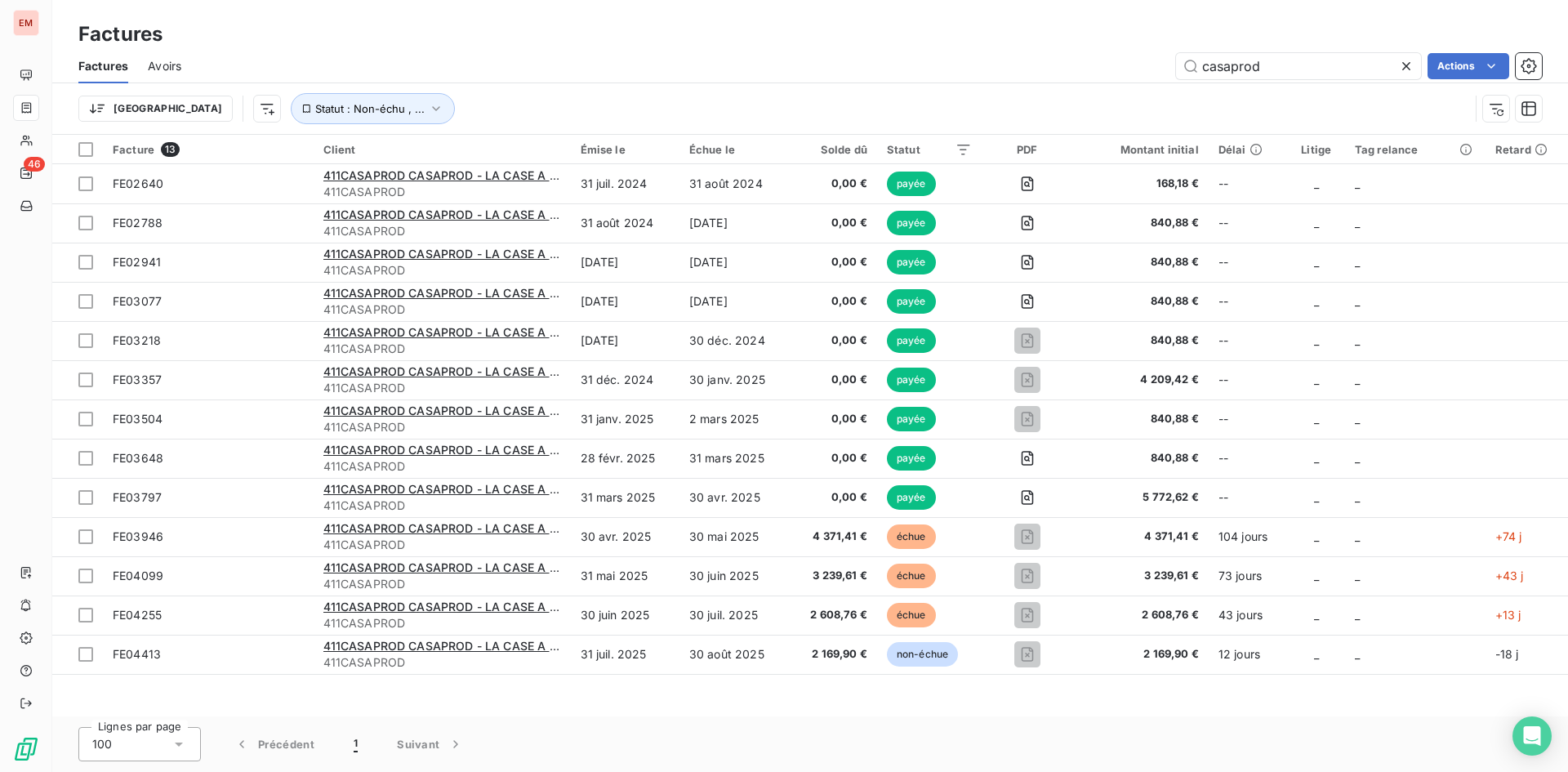
drag, startPoint x: 1298, startPoint y: 60, endPoint x: 871, endPoint y: 69, distance: 427.1
click at [871, 69] on div "casaprod Actions" at bounding box center [871, 66] width 1341 height 26
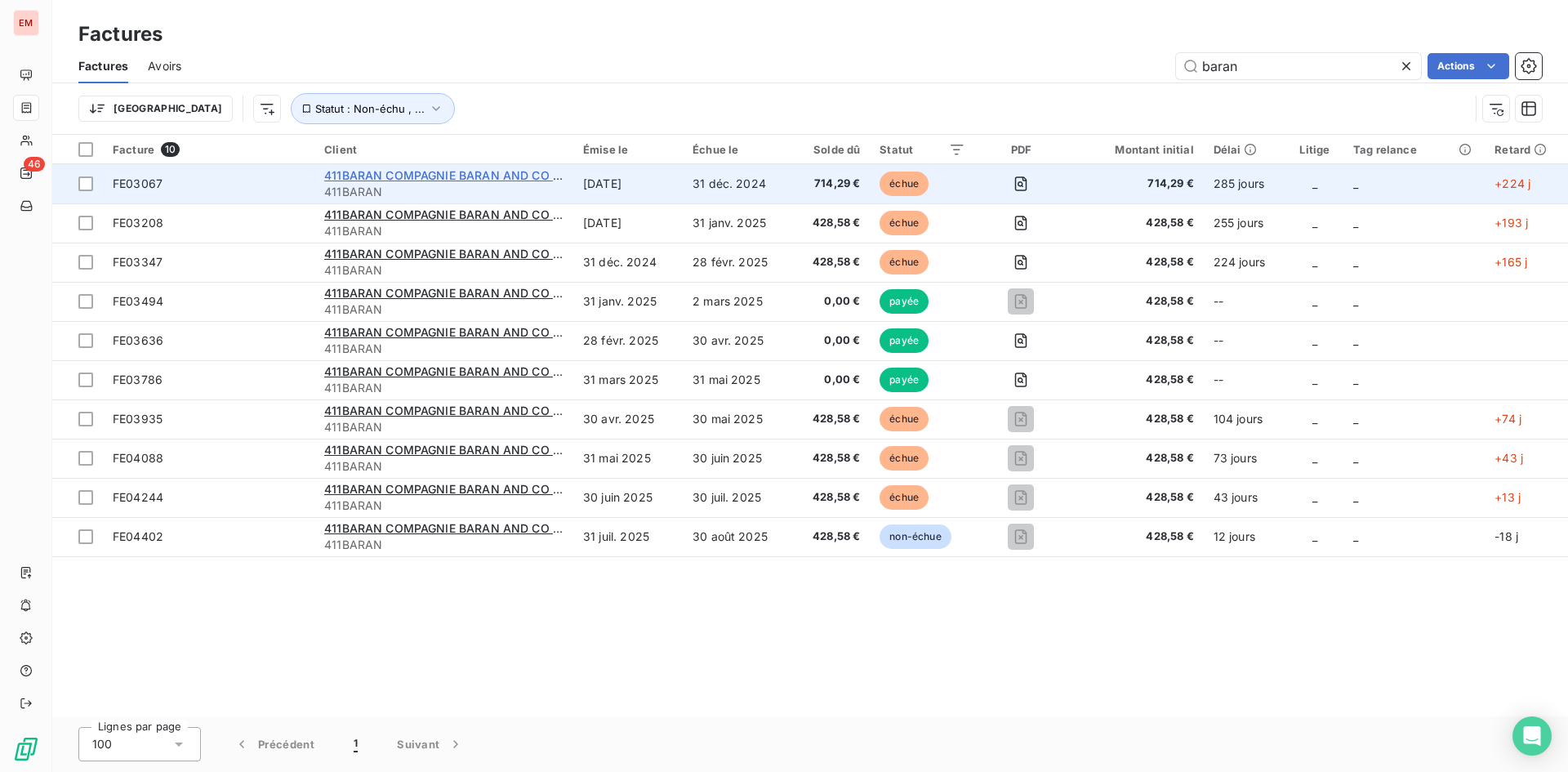
type input "baran"
click at [444, 170] on span "411BARAN COMPAGNIE BARAN AND CO INVEST" at bounding box center [459, 175] width 271 height 14
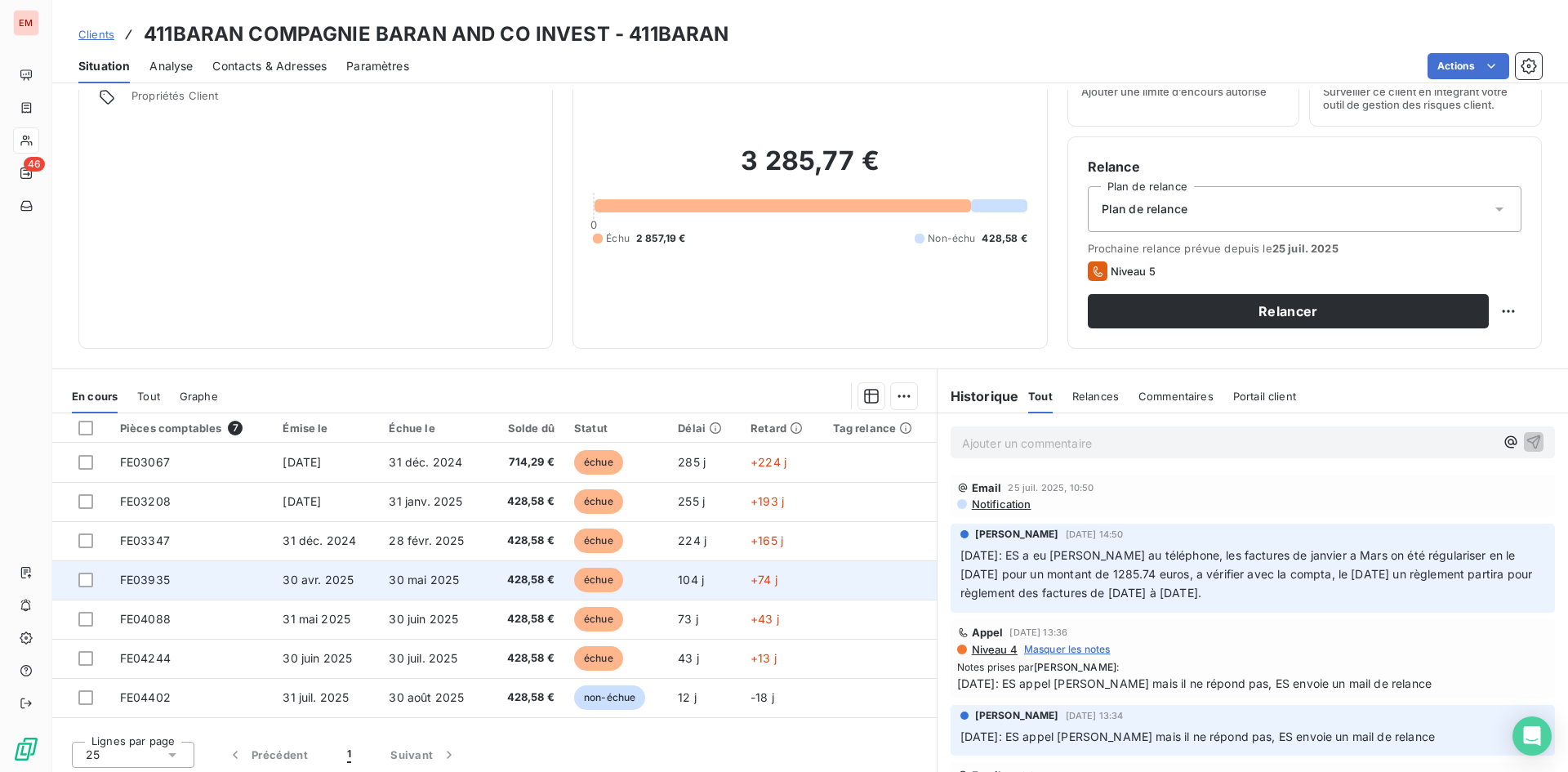
scroll to position [83, 0]
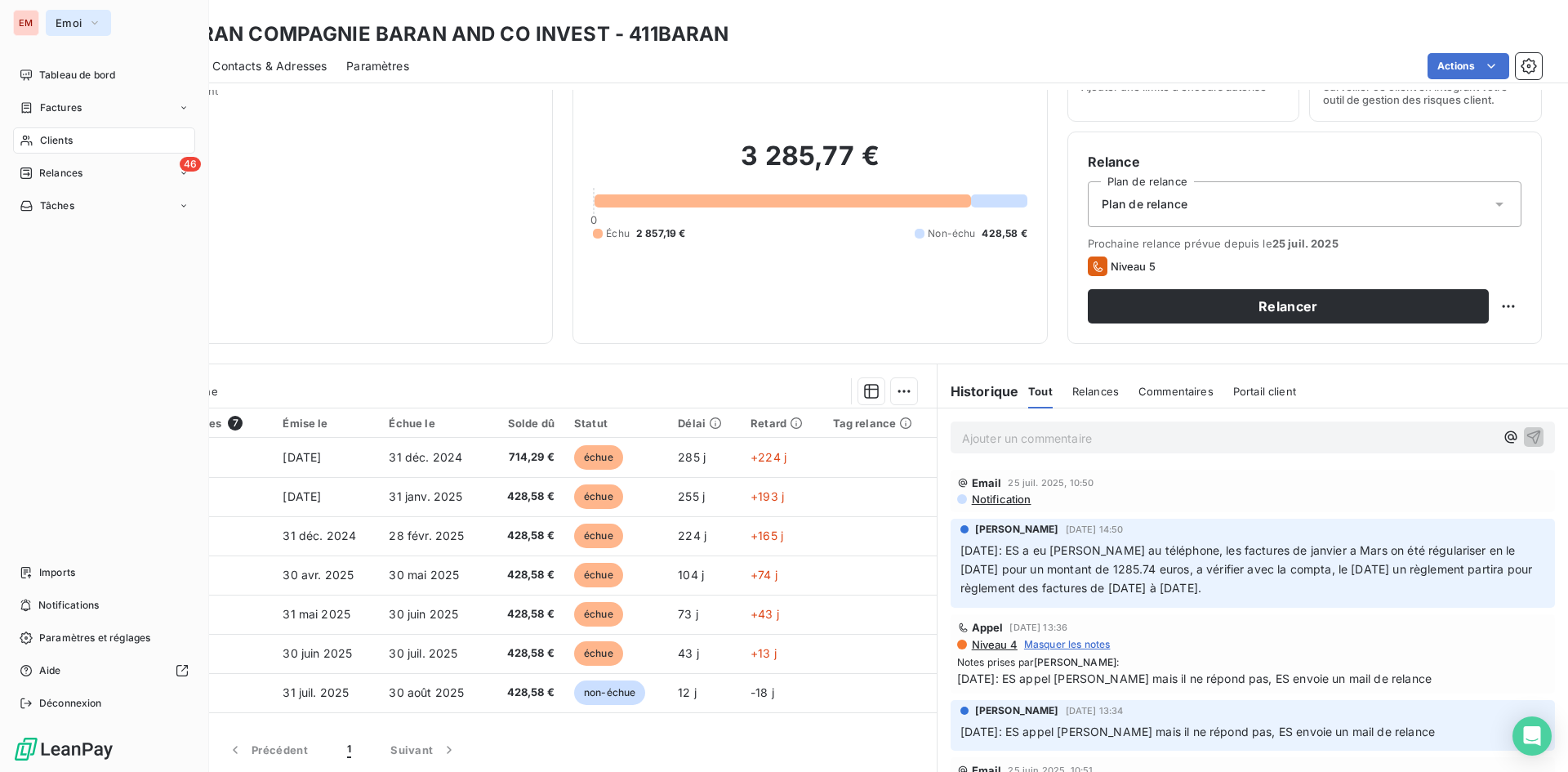
click at [66, 28] on span "Emoi" at bounding box center [69, 23] width 26 height 13
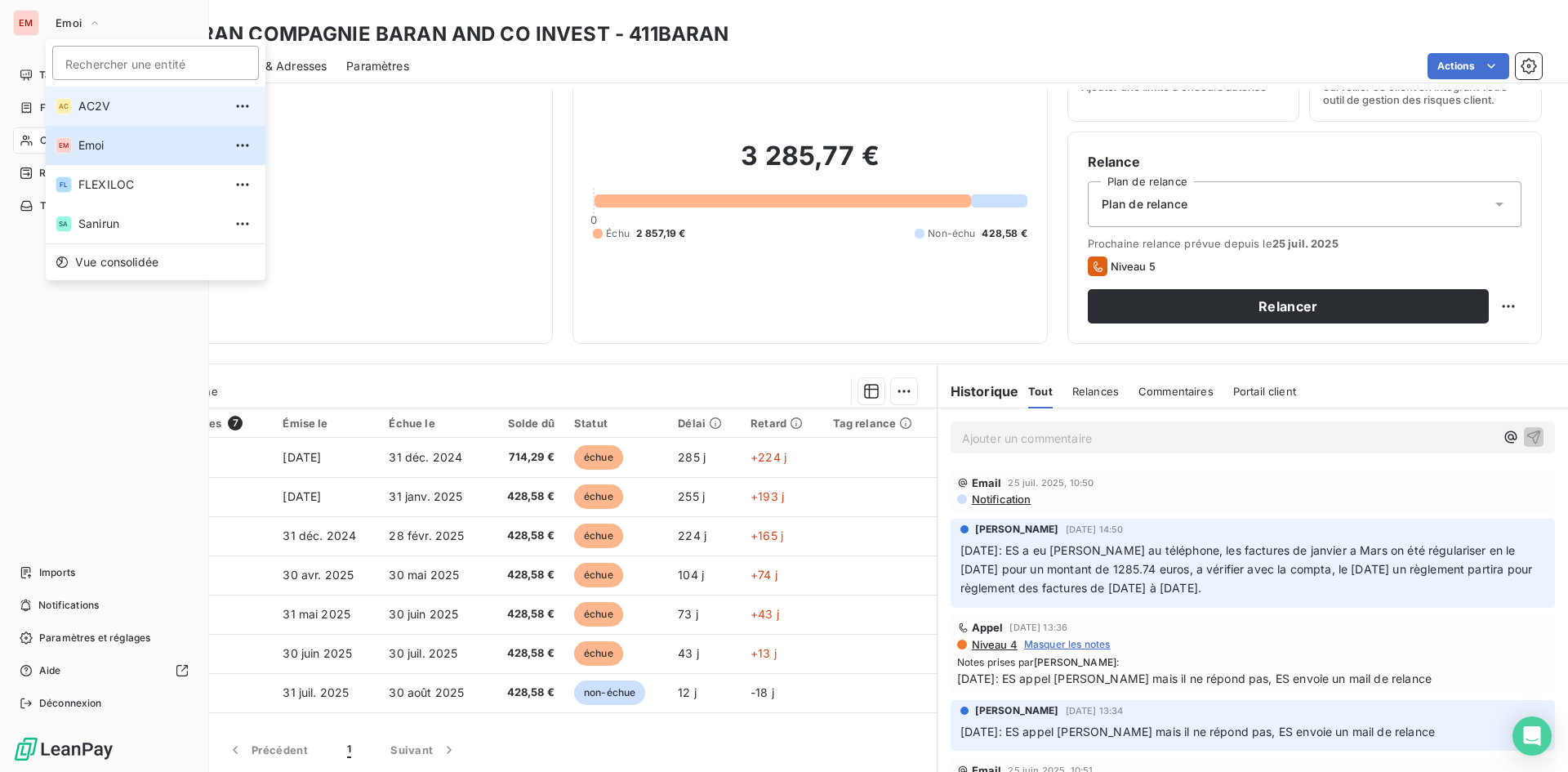
click at [133, 101] on span "AC2V" at bounding box center [150, 107] width 145 height 17
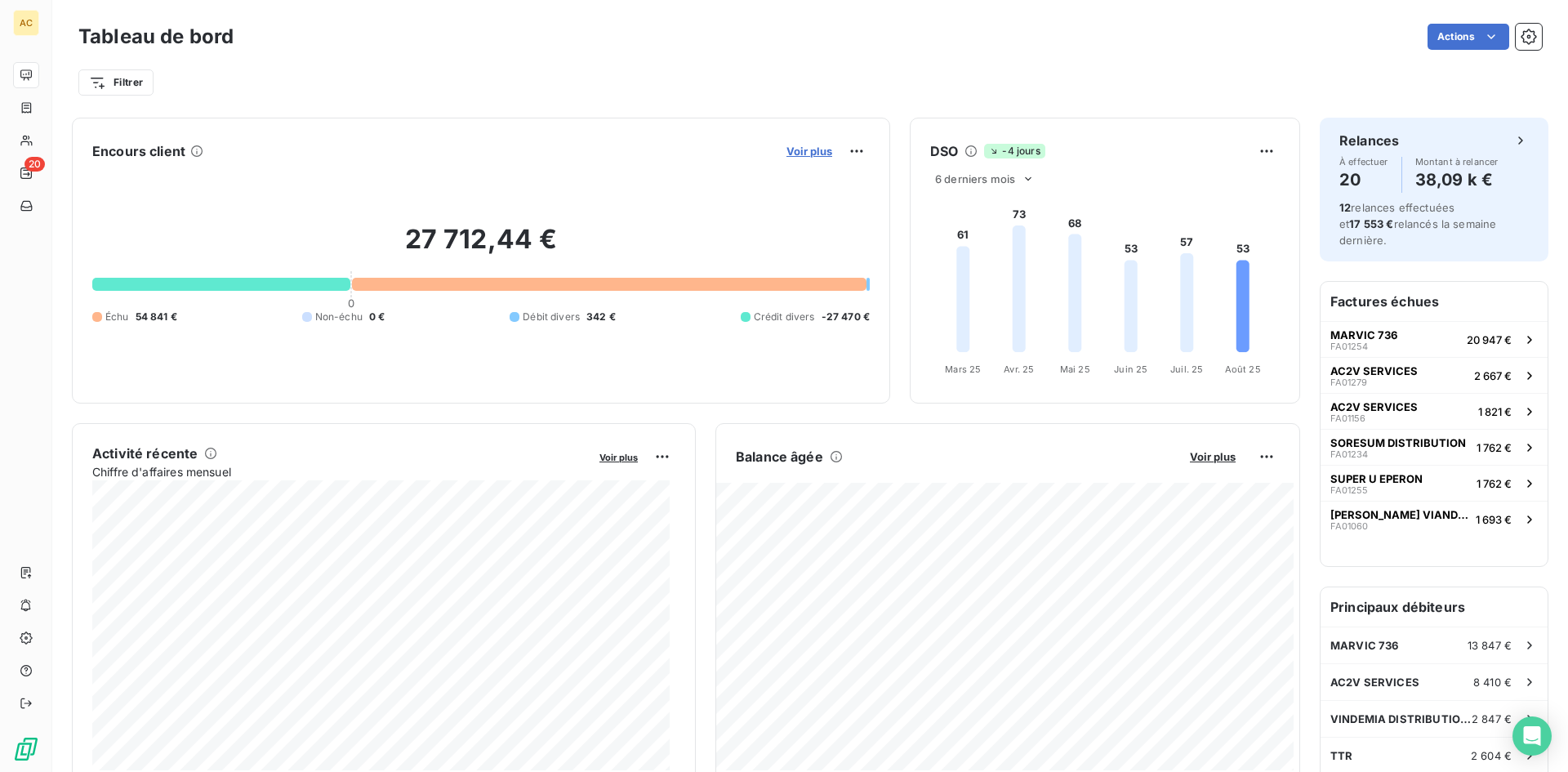
click at [798, 148] on span "Voir plus" at bounding box center [809, 151] width 45 height 13
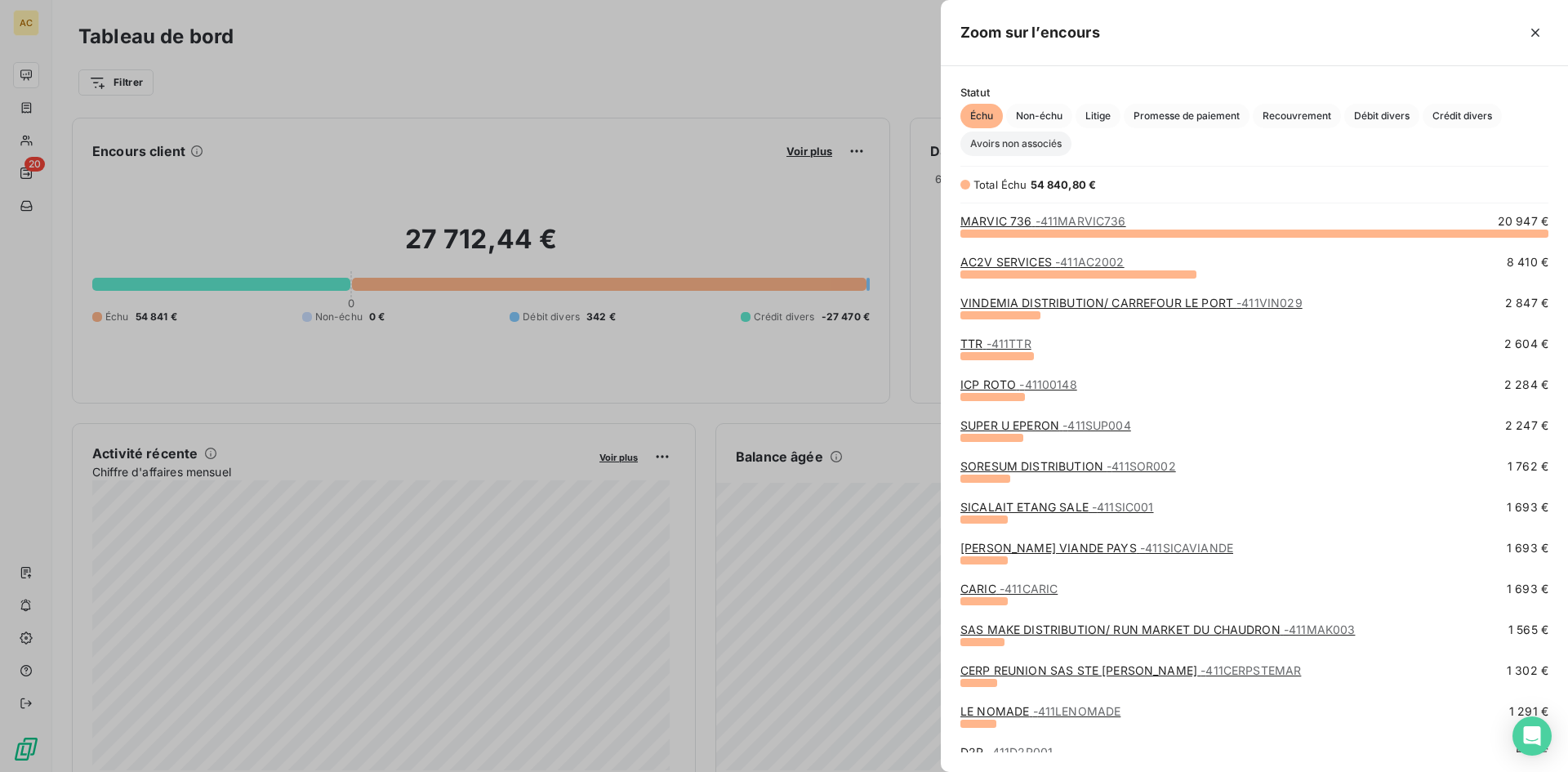
scroll to position [527, 615]
click at [1480, 117] on span "Crédit divers" at bounding box center [1462, 117] width 79 height 25
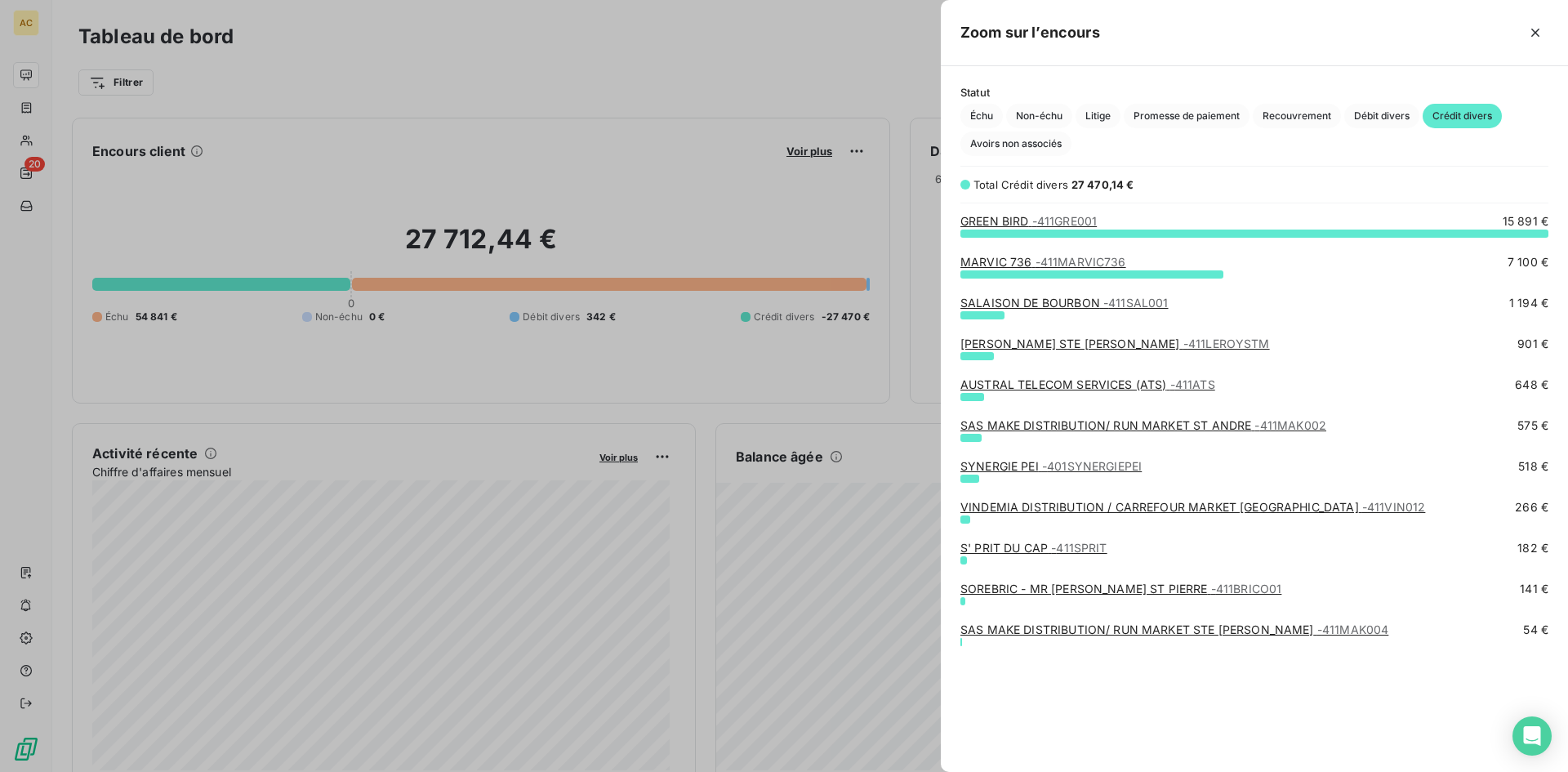
click at [1047, 468] on span "- 401SYNERGIEPEI" at bounding box center [1091, 465] width 100 height 14
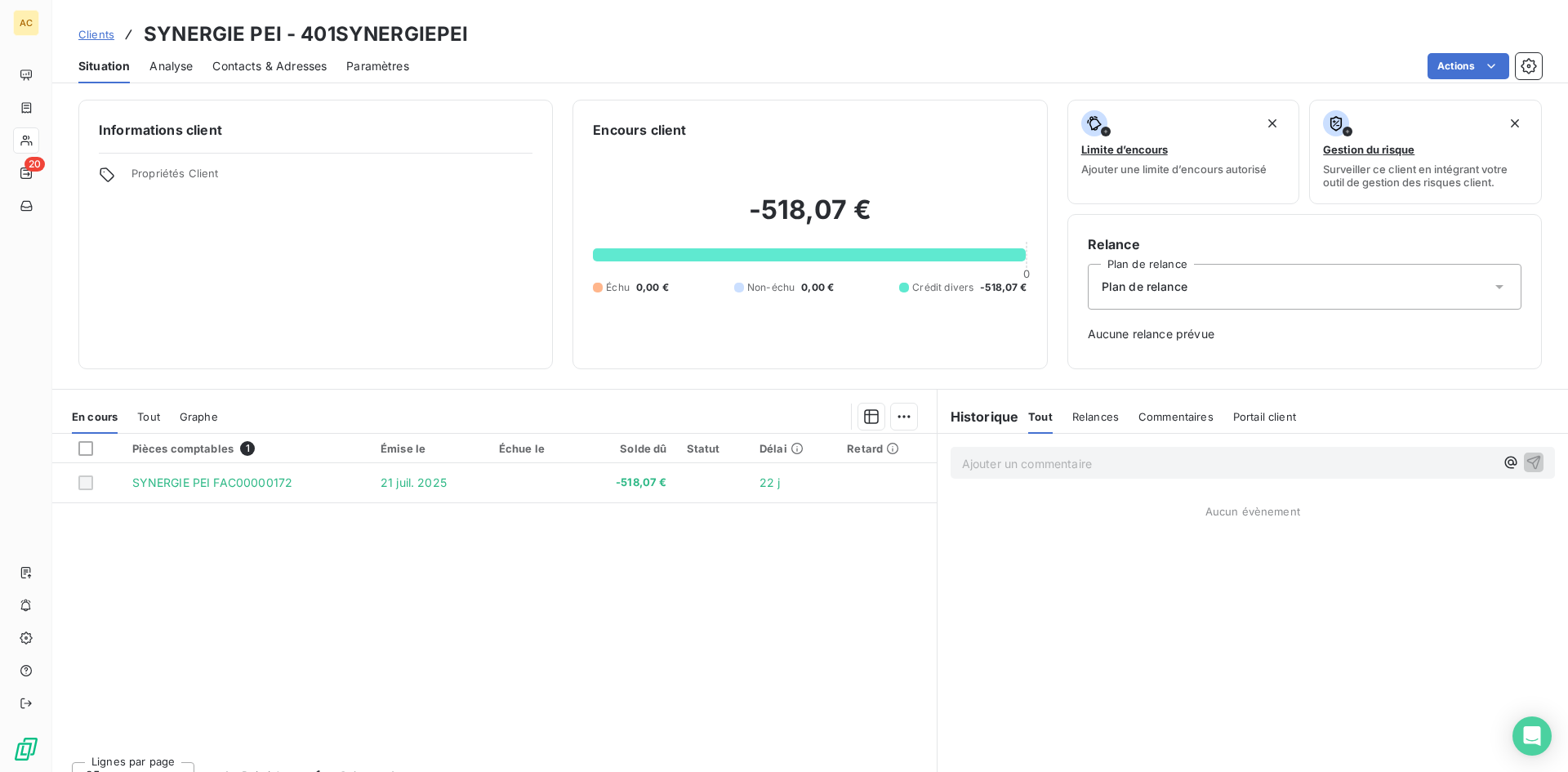
click at [108, 69] on span "Situation" at bounding box center [104, 66] width 51 height 17
click at [96, 33] on span "Clients" at bounding box center [96, 35] width 36 height 13
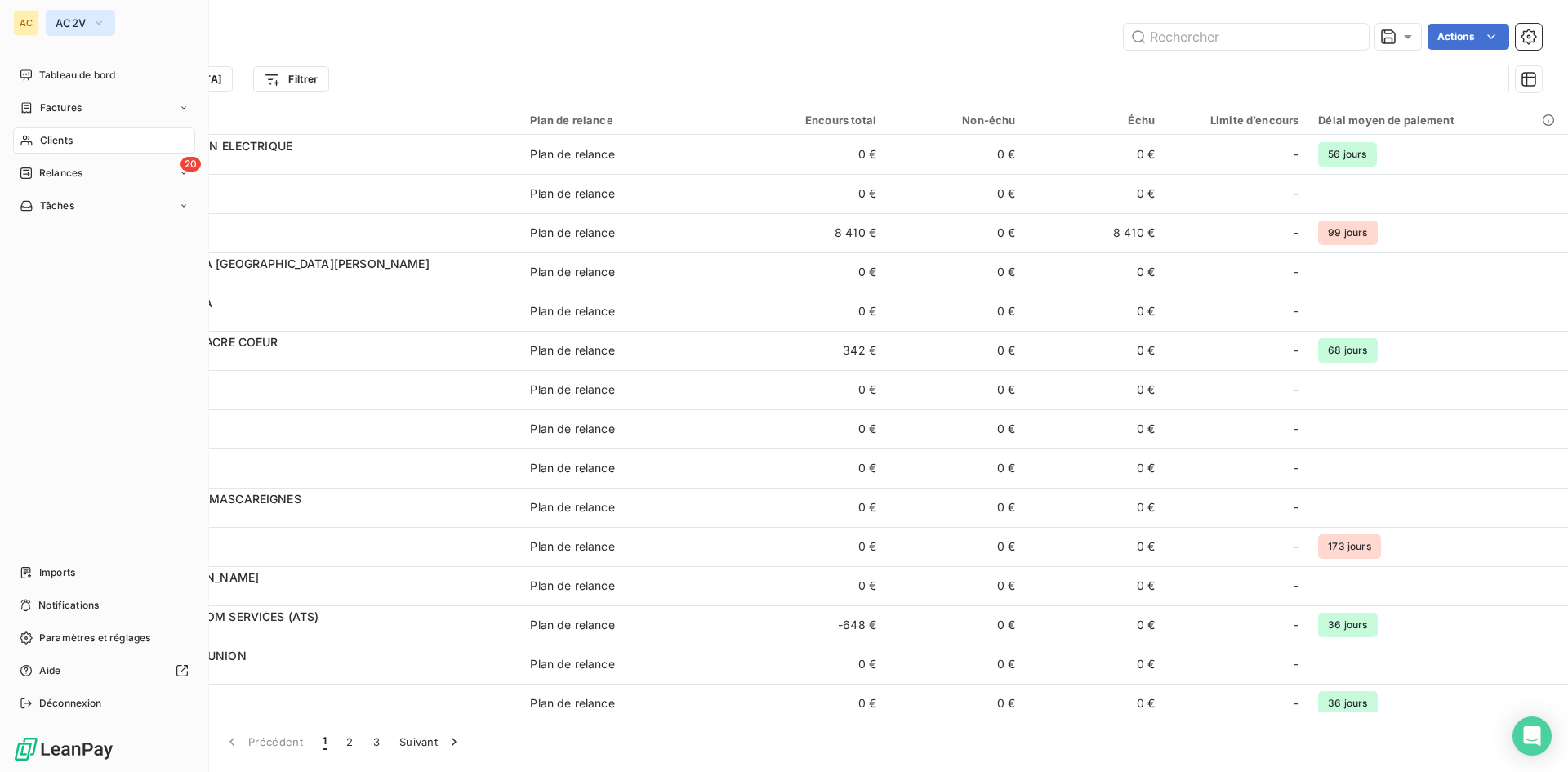
click at [71, 25] on span "AC2V" at bounding box center [70, 23] width 31 height 13
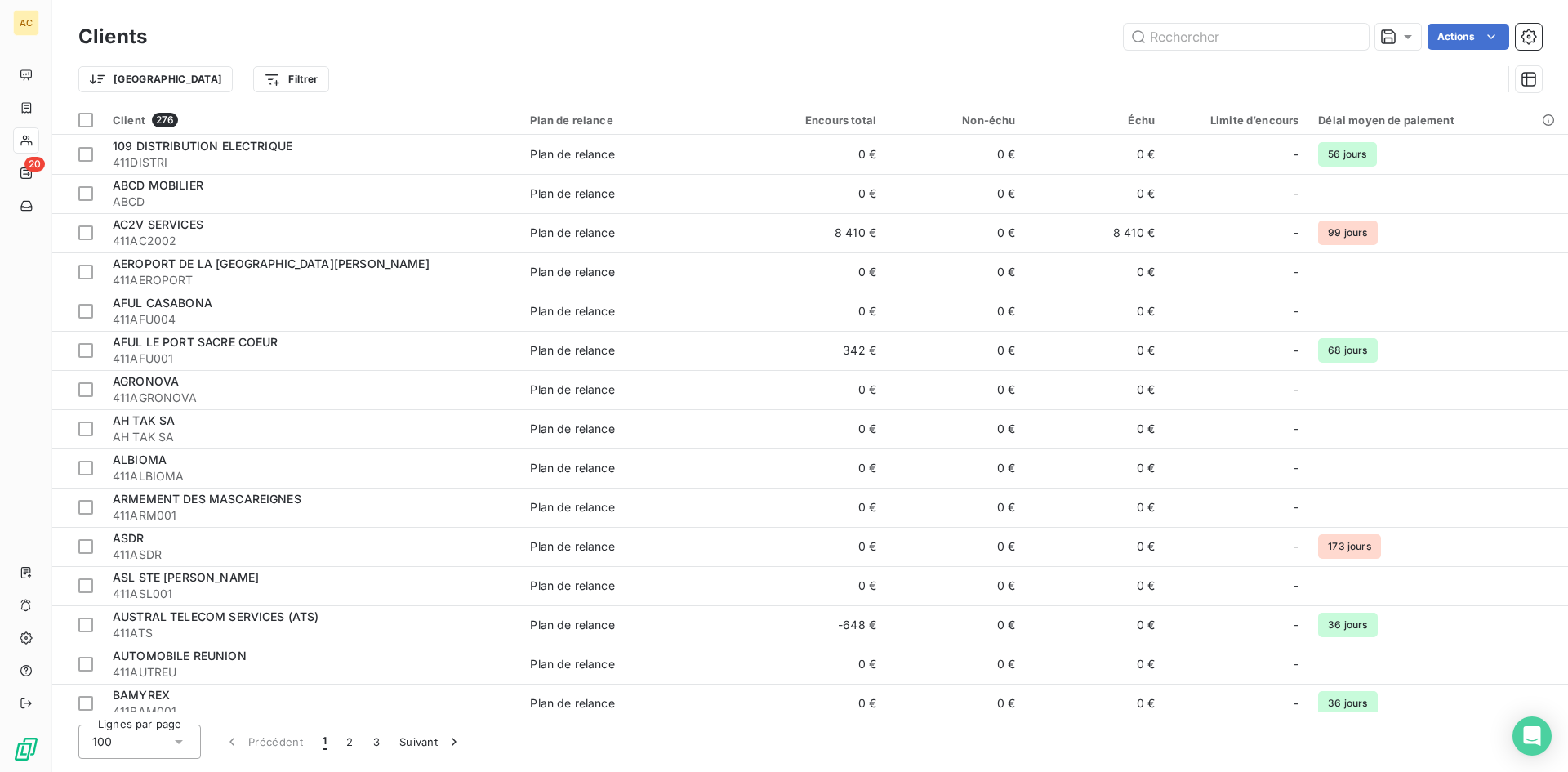
click at [543, 80] on div "Trier Filtrer" at bounding box center [790, 79] width 1423 height 31
drag, startPoint x: 833, startPoint y: 20, endPoint x: 853, endPoint y: 27, distance: 21.2
click at [833, 21] on div "Clients Actions" at bounding box center [810, 37] width 1463 height 35
click at [1240, 45] on input "text" at bounding box center [1246, 37] width 245 height 26
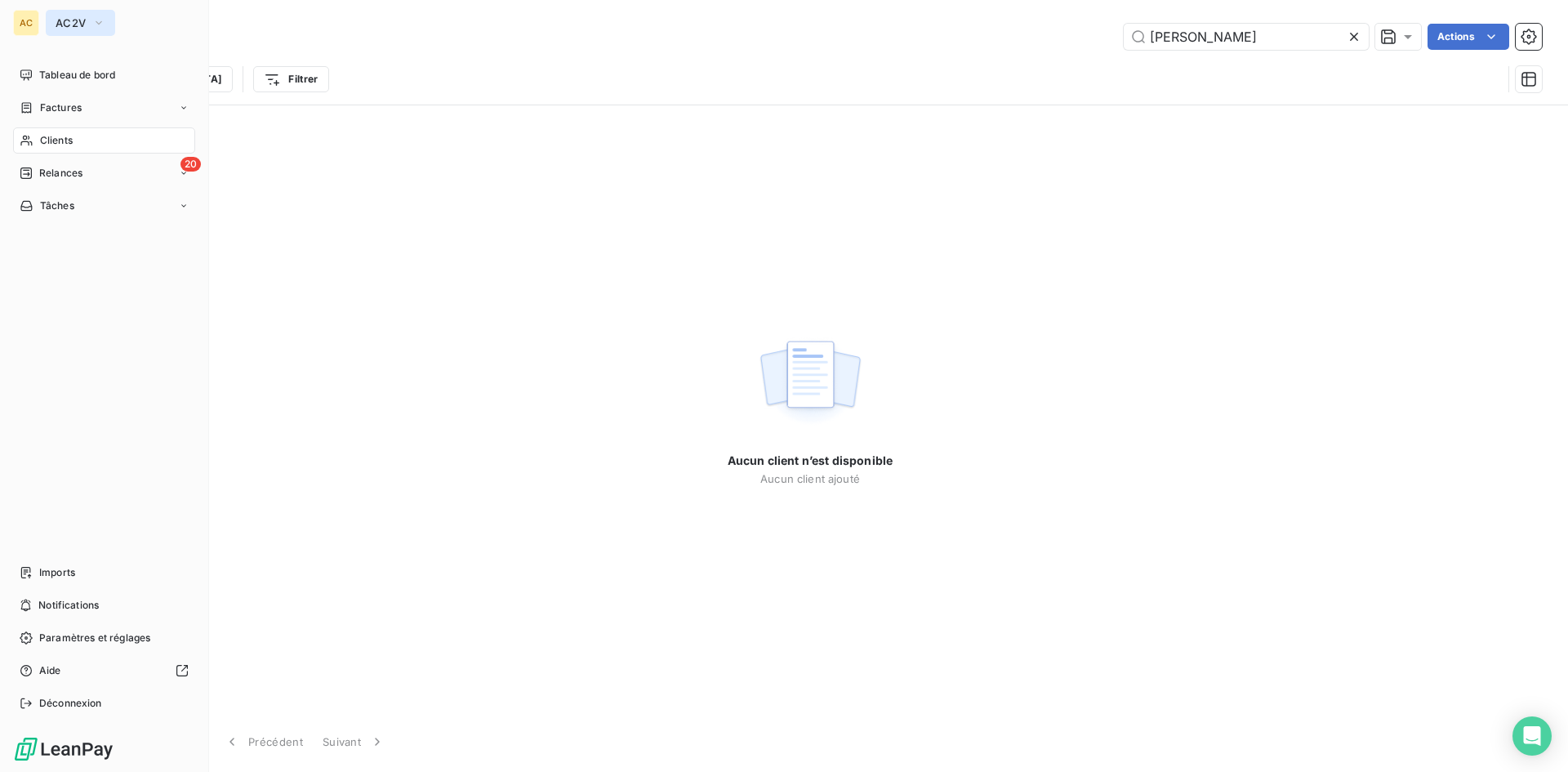
click at [76, 30] on button "AC2V" at bounding box center [80, 23] width 69 height 26
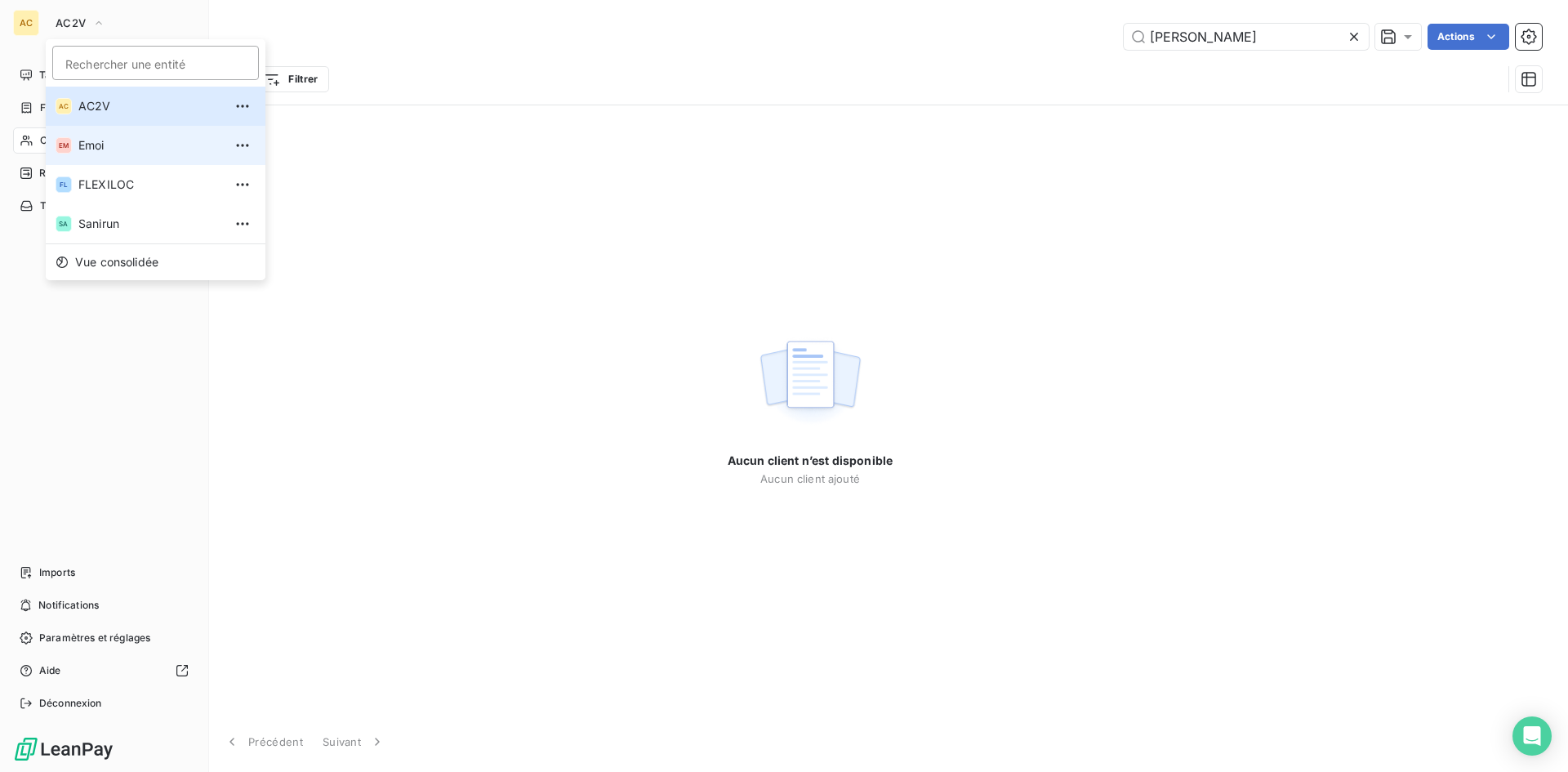
click at [106, 146] on span "Emoi" at bounding box center [150, 145] width 145 height 17
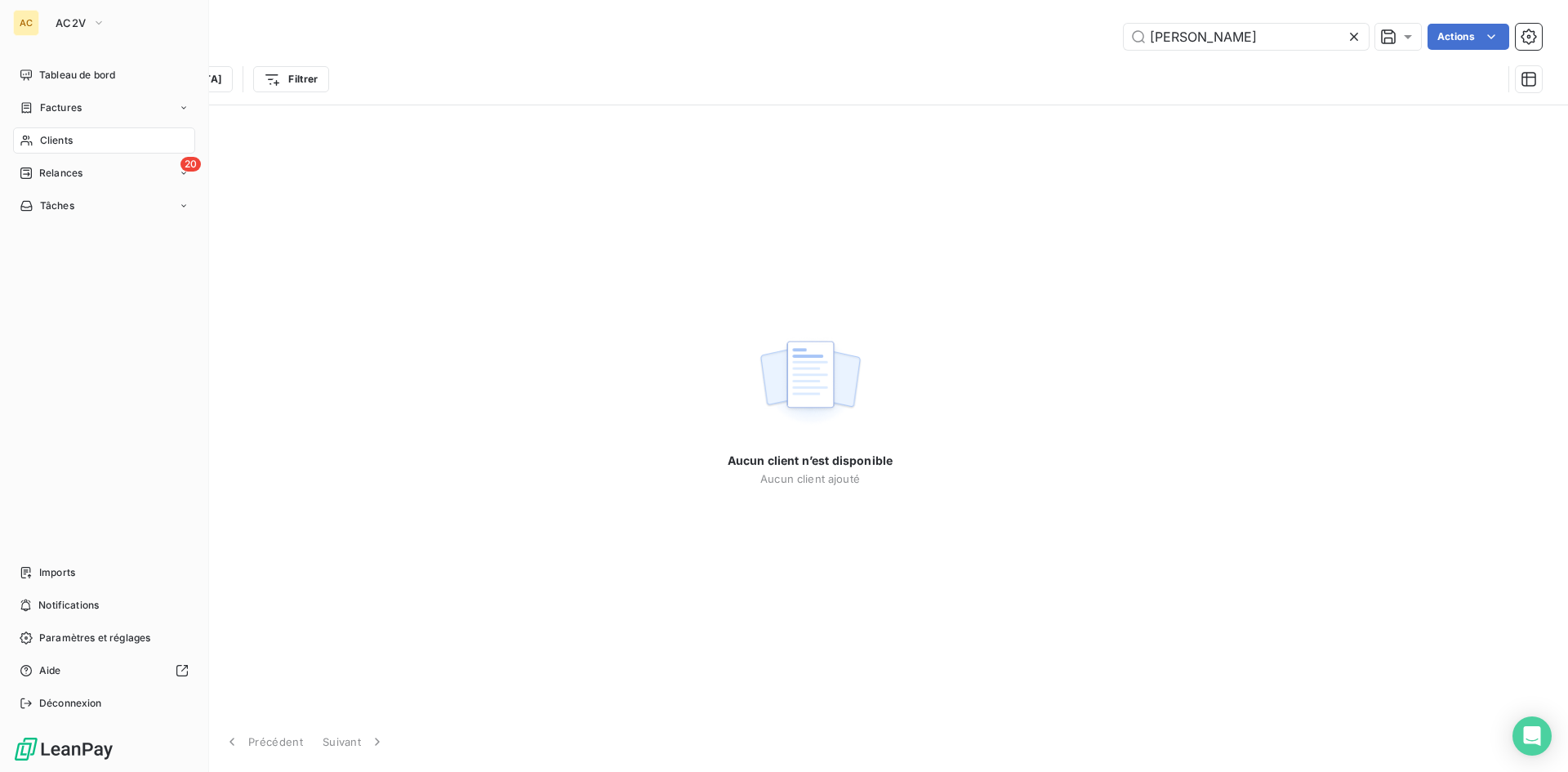
type input "casabona"
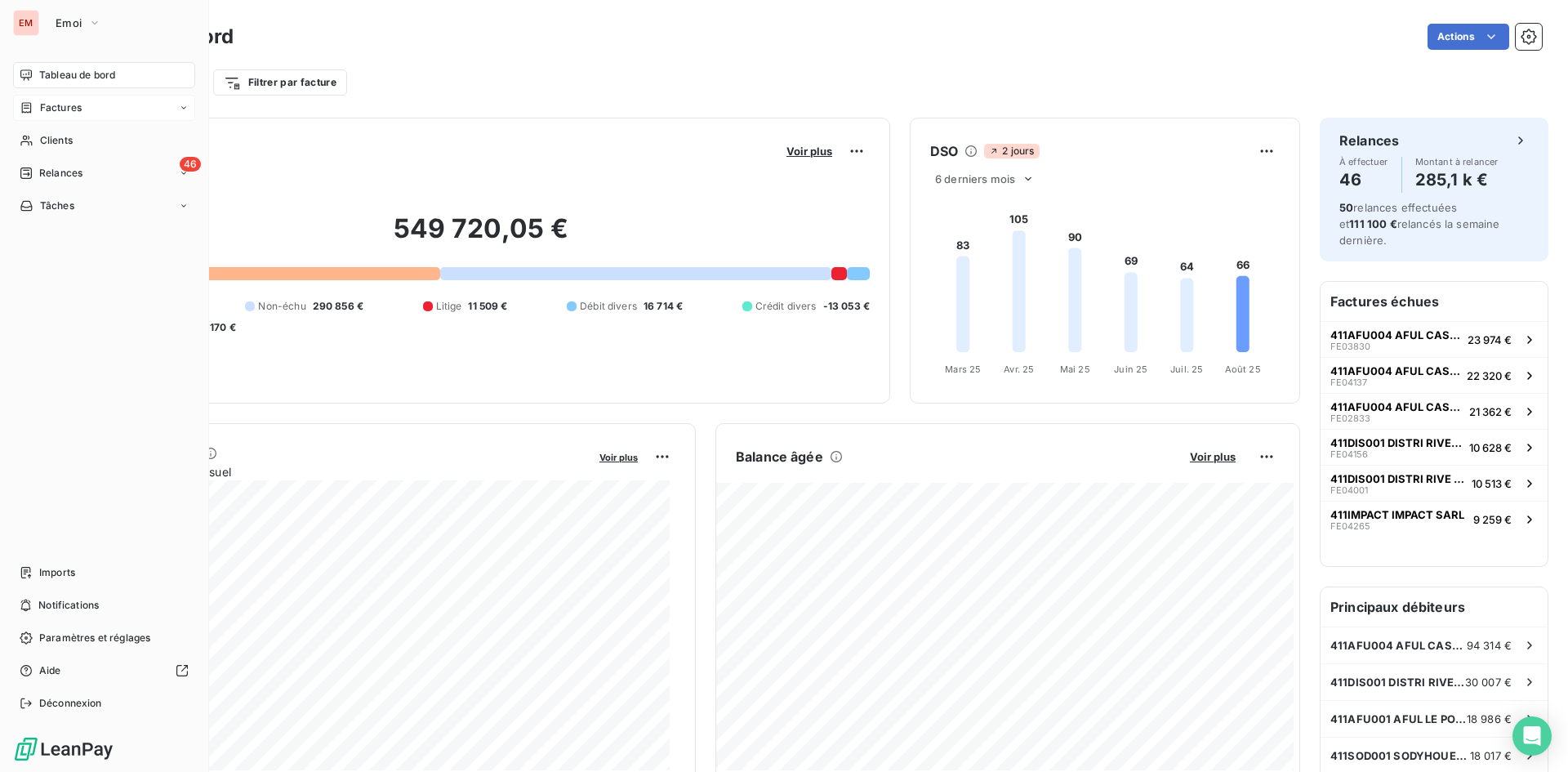
click at [70, 112] on span "Factures" at bounding box center [60, 108] width 41 height 15
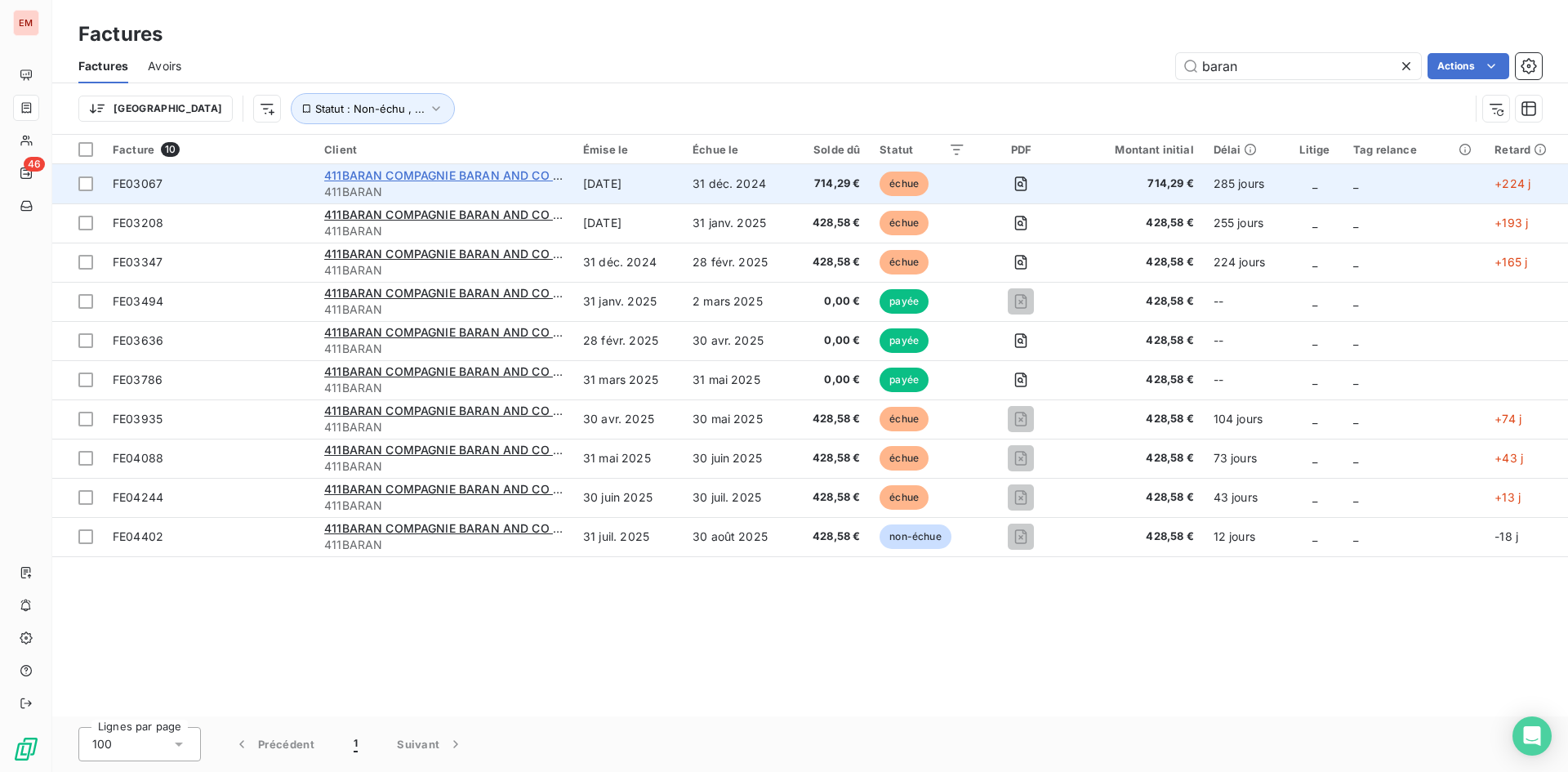
click at [494, 179] on span "411BARAN COMPAGNIE BARAN AND CO INVEST" at bounding box center [459, 175] width 271 height 14
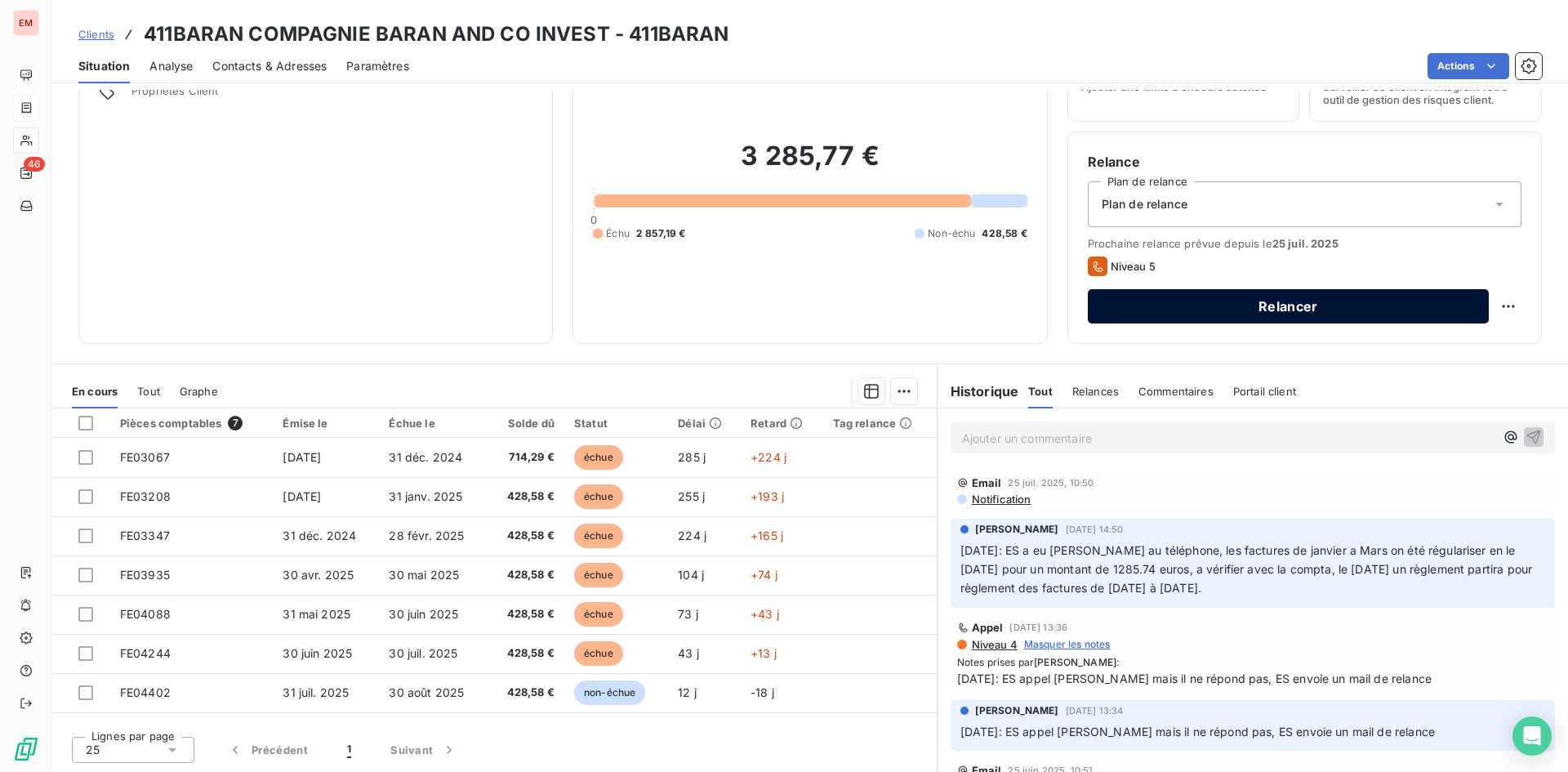
click at [1266, 298] on button "Relancer" at bounding box center [1288, 307] width 401 height 35
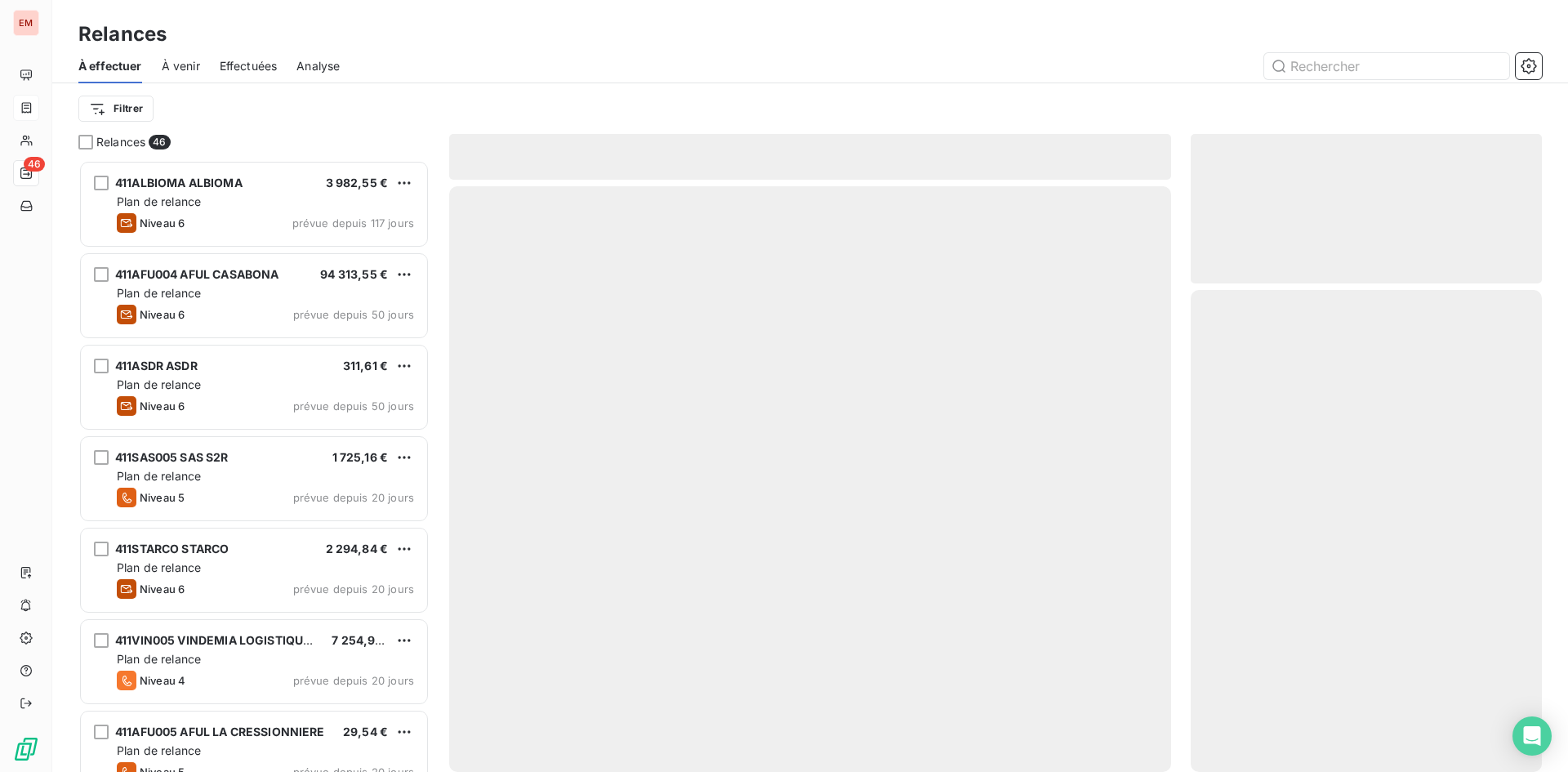
scroll to position [599, 339]
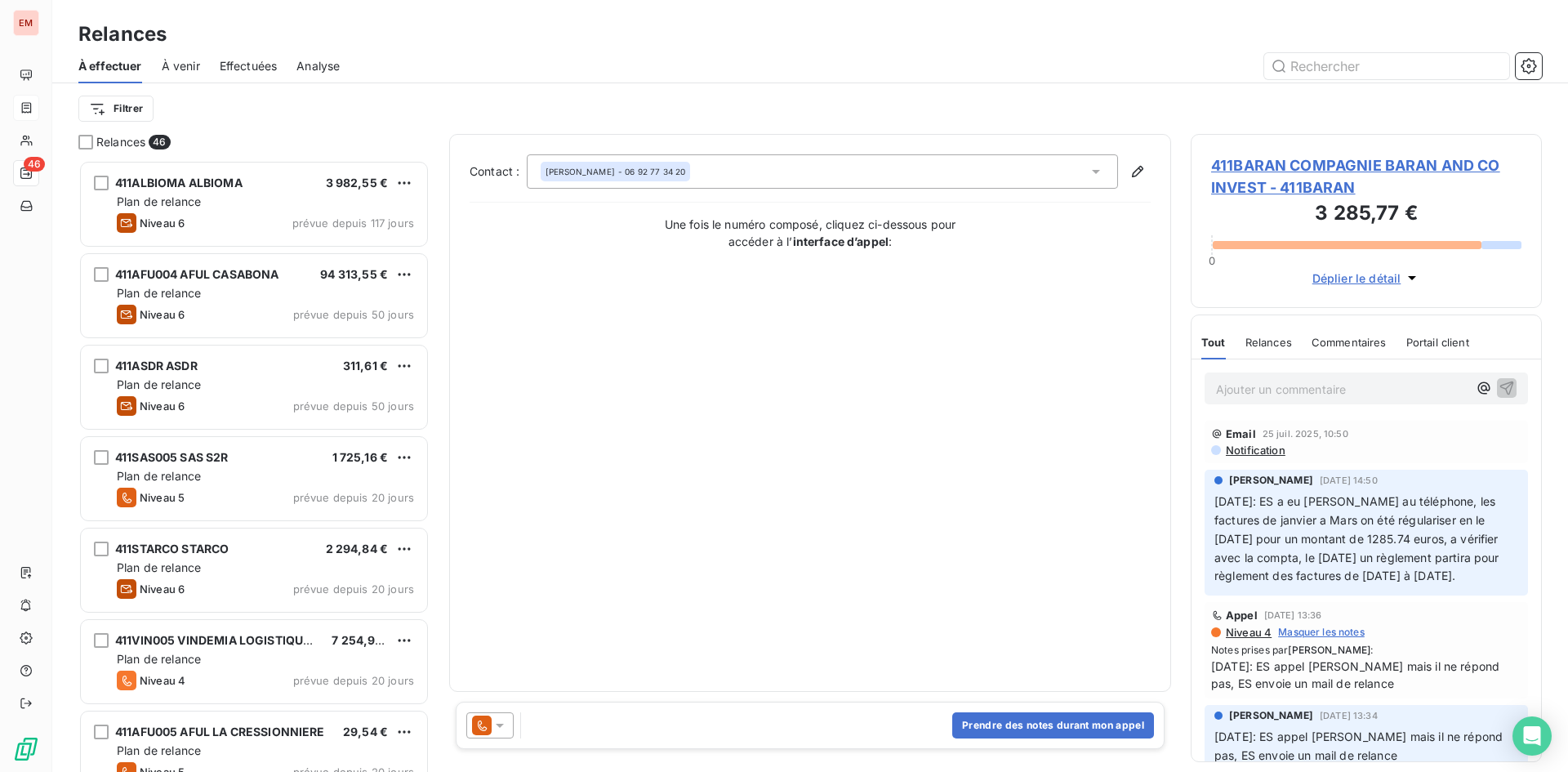
drag, startPoint x: 487, startPoint y: 718, endPoint x: 492, endPoint y: 711, distance: 8.6
click at [487, 719] on icon at bounding box center [482, 726] width 20 height 20
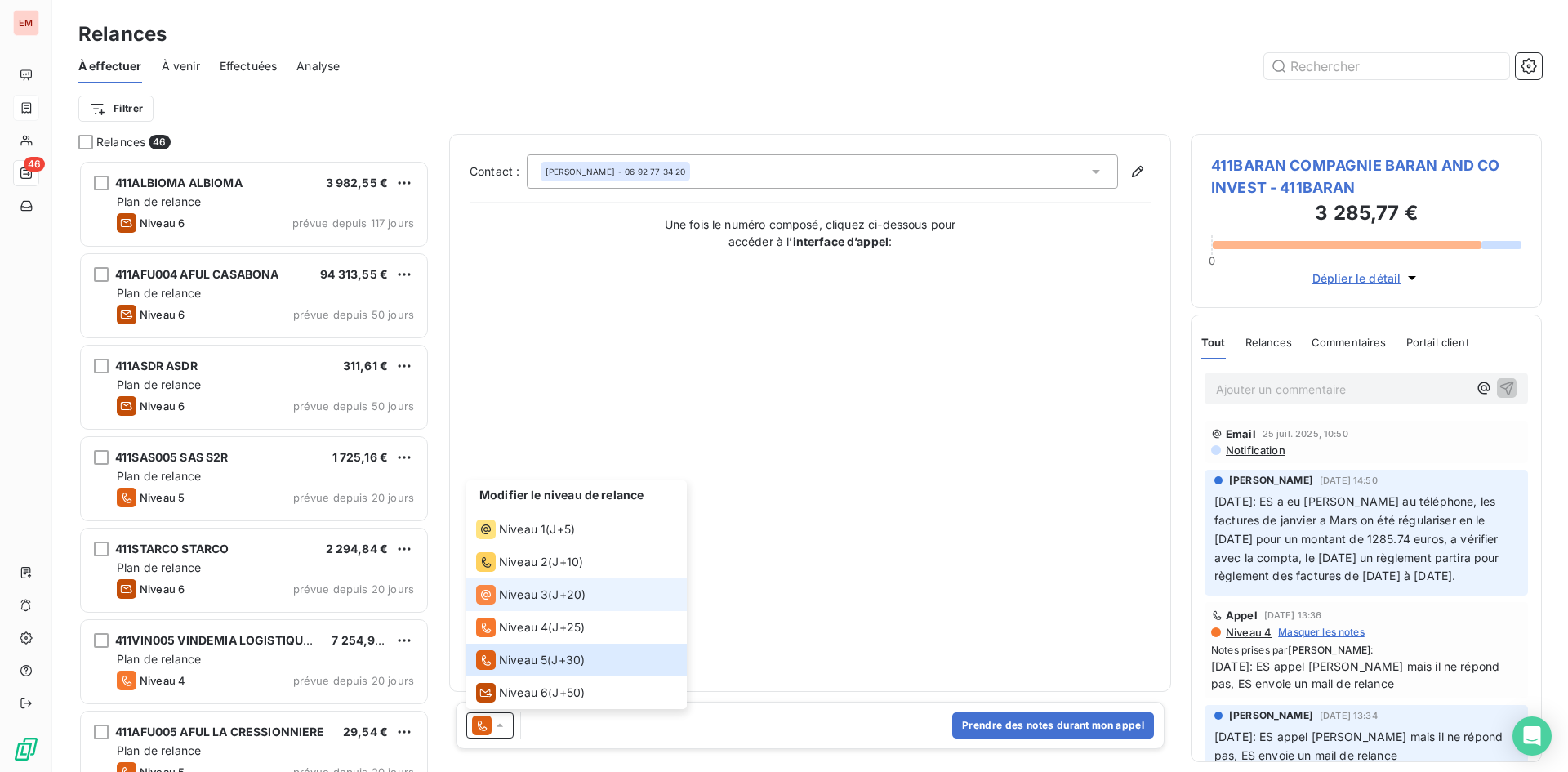
click at [543, 607] on li "Niveau 3 ( J+20 )" at bounding box center [576, 595] width 221 height 33
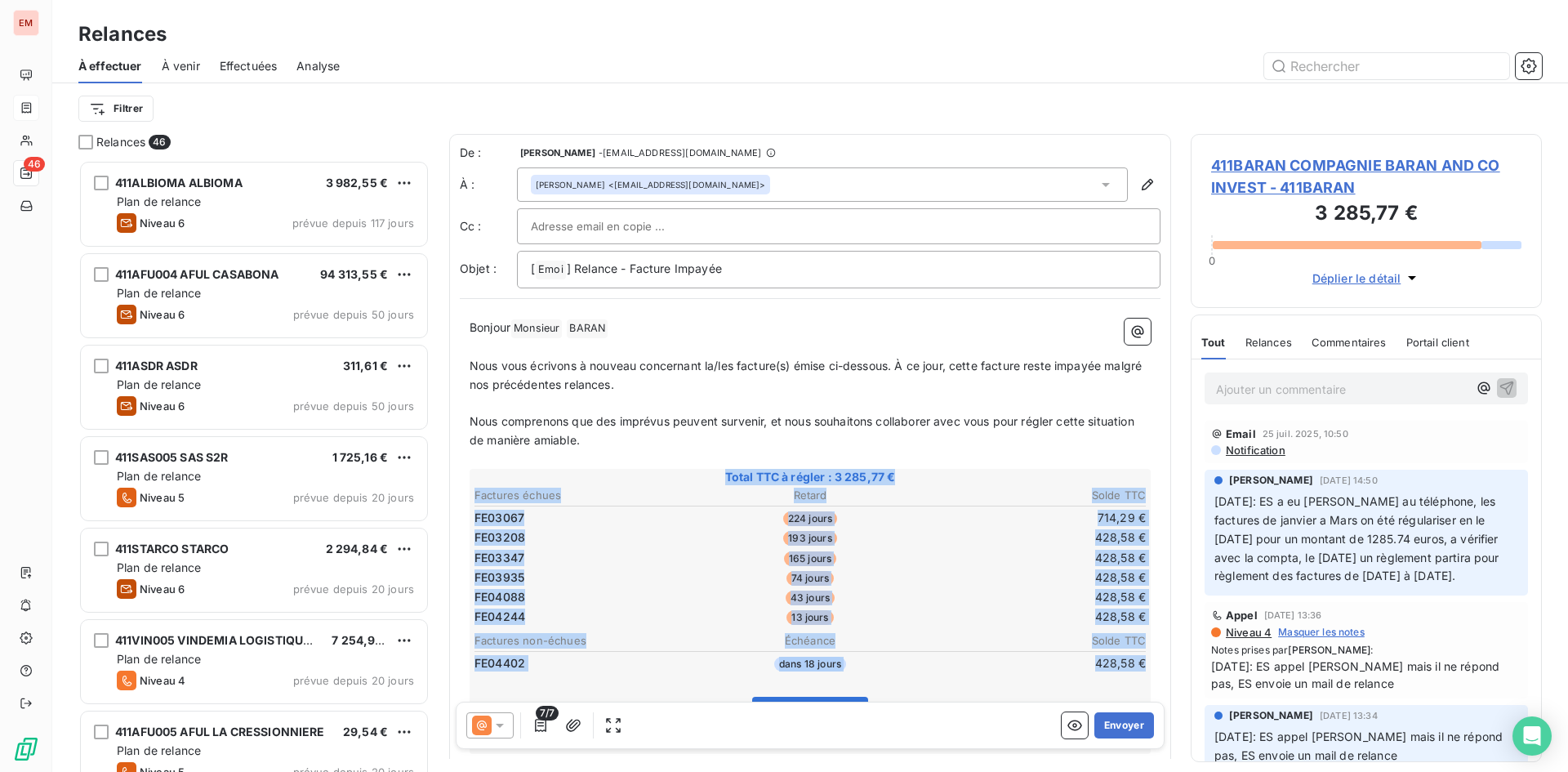
drag, startPoint x: 657, startPoint y: 476, endPoint x: 1132, endPoint y: 664, distance: 510.9
click at [1132, 664] on div "Total TTC à régler : 3 285,77 € Factures échues Retard Solde TTC FE03067 224 jo…" at bounding box center [810, 611] width 681 height 285
drag, startPoint x: 1133, startPoint y: 662, endPoint x: 722, endPoint y: 473, distance: 452.4
click at [722, 473] on div "Total TTC à régler : 3 285,77 € Factures échues Retard Solde TTC FE03067 224 jo…" at bounding box center [810, 611] width 681 height 285
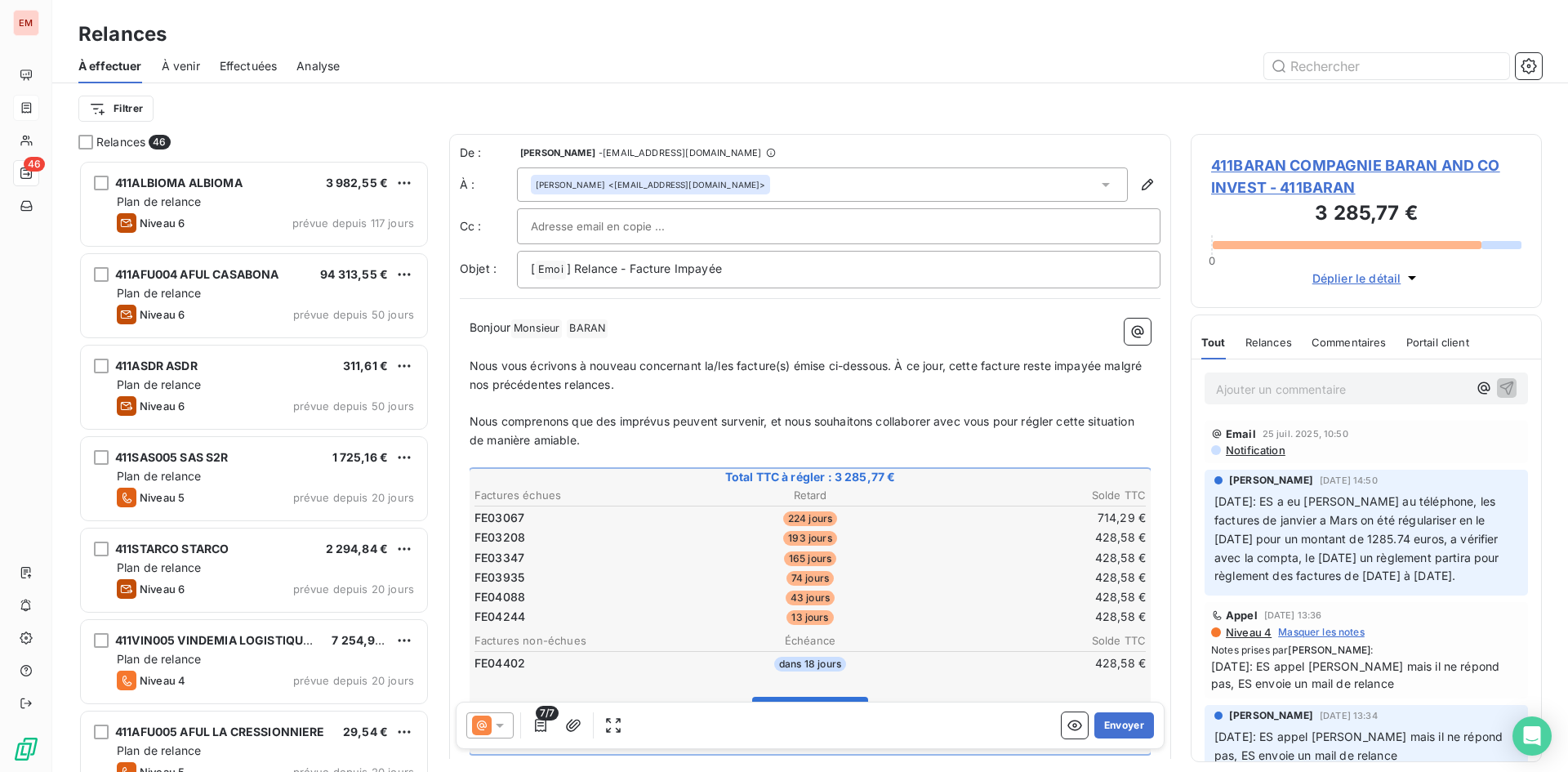
click at [722, 473] on span "Total TTC à régler : 3 285,77 €" at bounding box center [810, 477] width 676 height 17
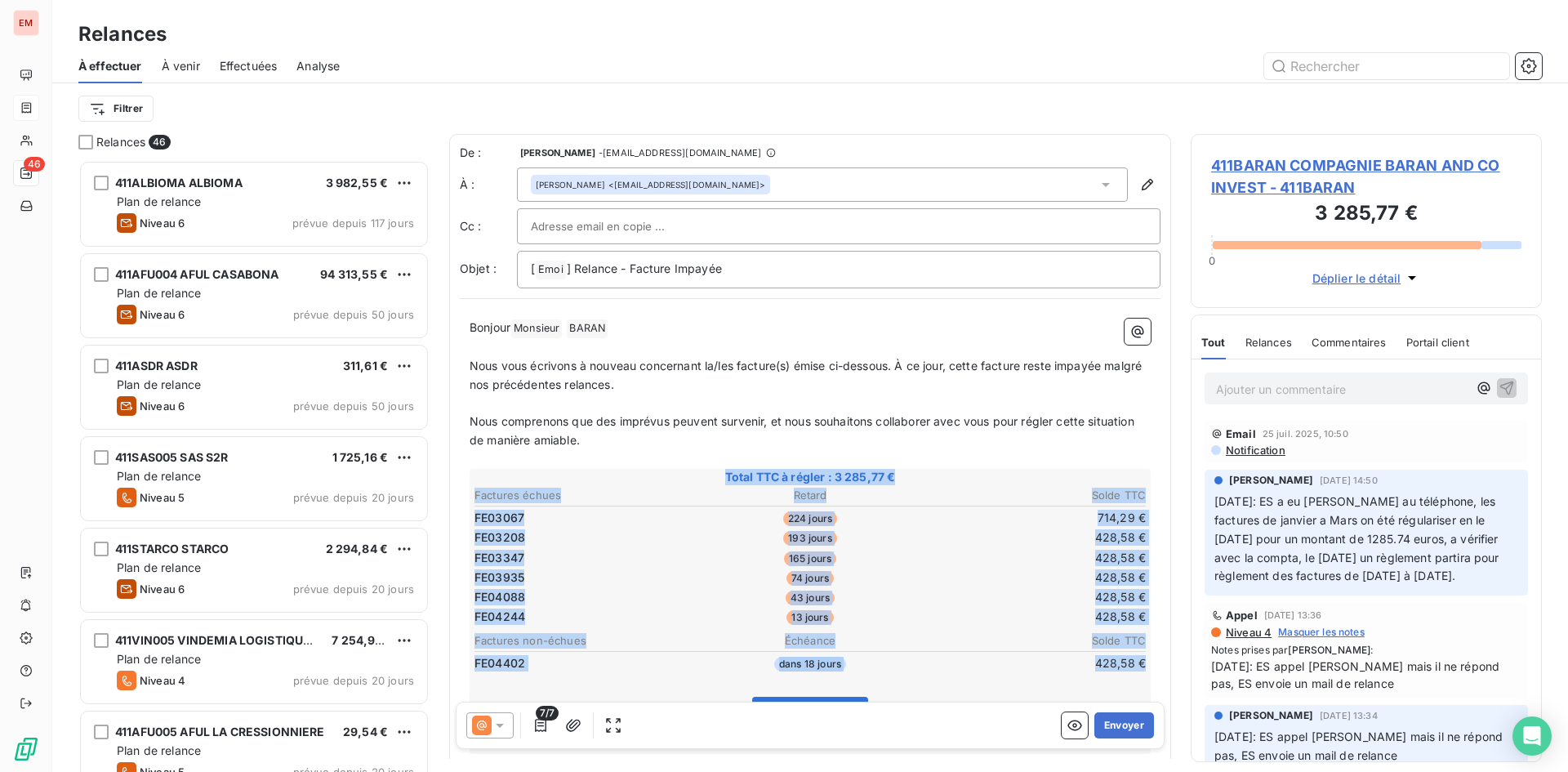
drag, startPoint x: 719, startPoint y: 473, endPoint x: 1130, endPoint y: 655, distance: 449.5
click at [1130, 655] on div "Total TTC à régler : 3 285,77 € Factures échues Retard Solde TTC FE03067 224 jo…" at bounding box center [810, 611] width 681 height 285
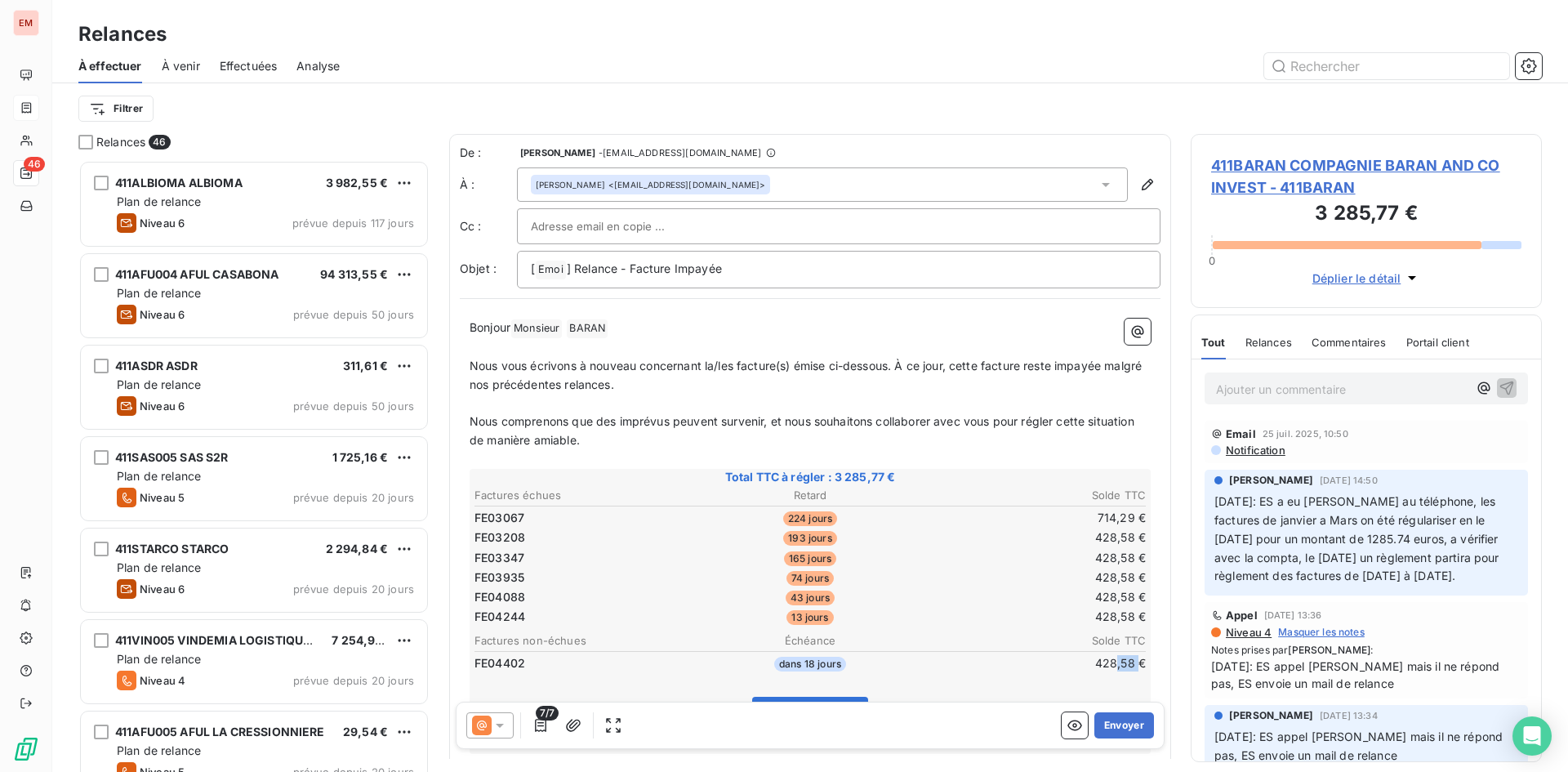
drag, startPoint x: 1128, startPoint y: 664, endPoint x: 1111, endPoint y: 654, distance: 19.7
click at [1101, 654] on table "Factures non-échues Échéance Solde TTC FE04402 dans 18 jours 428,58 €" at bounding box center [810, 652] width 676 height 44
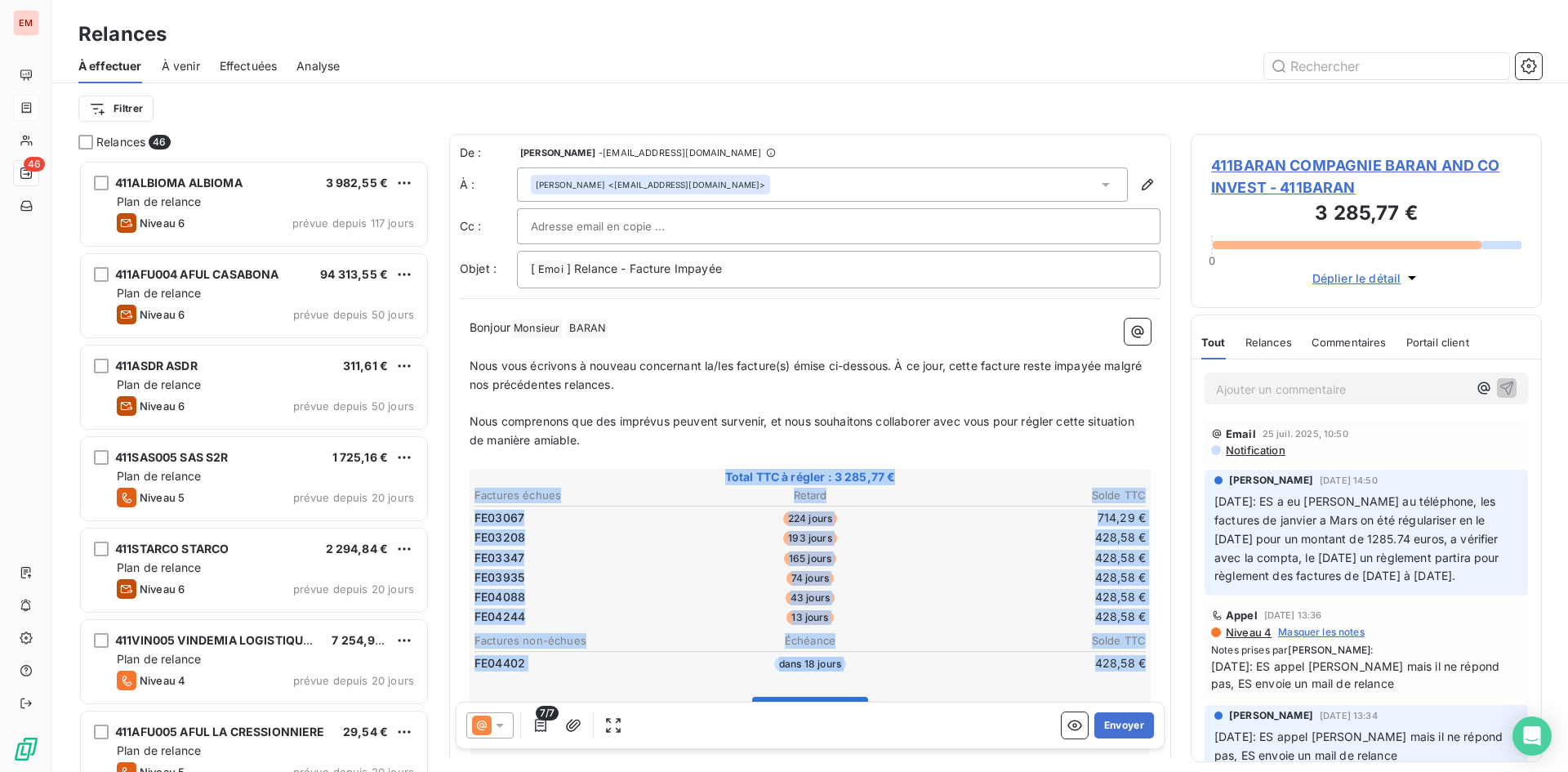
drag, startPoint x: 1133, startPoint y: 660, endPoint x: 715, endPoint y: 472, distance: 458.3
click at [715, 472] on div "Total TTC à régler : 3 285,77 € Factures échues Retard Solde TTC FE03067 224 jo…" at bounding box center [810, 611] width 681 height 285
drag, startPoint x: 720, startPoint y: 472, endPoint x: 1130, endPoint y: 665, distance: 453.2
click at [1130, 665] on div "Total TTC à régler : 3 285,77 € Factures échues Retard Solde TTC FE03067 224 jo…" at bounding box center [810, 611] width 681 height 285
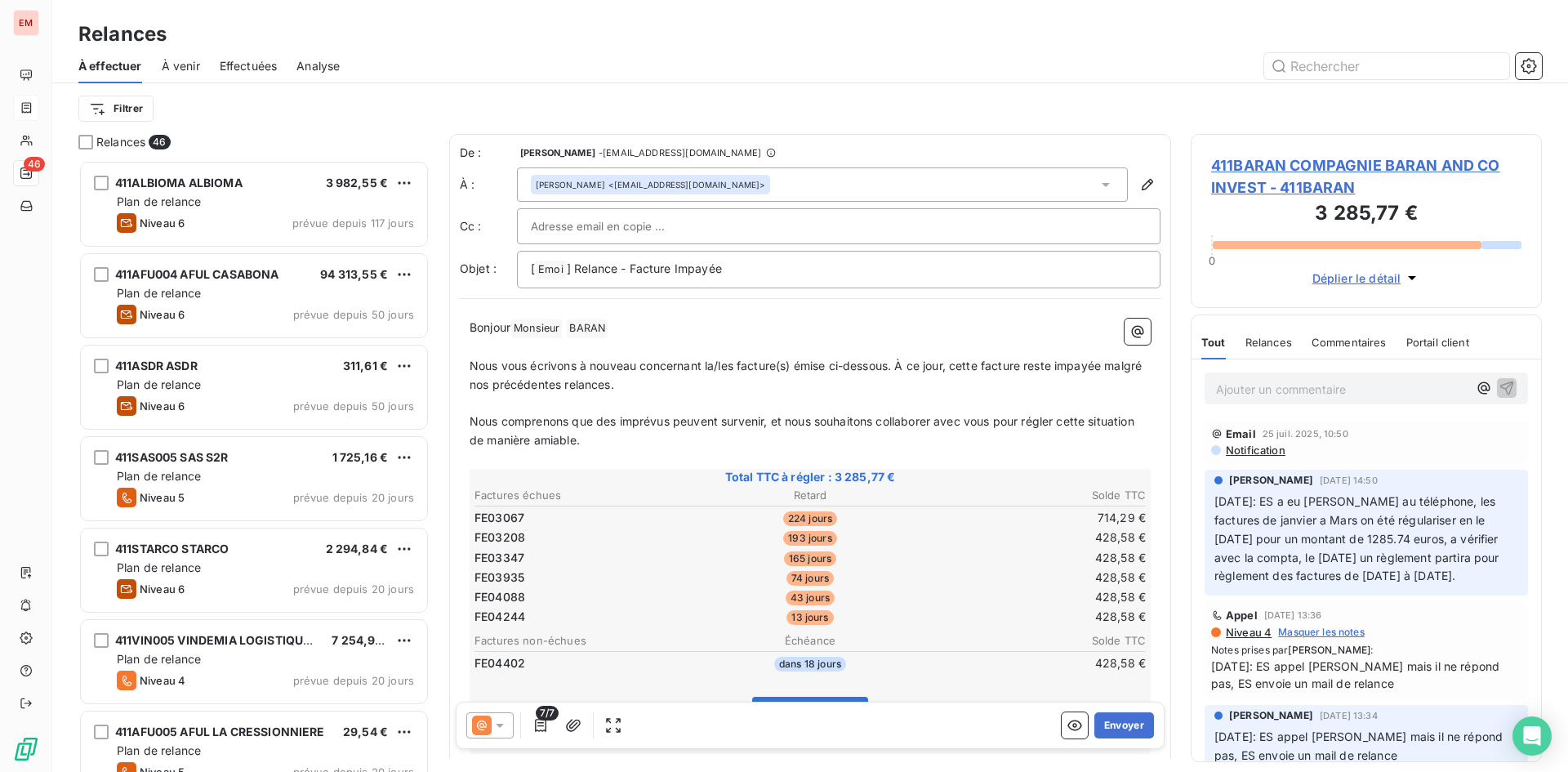
drag, startPoint x: 1130, startPoint y: 665, endPoint x: 804, endPoint y: 522, distance: 356.0
drag, startPoint x: 804, startPoint y: 522, endPoint x: 729, endPoint y: 479, distance: 86.5
click at [729, 479] on span "Total TTC à régler : 3 285,77 €" at bounding box center [810, 477] width 676 height 17
click at [728, 479] on span "Total TTC à régler : 3 285,77 €" at bounding box center [810, 477] width 676 height 17
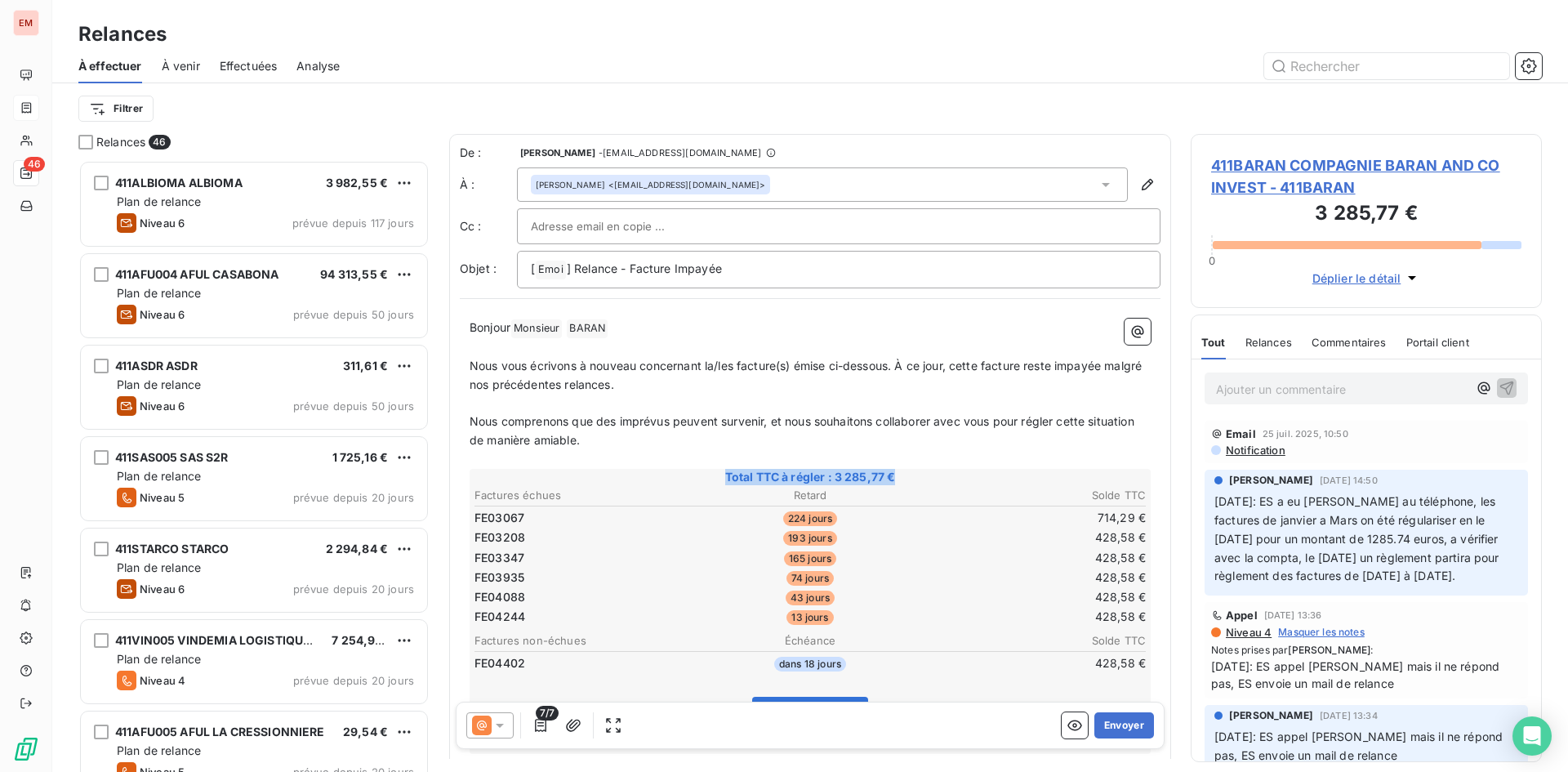
click at [728, 479] on span "Total TTC à régler : 3 285,77 €" at bounding box center [810, 477] width 676 height 17
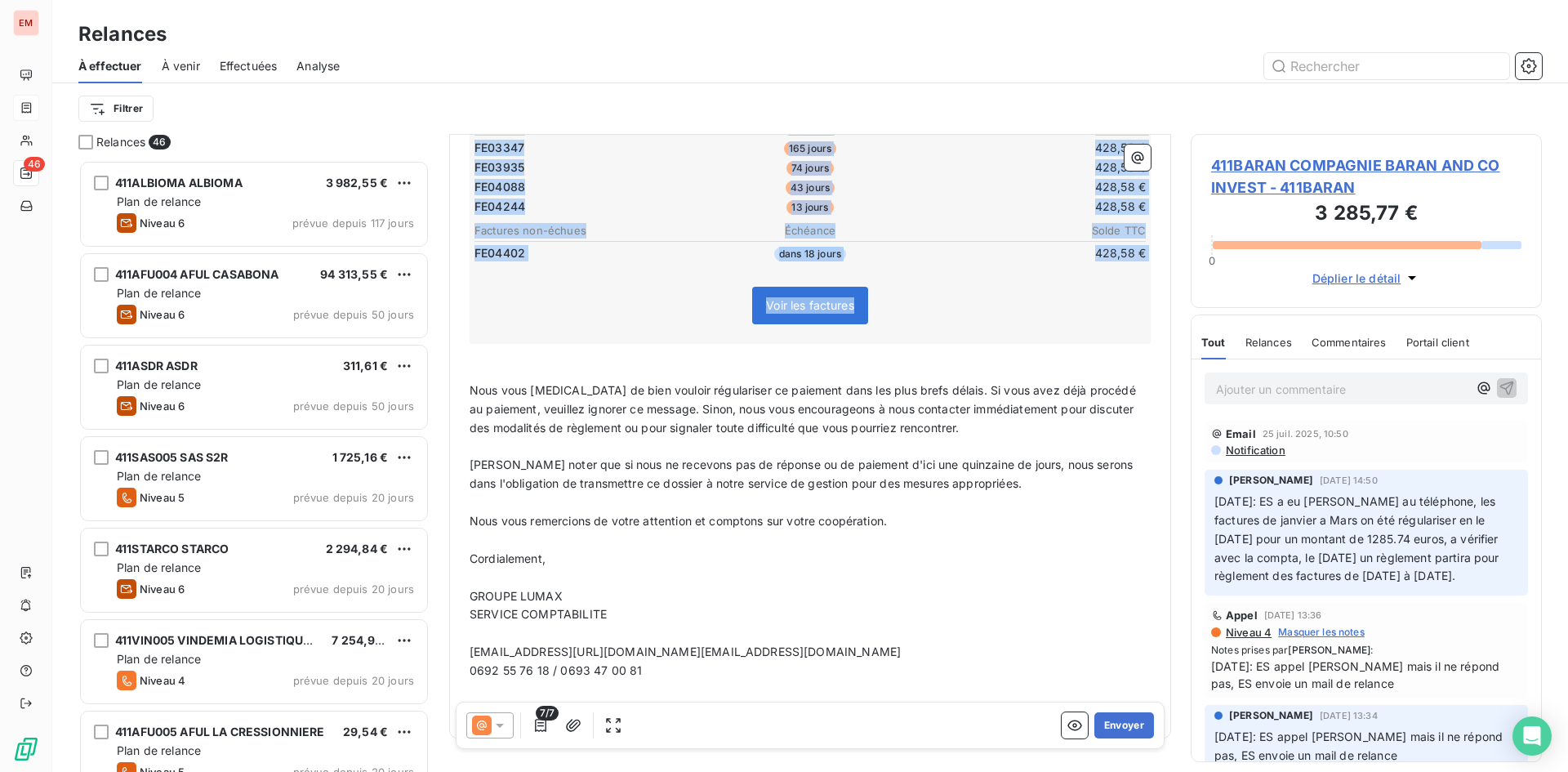
scroll to position [458, 0]
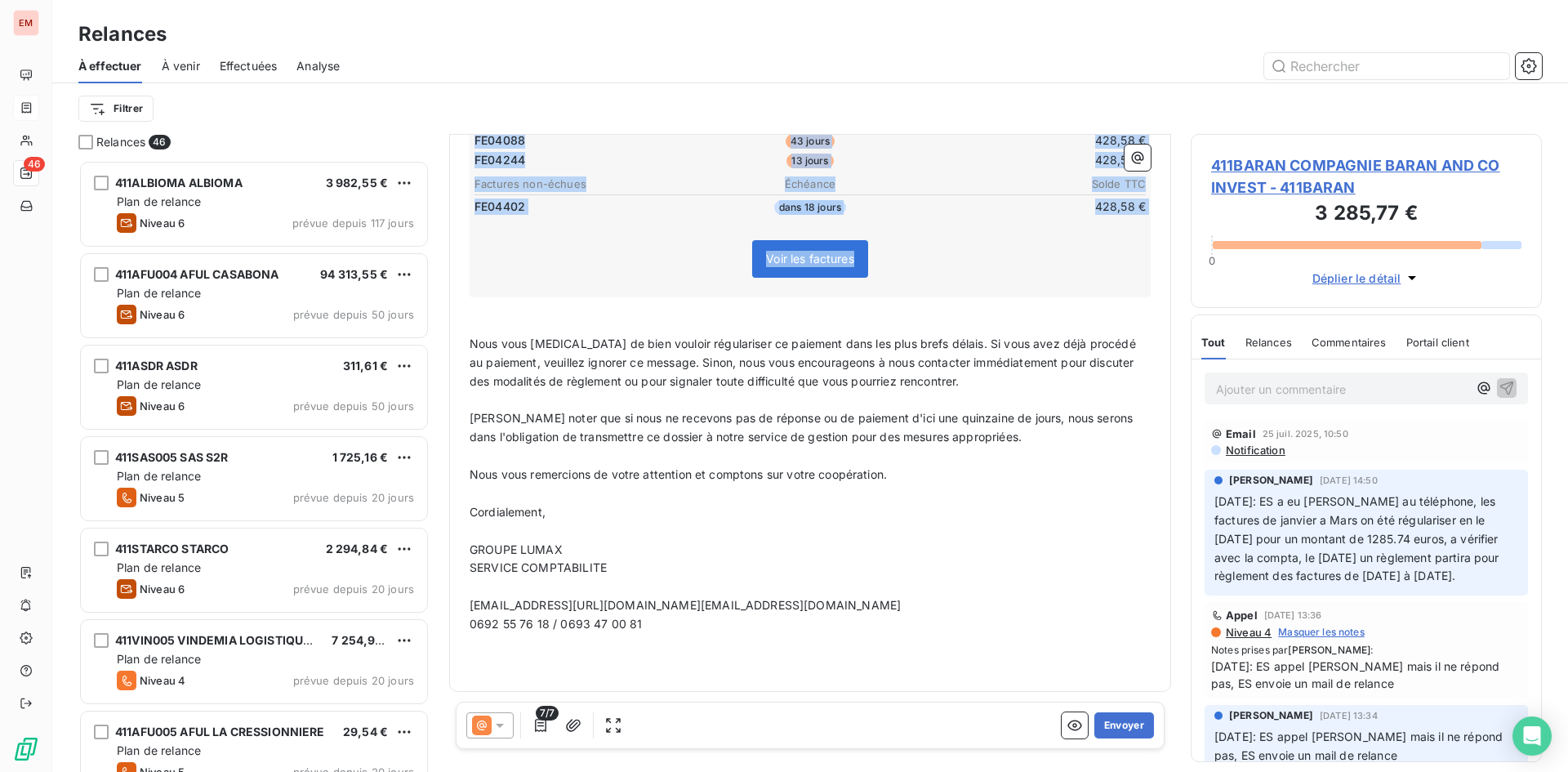
drag, startPoint x: 728, startPoint y: 479, endPoint x: 788, endPoint y: 266, distance: 221.3
click at [788, 266] on div "Total TTC à régler : 3 285,77 € Factures échues Retard Solde TTC FE03067 224 jo…" at bounding box center [810, 155] width 681 height 285
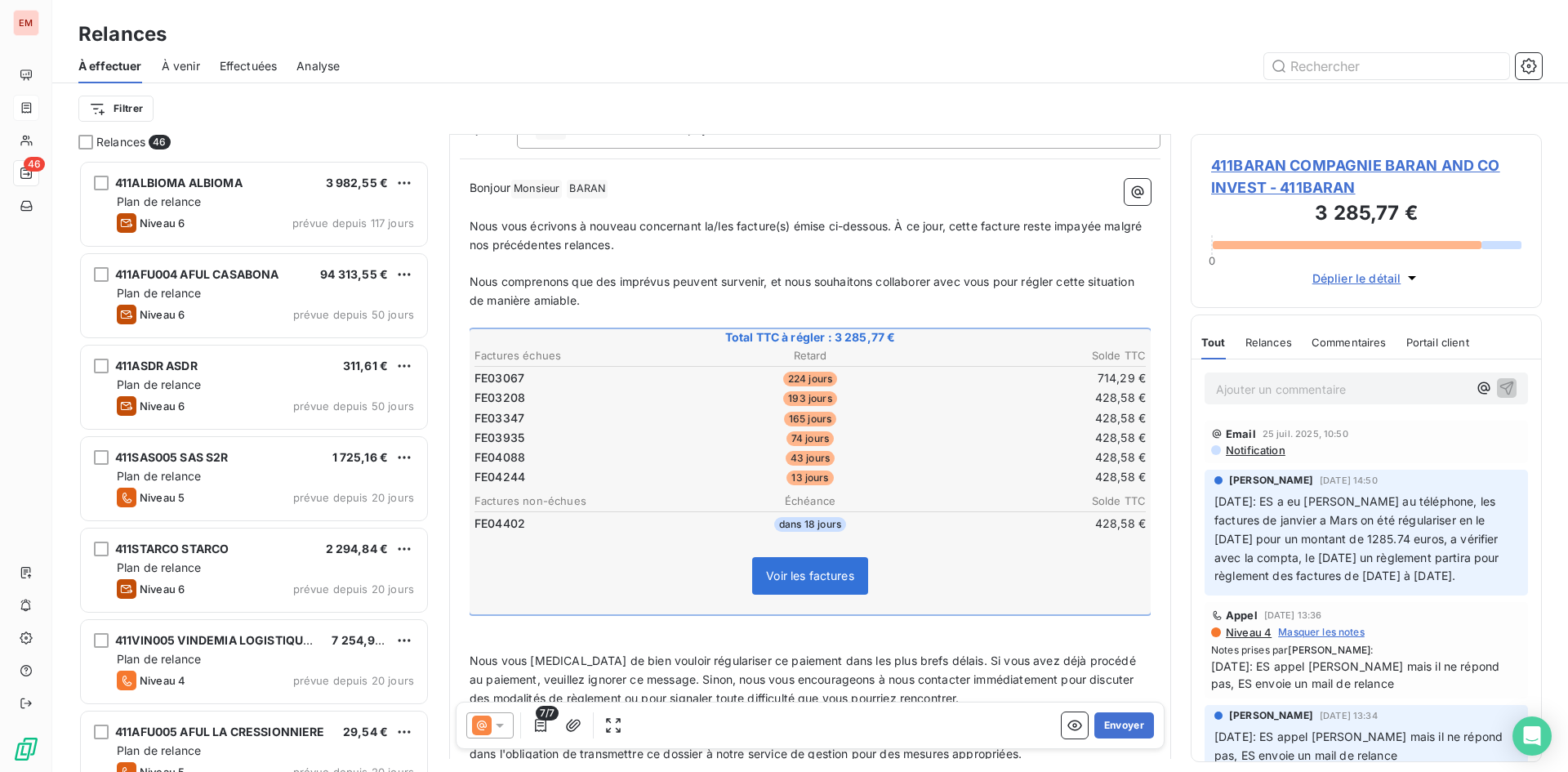
scroll to position [131, 0]
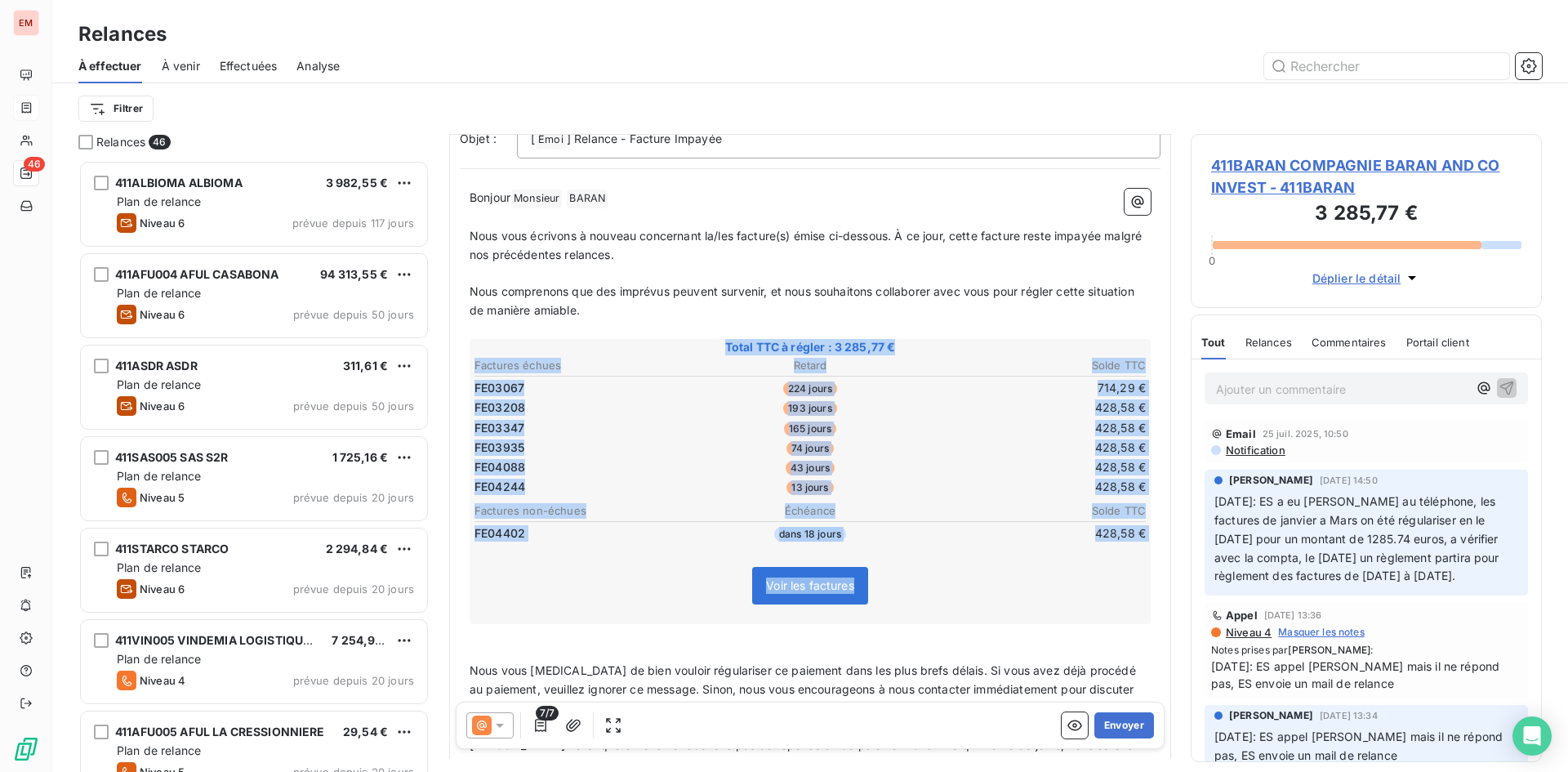
drag, startPoint x: 940, startPoint y: 601, endPoint x: 625, endPoint y: 326, distance: 418.2
click at [625, 326] on div "Bonjour Monsieur ﻿ BARAN ﻿ ﻿ ﻿ Nous vous écrivons à nouveau concernant la/les f…" at bounding box center [810, 593] width 681 height 810
copy div "Total TTC à régler : 3 285,77 € Factures échues Retard Solde TTC FE03067 224 jo…"
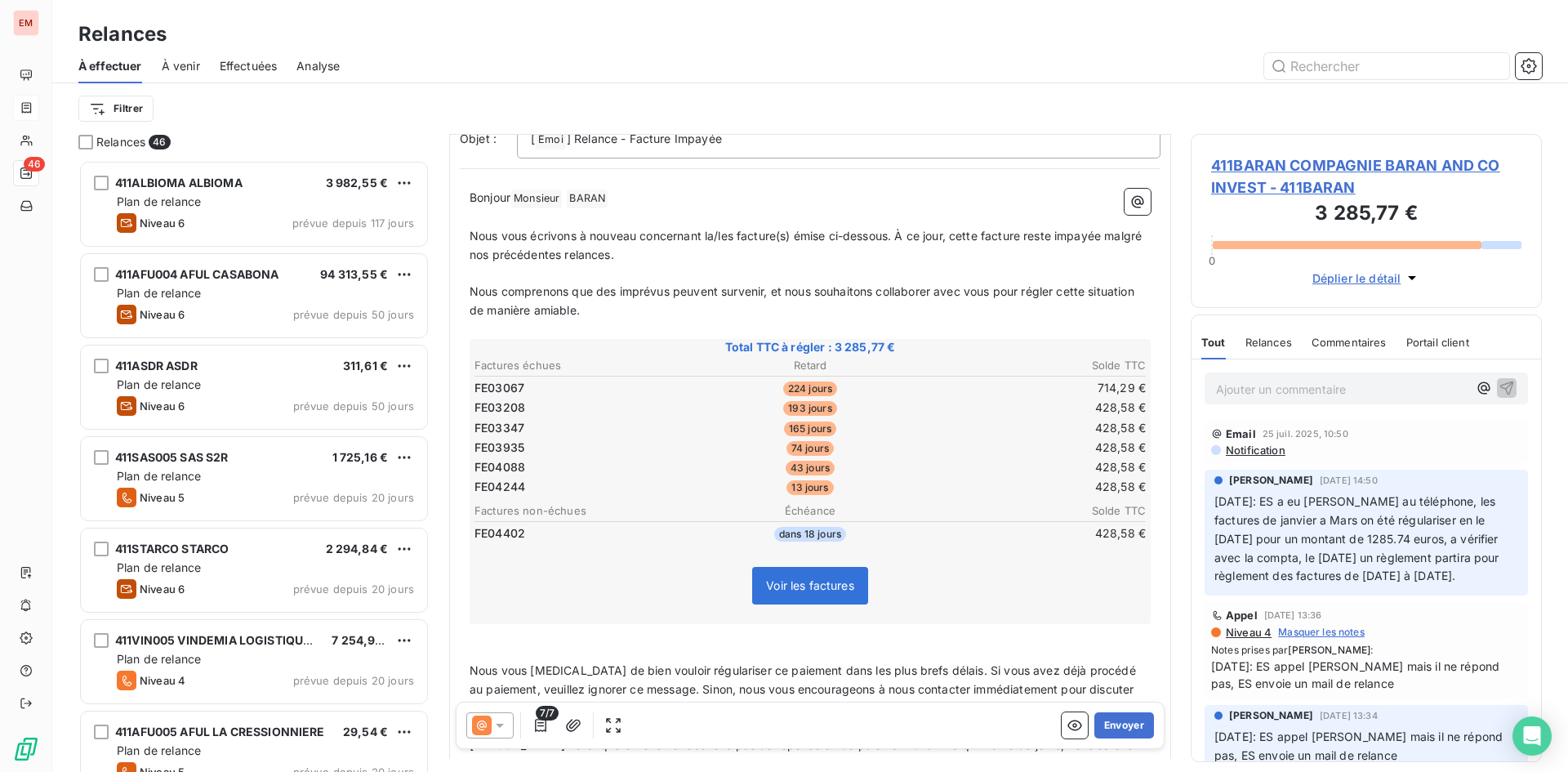
click at [1284, 180] on span "411BARAN COMPAGNIE BARAN AND CO INVEST - 411BARAN" at bounding box center [1366, 176] width 311 height 44
